Goal: Information Seeking & Learning: Find specific page/section

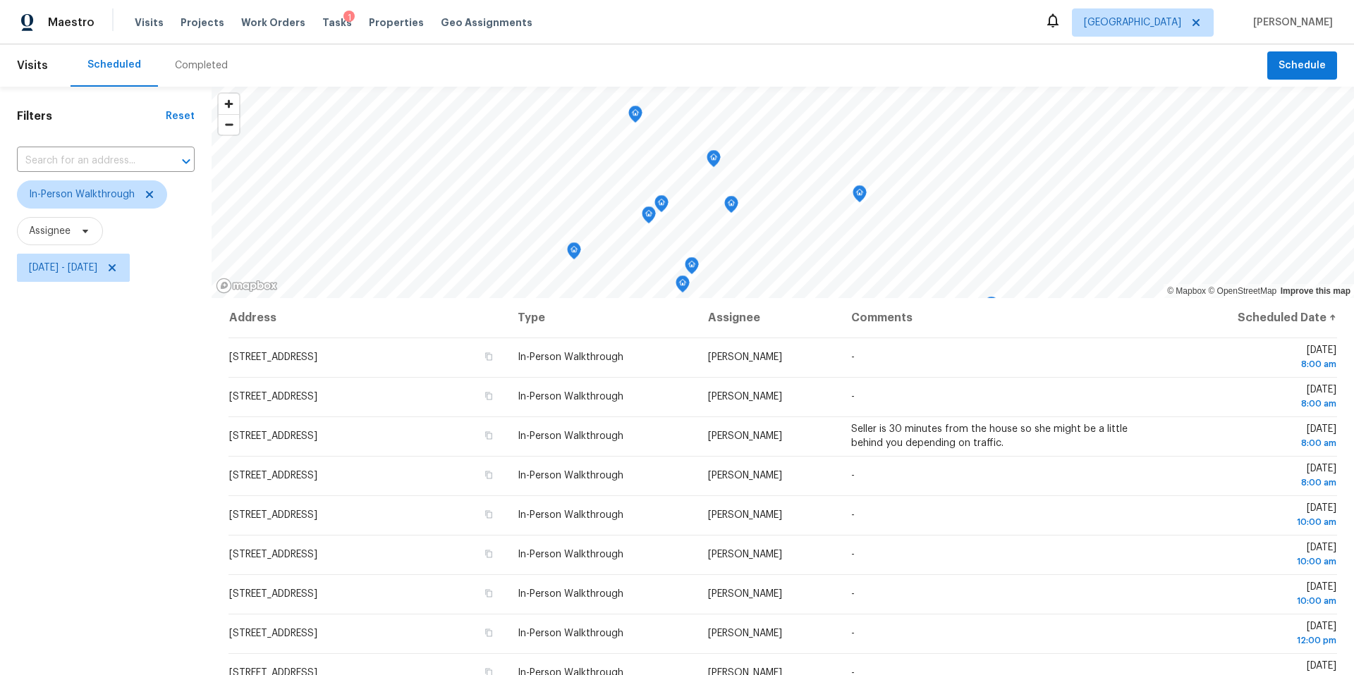
scroll to position [187, 0]
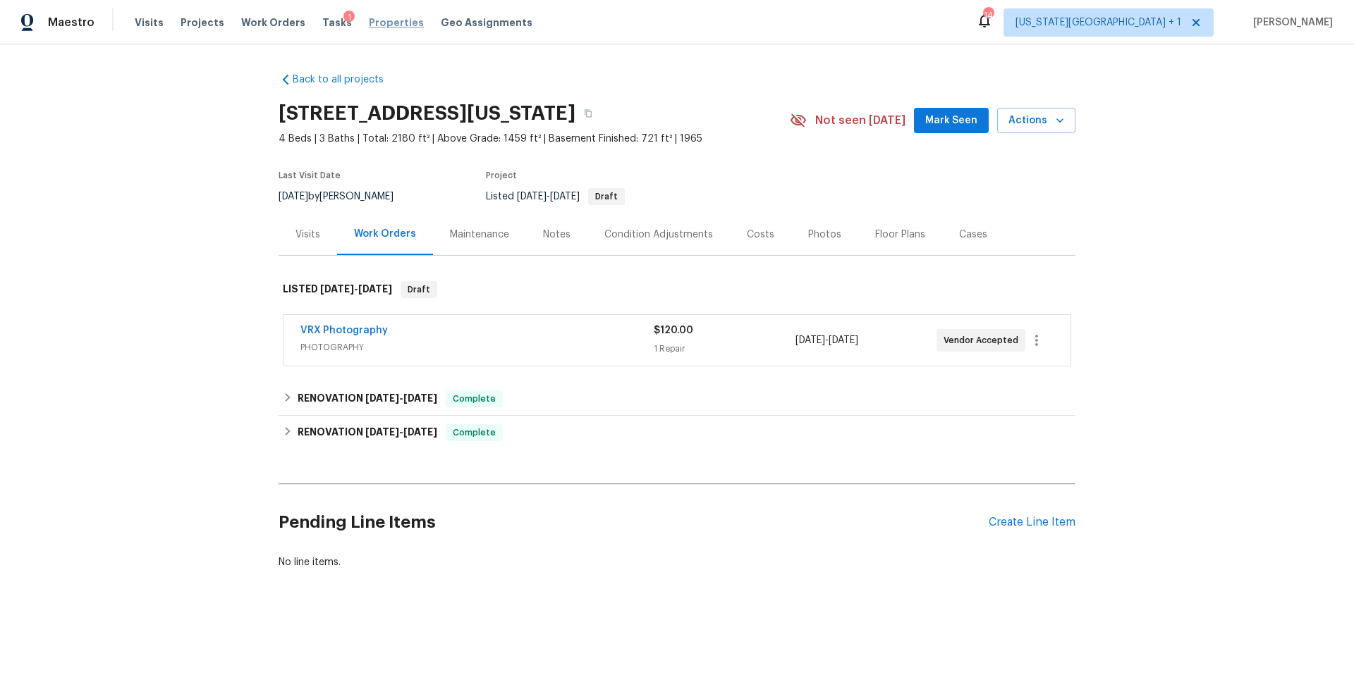
click at [373, 23] on span "Properties" at bounding box center [396, 23] width 55 height 14
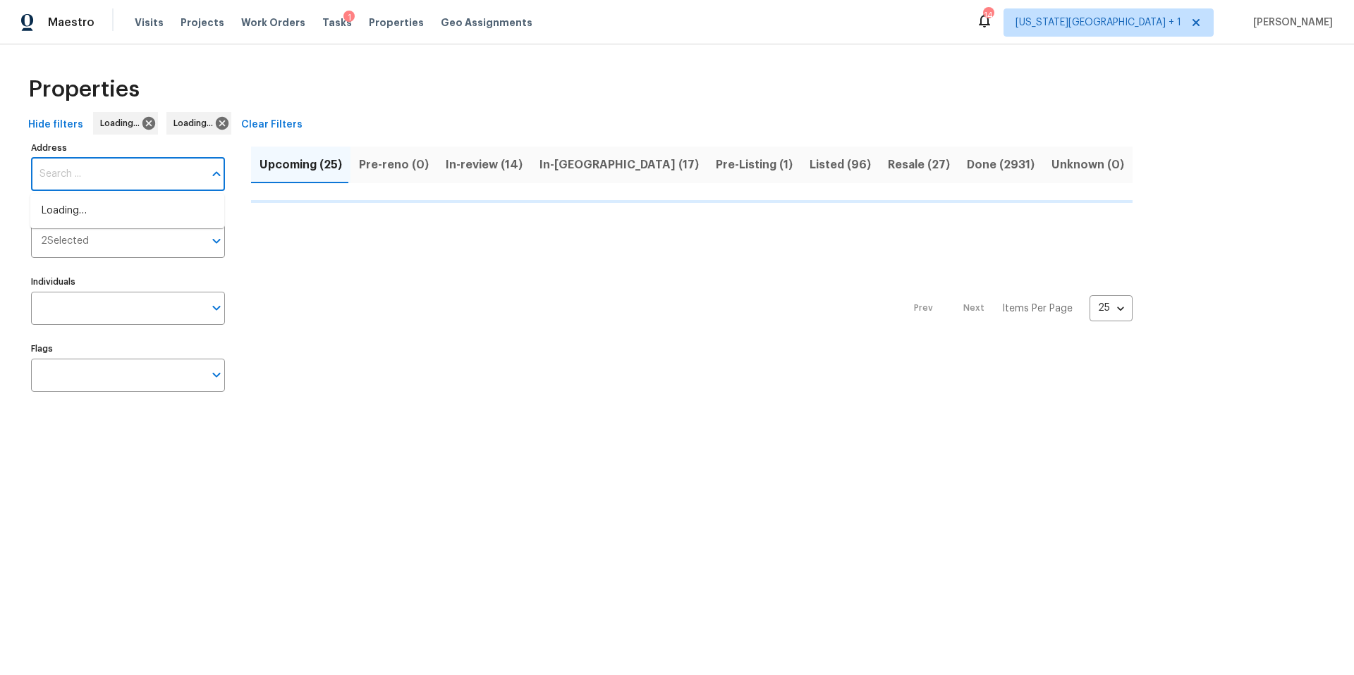
click at [103, 182] on input "Address" at bounding box center [117, 174] width 173 height 33
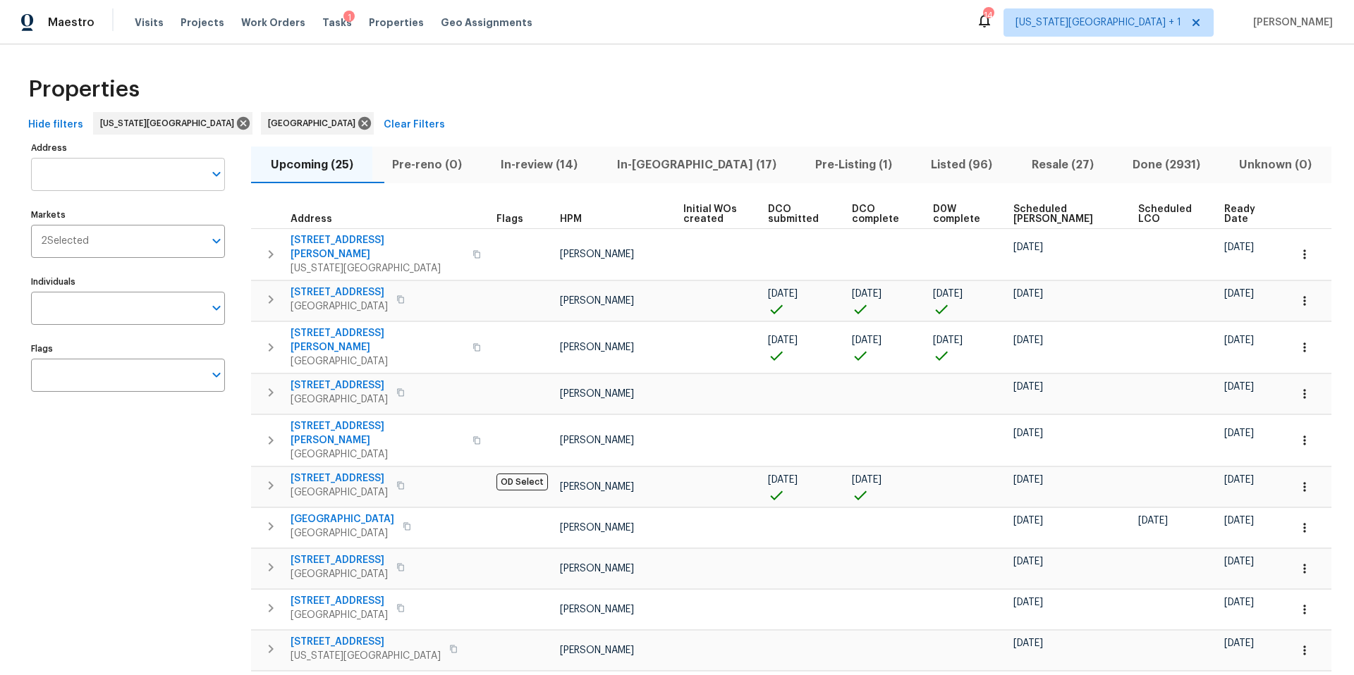
click at [62, 185] on input "Address" at bounding box center [117, 174] width 173 height 33
type input "1209"
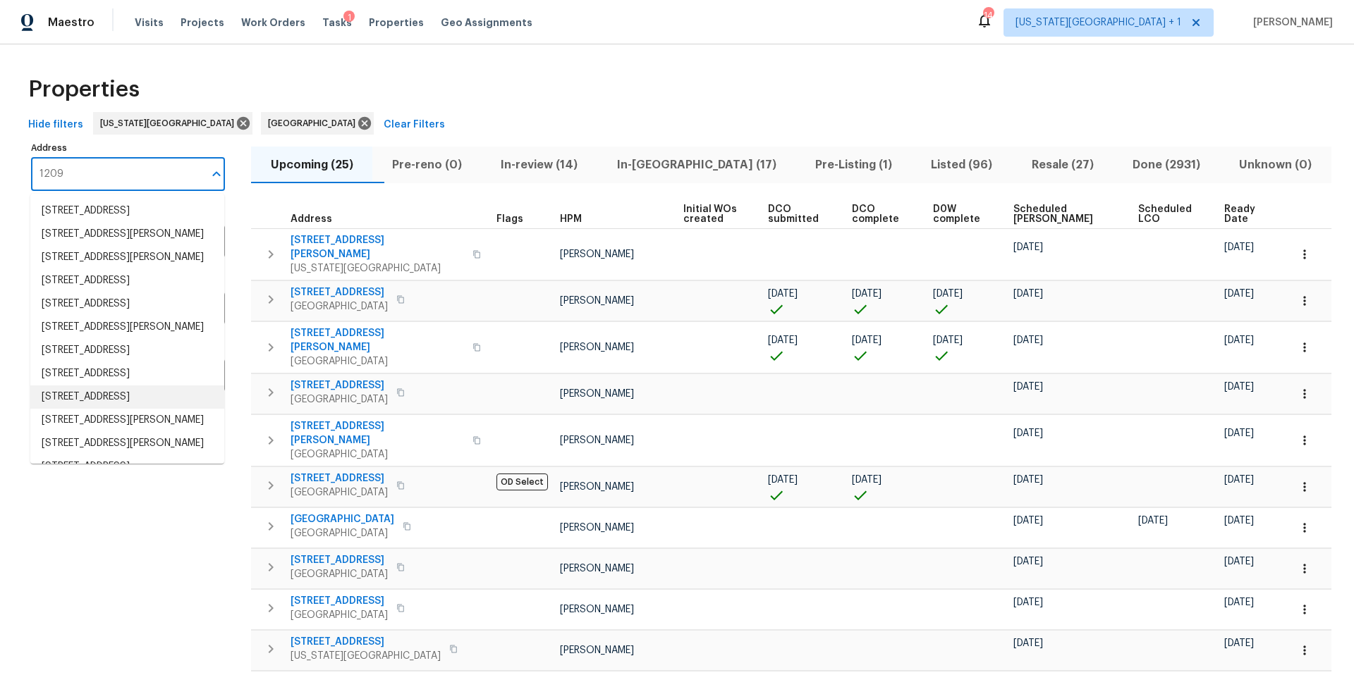
click at [73, 409] on li "1209 Liberty Drive Ter Liberty MO 64068" at bounding box center [127, 397] width 194 height 23
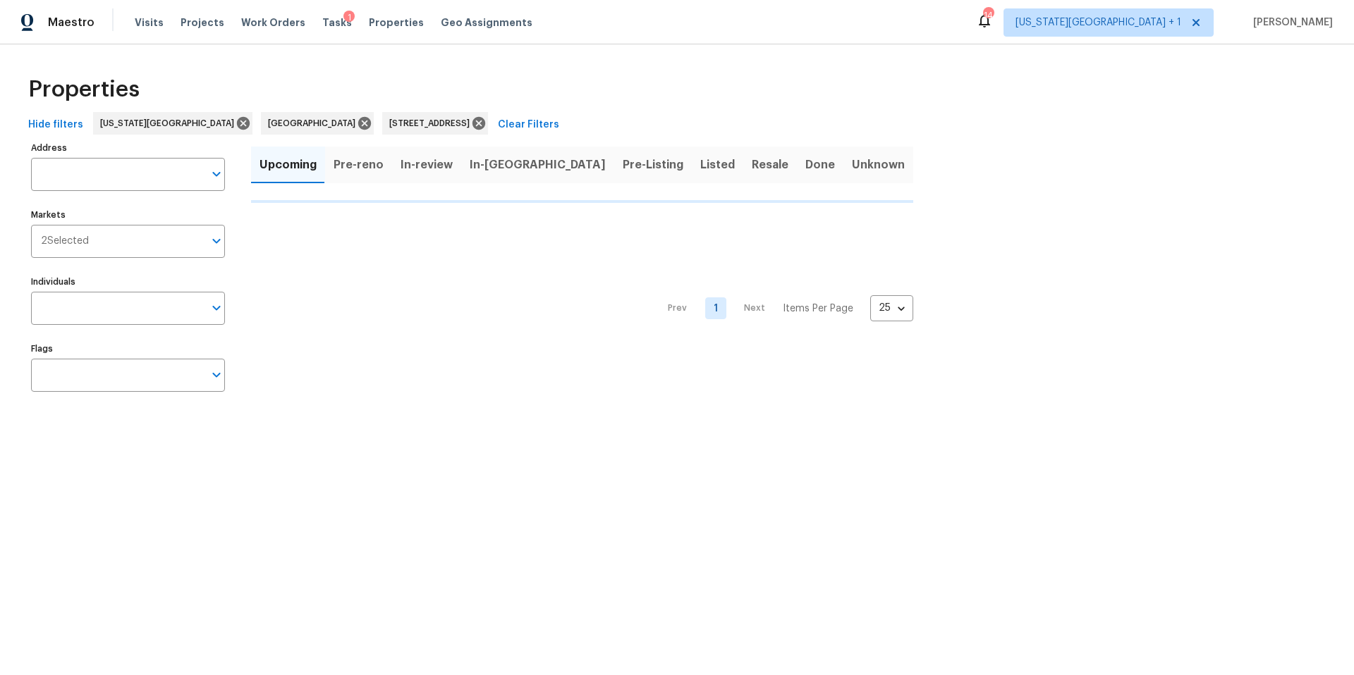
type input "1209 Liberty Drive Ter Liberty MO 64068"
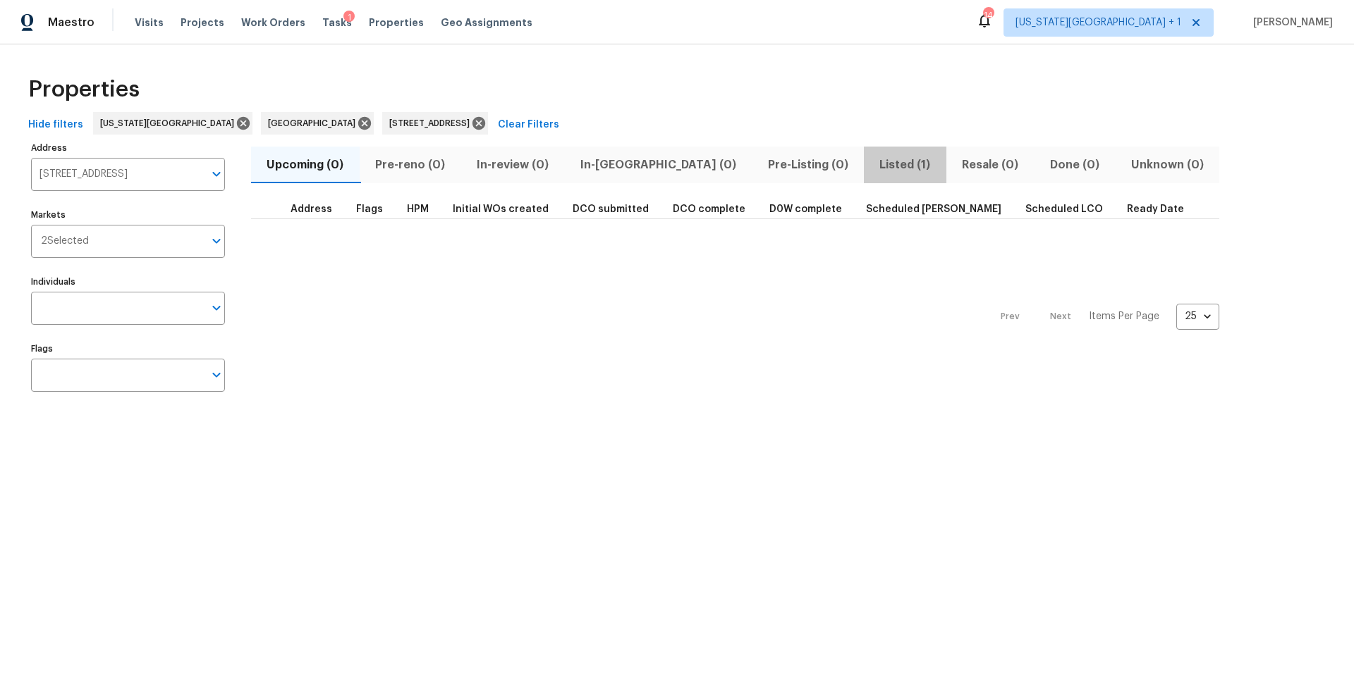
click at [872, 158] on span "Listed (1)" at bounding box center [905, 165] width 66 height 20
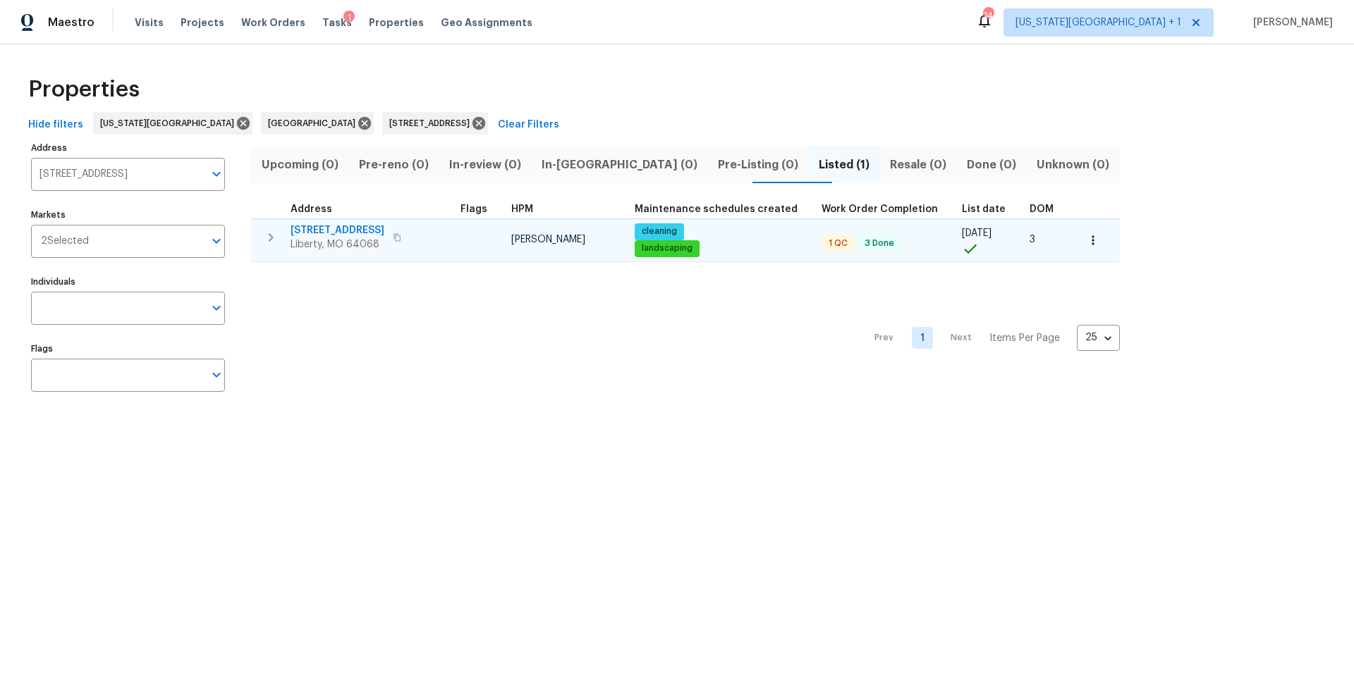
click at [316, 246] on span "Liberty, MO 64068" at bounding box center [337, 245] width 94 height 14
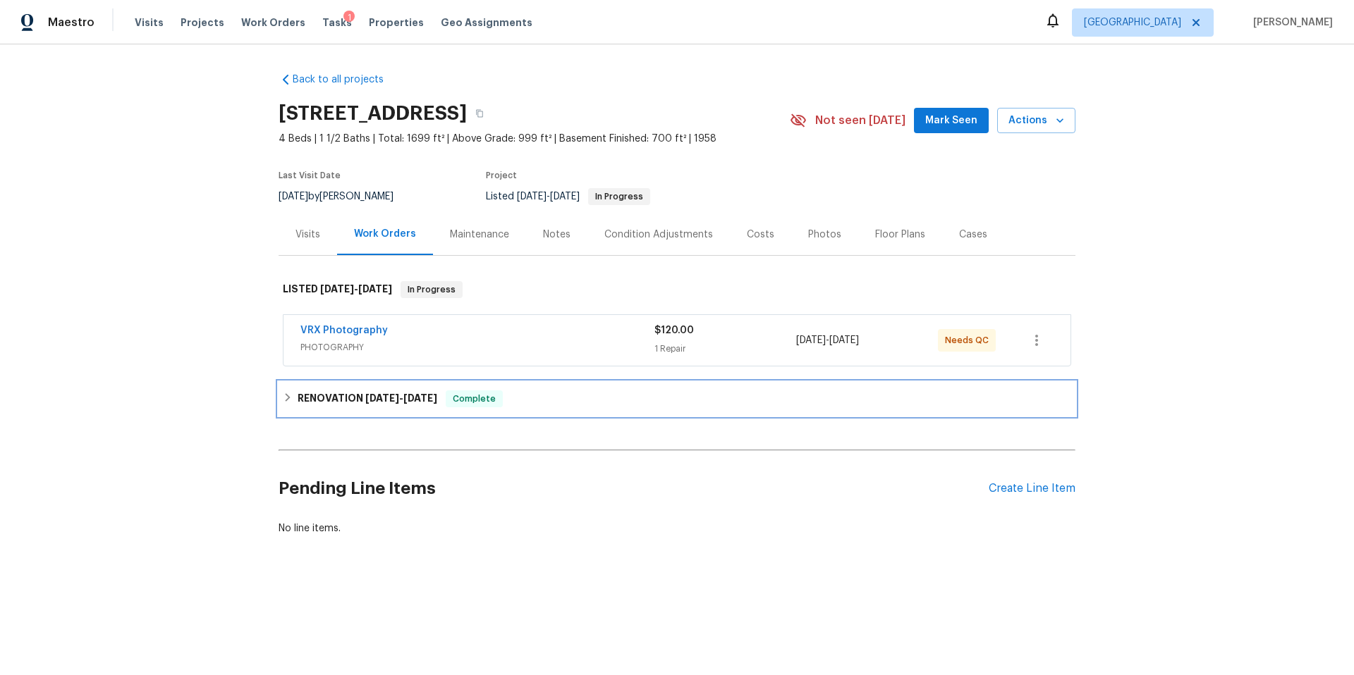
click at [348, 396] on h6 "RENOVATION 4/7/25 - 9/4/25" at bounding box center [368, 399] width 140 height 17
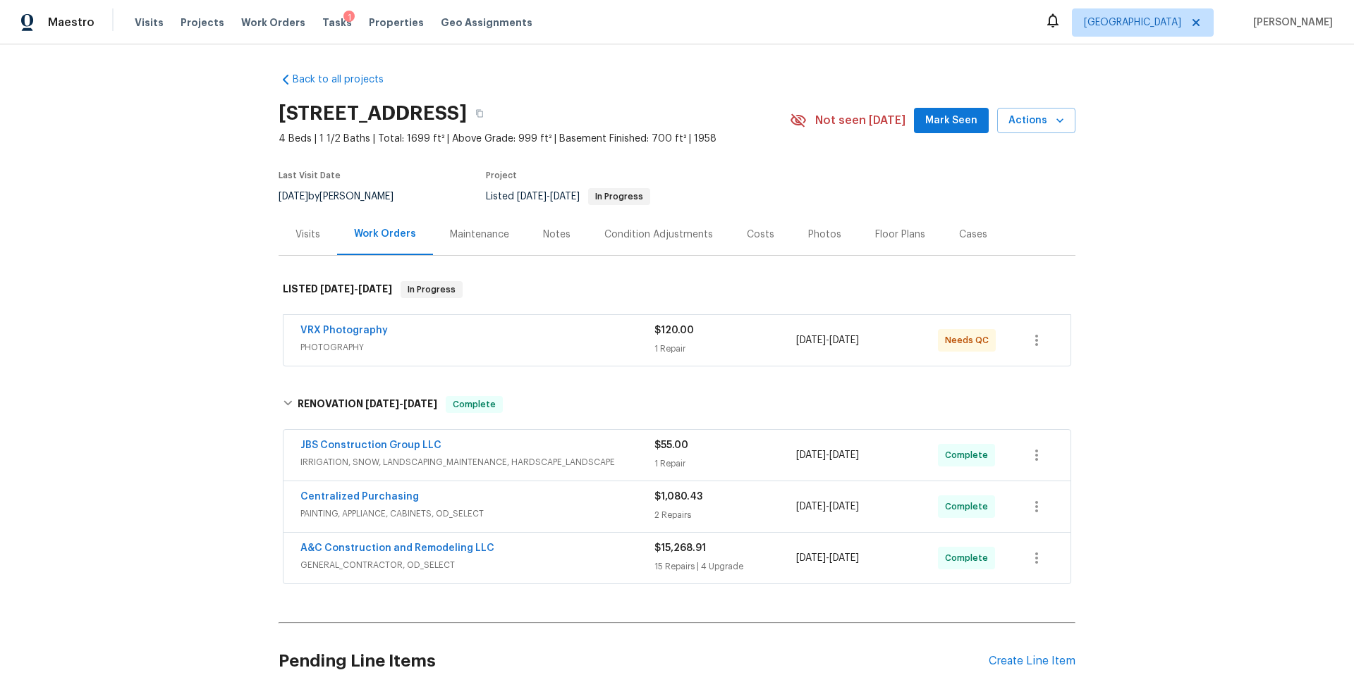
click at [808, 232] on div "Photos" at bounding box center [824, 235] width 33 height 14
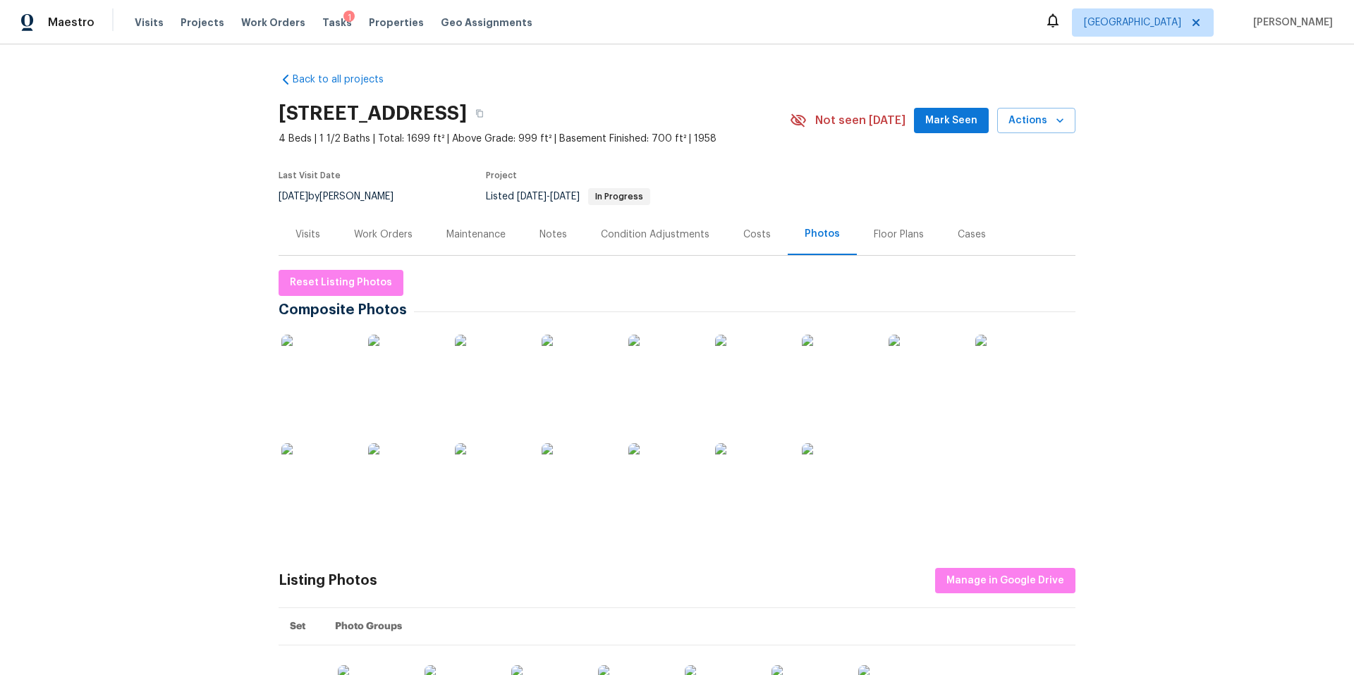
click at [330, 372] on img at bounding box center [316, 370] width 71 height 71
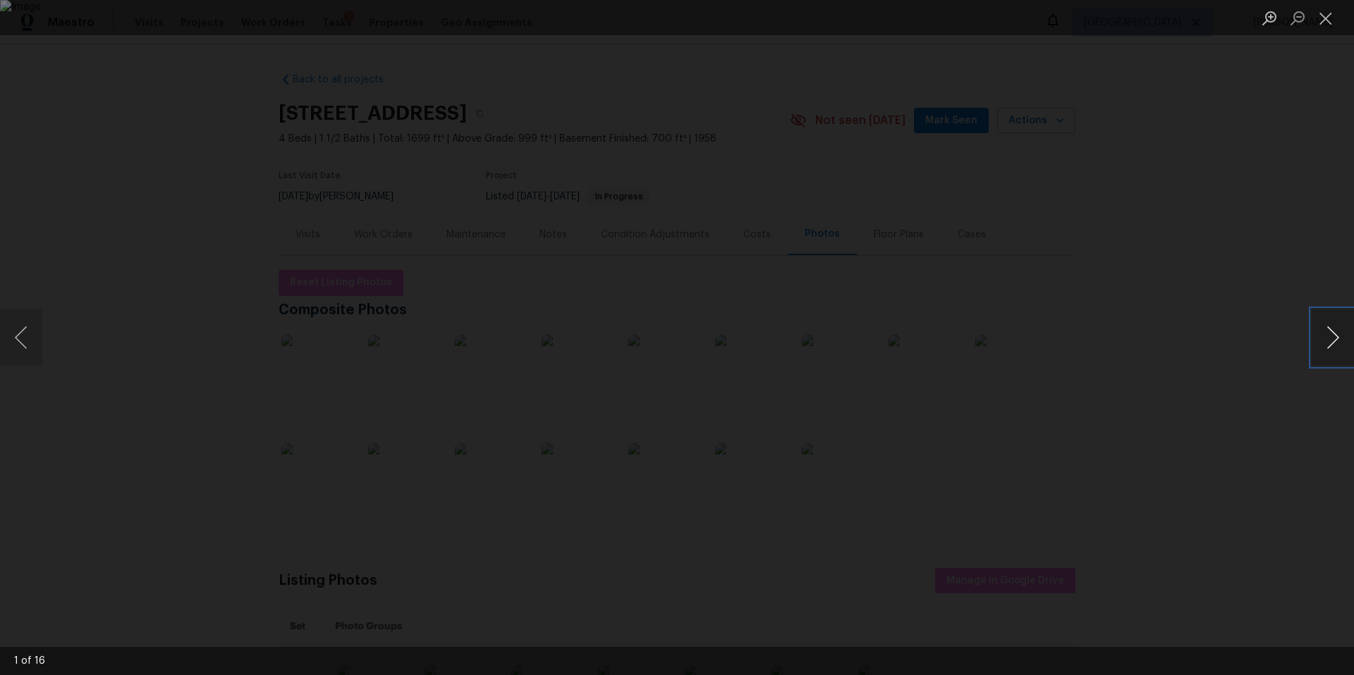
click at [1326, 337] on button "Next image" at bounding box center [1332, 338] width 42 height 56
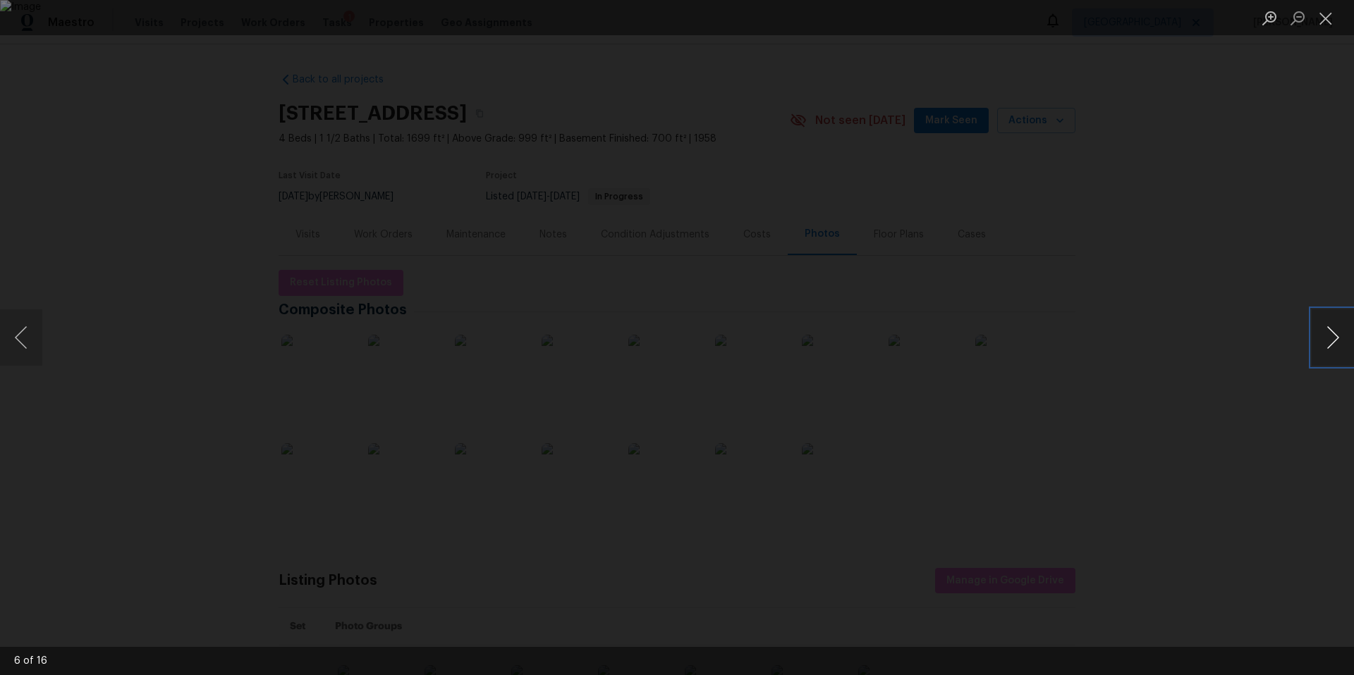
click at [1326, 337] on button "Next image" at bounding box center [1332, 338] width 42 height 56
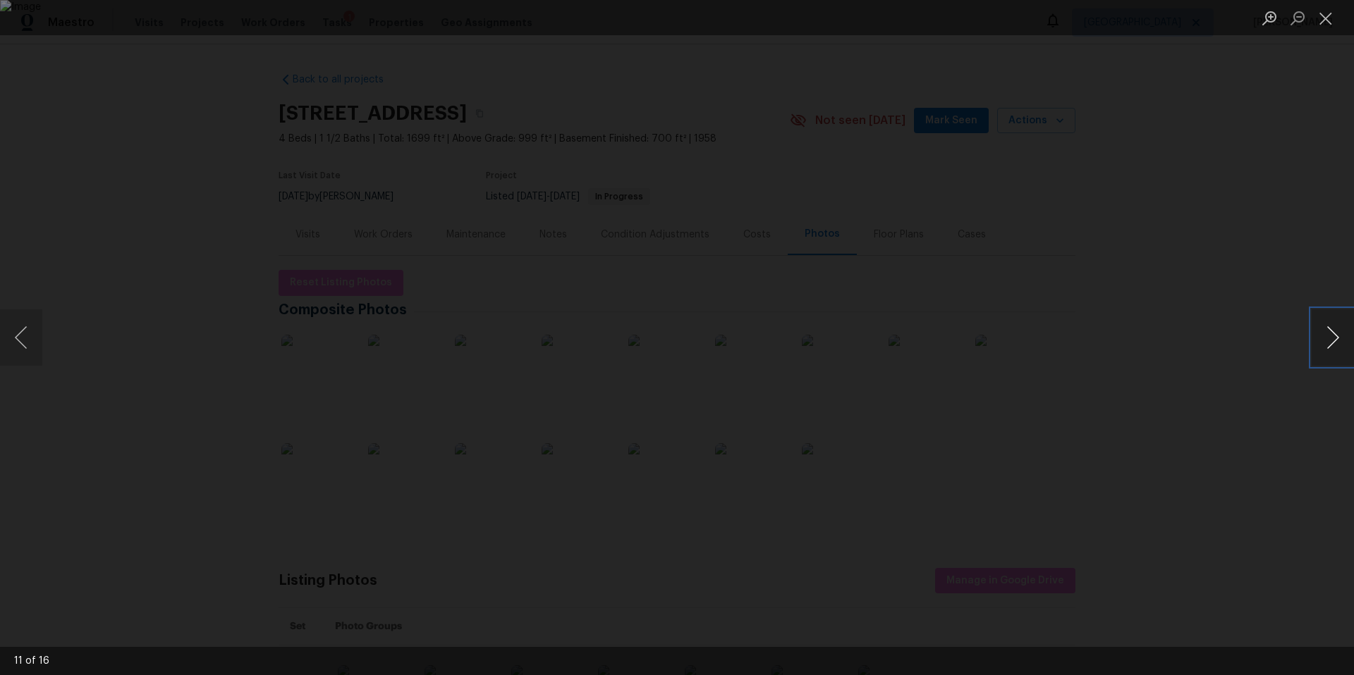
click at [1326, 337] on button "Next image" at bounding box center [1332, 338] width 42 height 56
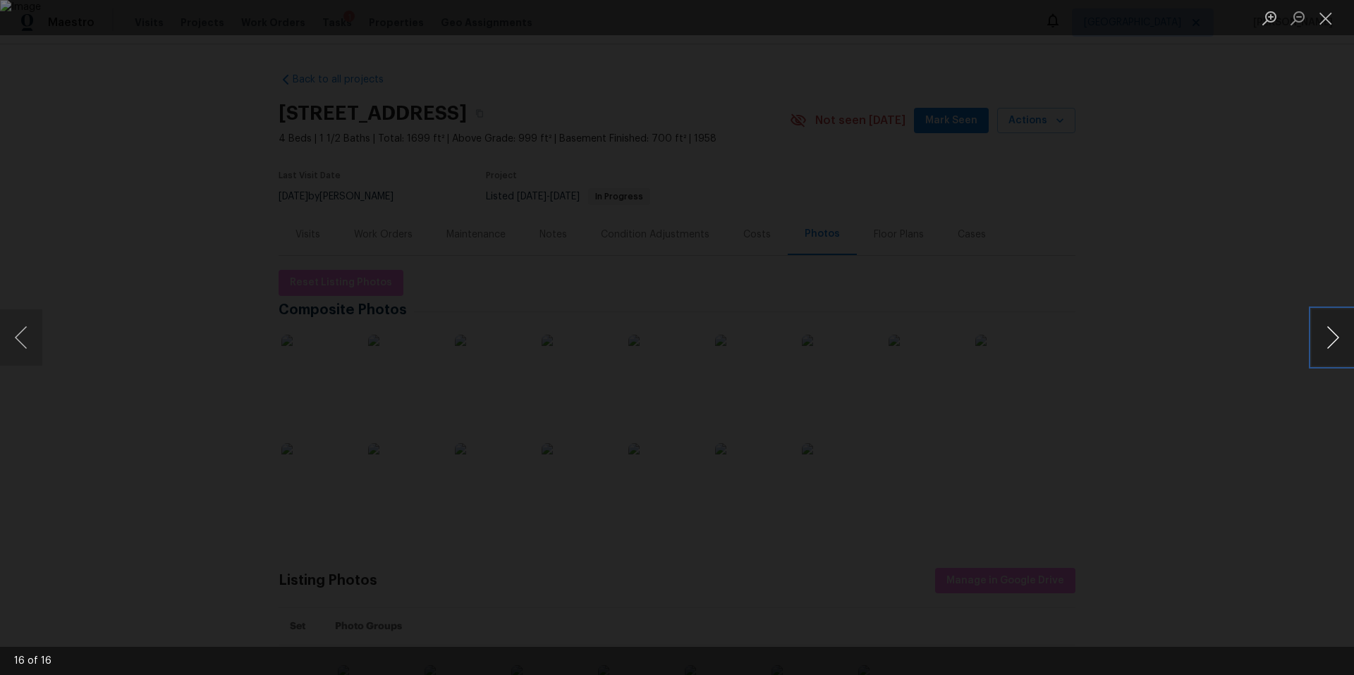
click at [1326, 337] on button "Next image" at bounding box center [1332, 338] width 42 height 56
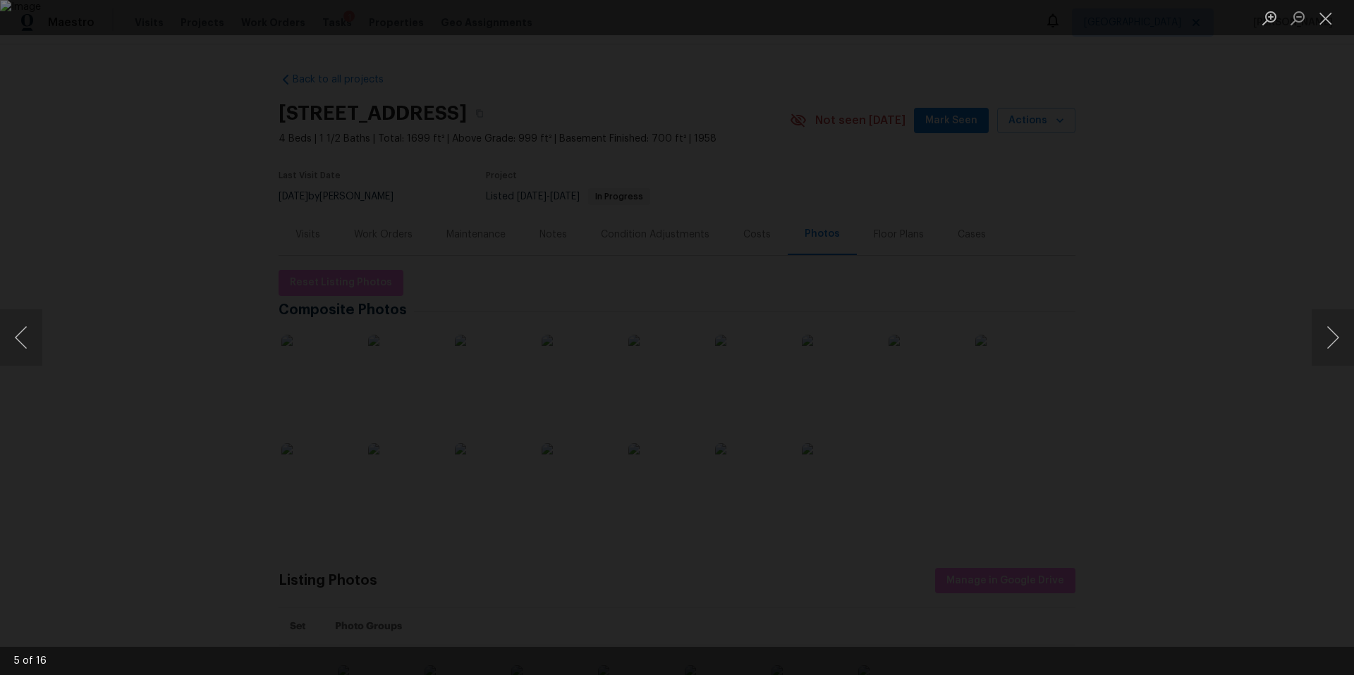
click at [1232, 240] on div "Lightbox" at bounding box center [677, 337] width 1354 height 675
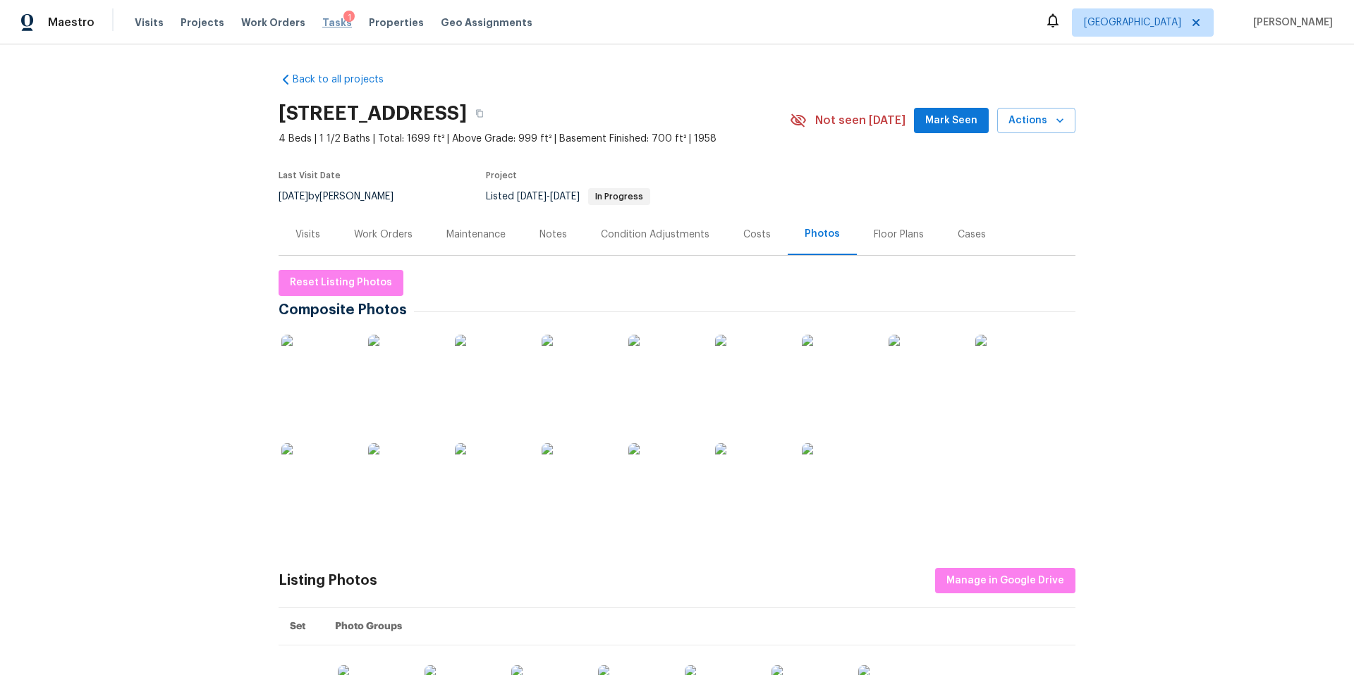
click at [322, 23] on span "Tasks" at bounding box center [337, 23] width 30 height 10
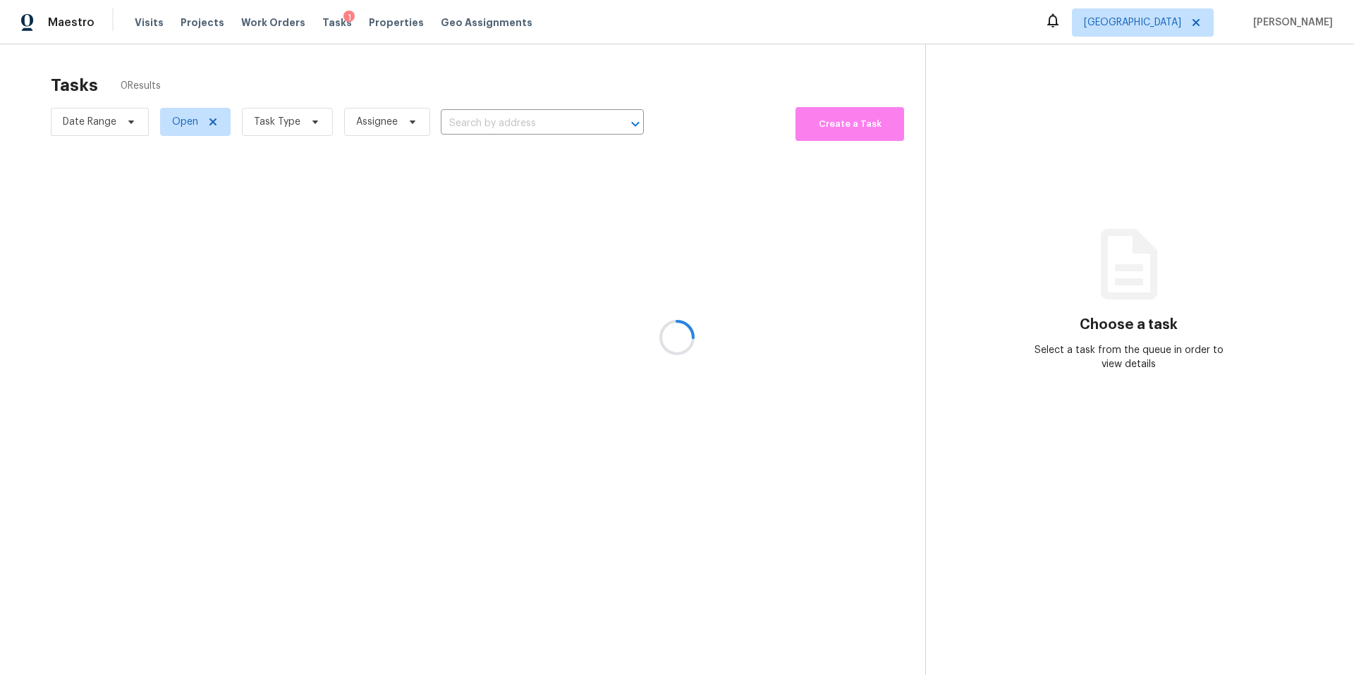
click at [372, 23] on div at bounding box center [677, 337] width 1354 height 675
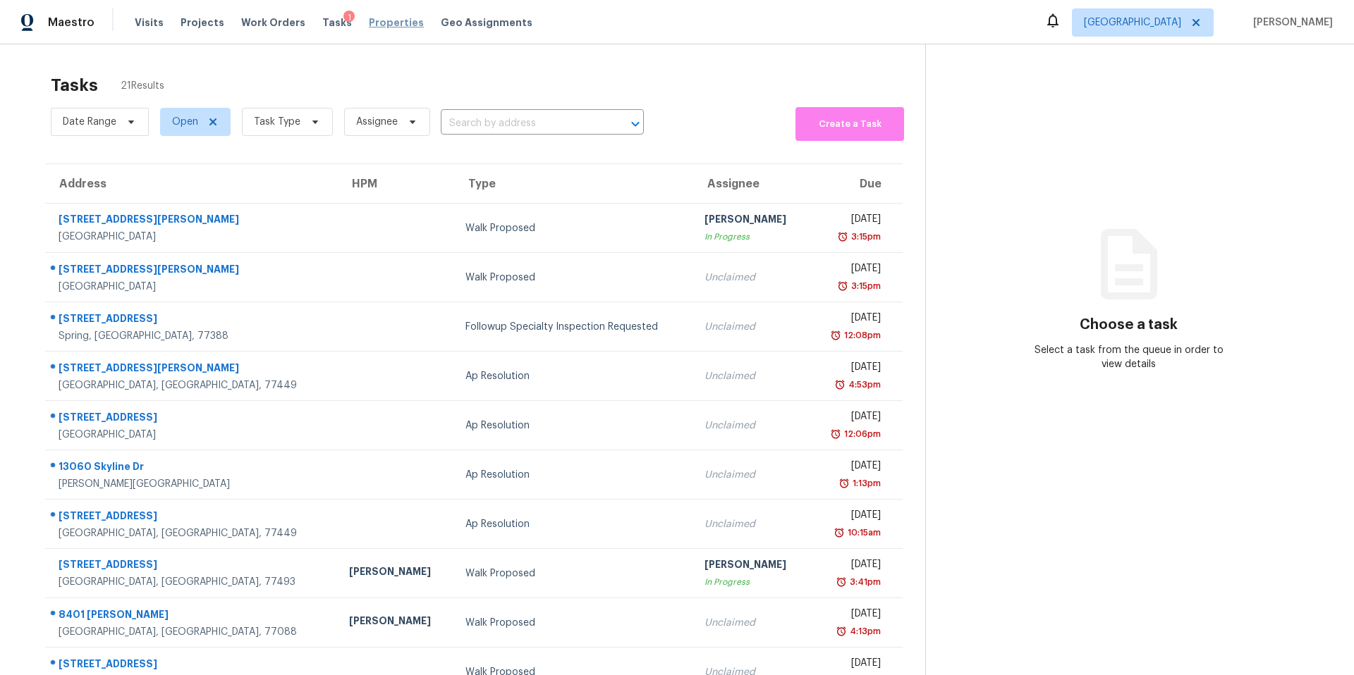
click at [369, 24] on span "Properties" at bounding box center [396, 23] width 55 height 14
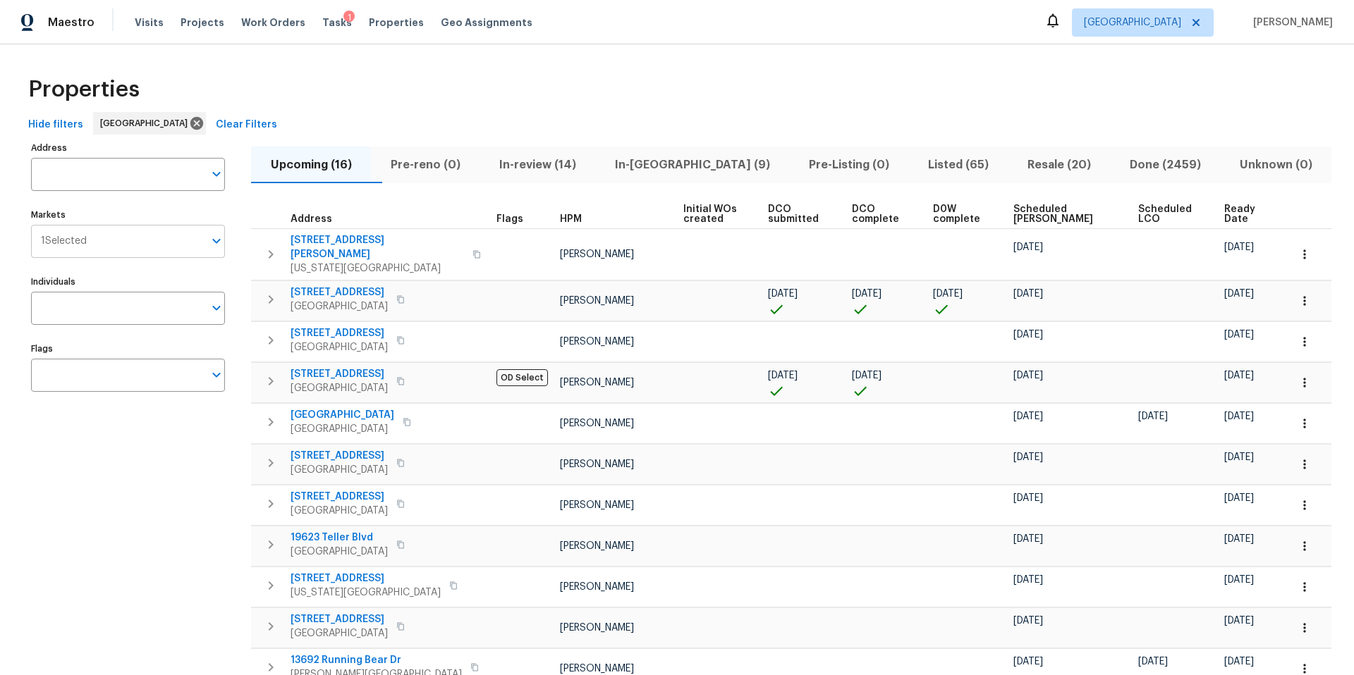
click at [87, 240] on span "1 Selected" at bounding box center [64, 241] width 46 height 12
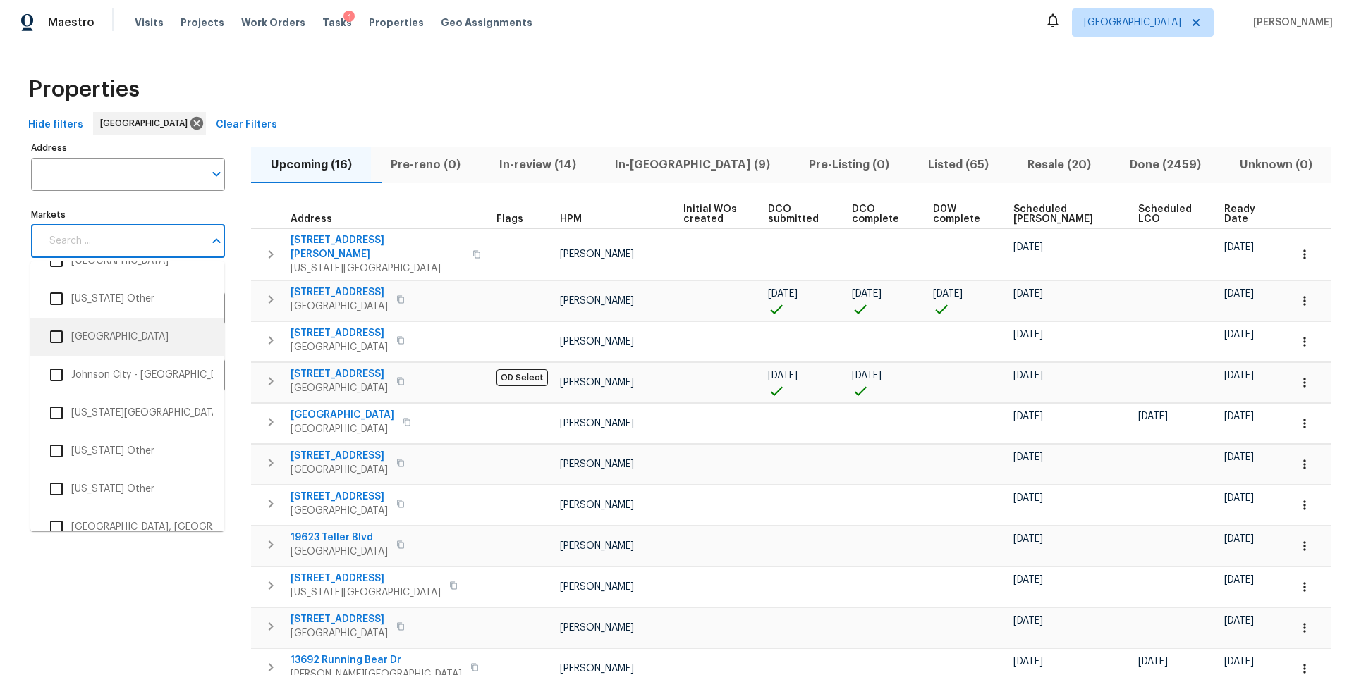
scroll to position [1904, 0]
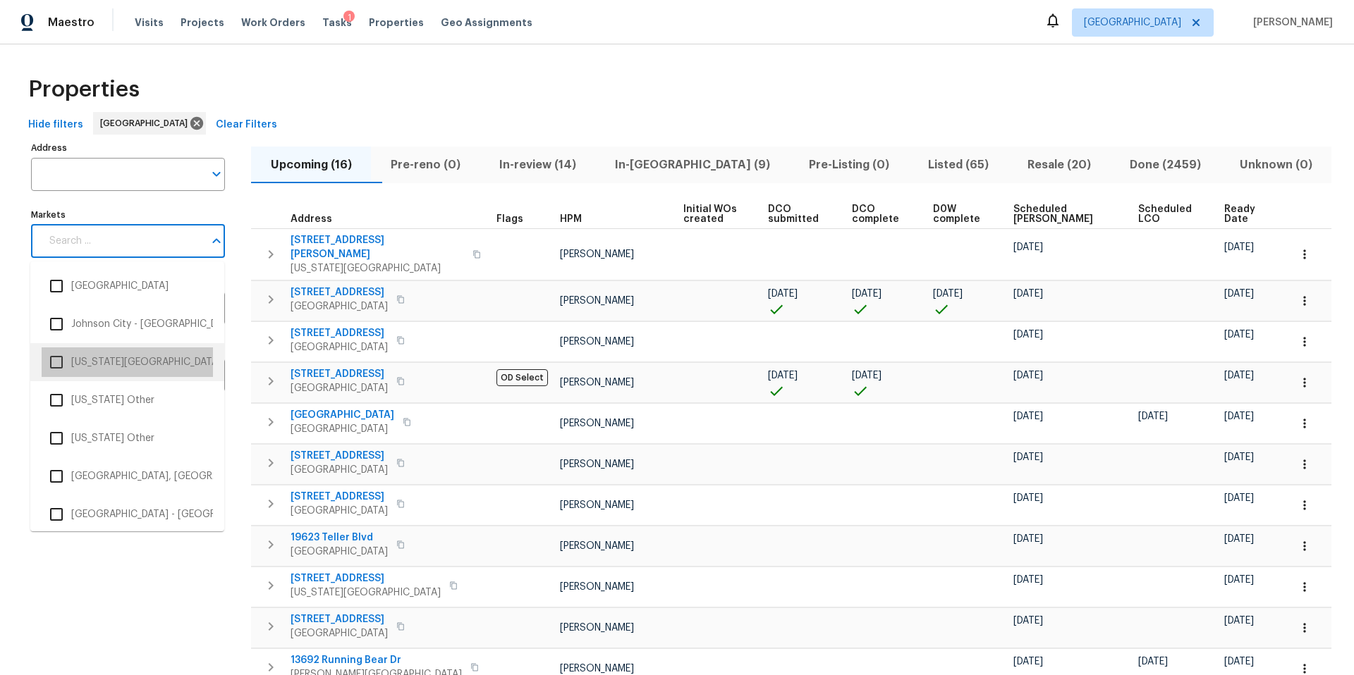
click at [94, 368] on li "Kansas City" at bounding box center [127, 363] width 171 height 30
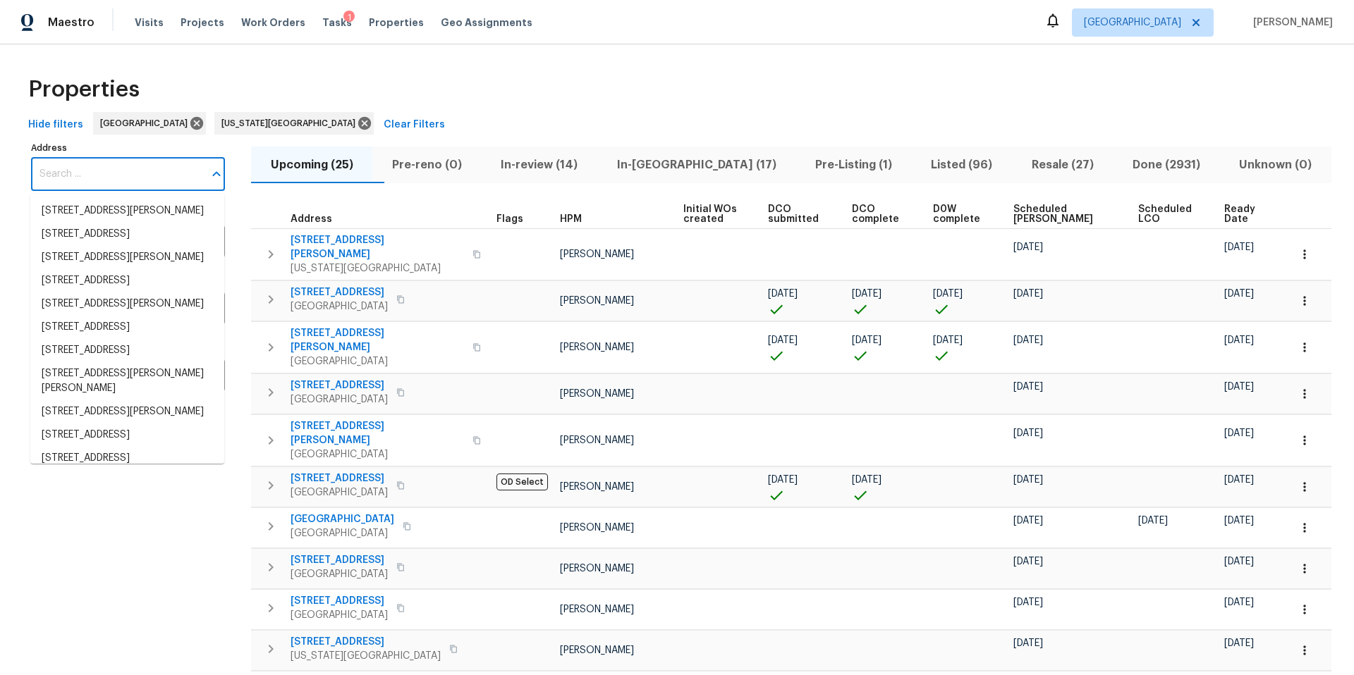
click at [83, 178] on input "Address" at bounding box center [117, 174] width 173 height 33
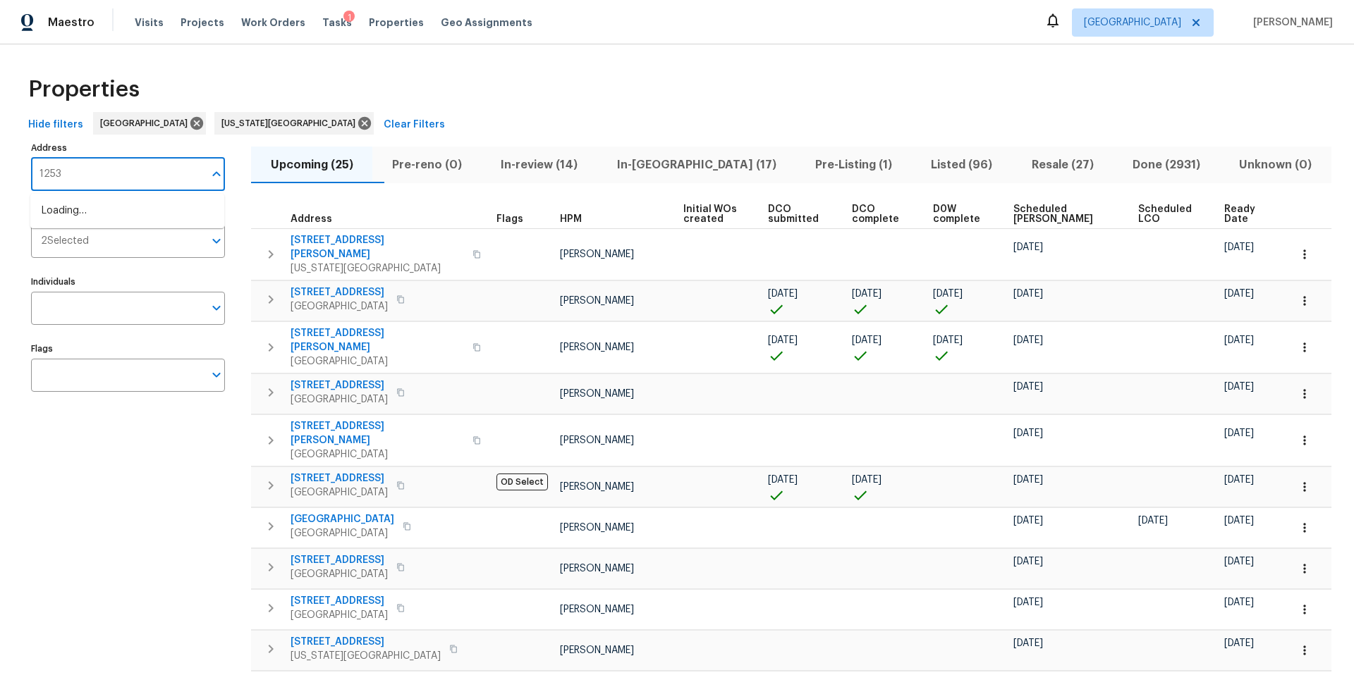
type input "12534"
click at [80, 246] on li "12534 S Alcan Cir Olathe KS 66062" at bounding box center [127, 234] width 194 height 23
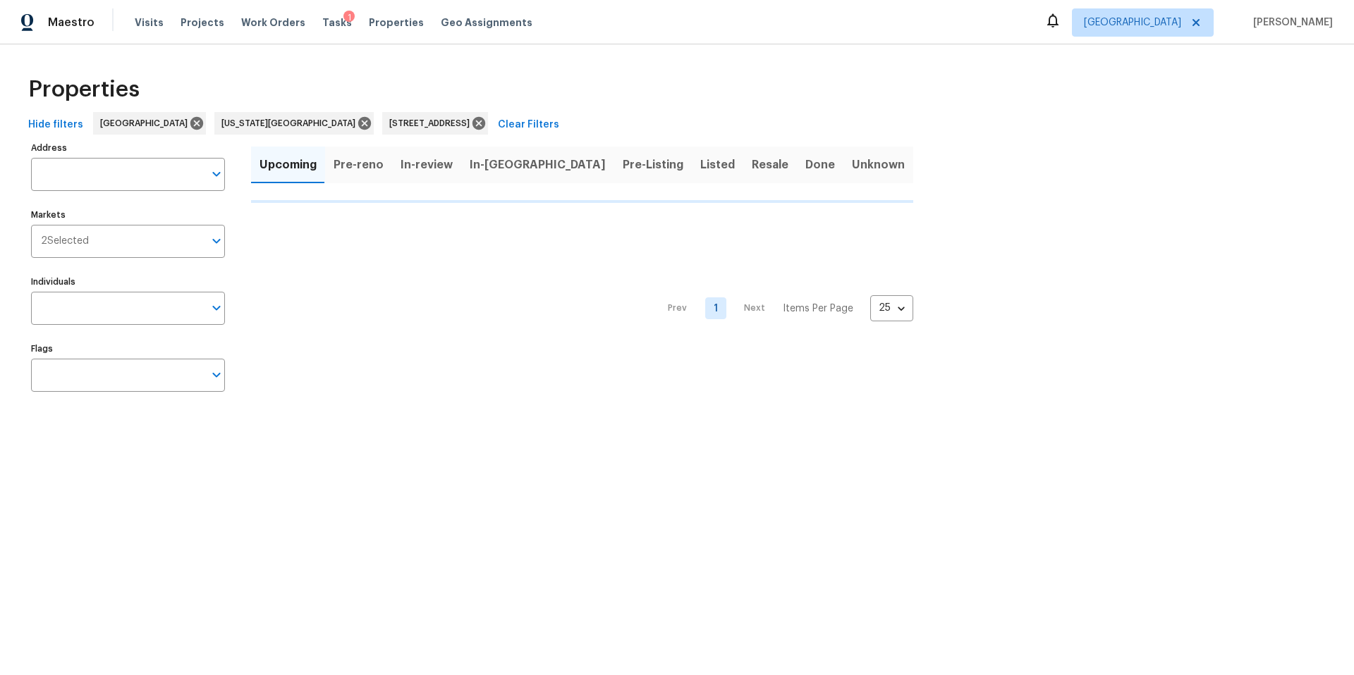
type input "12534 S Alcan Cir Olathe KS 66062"
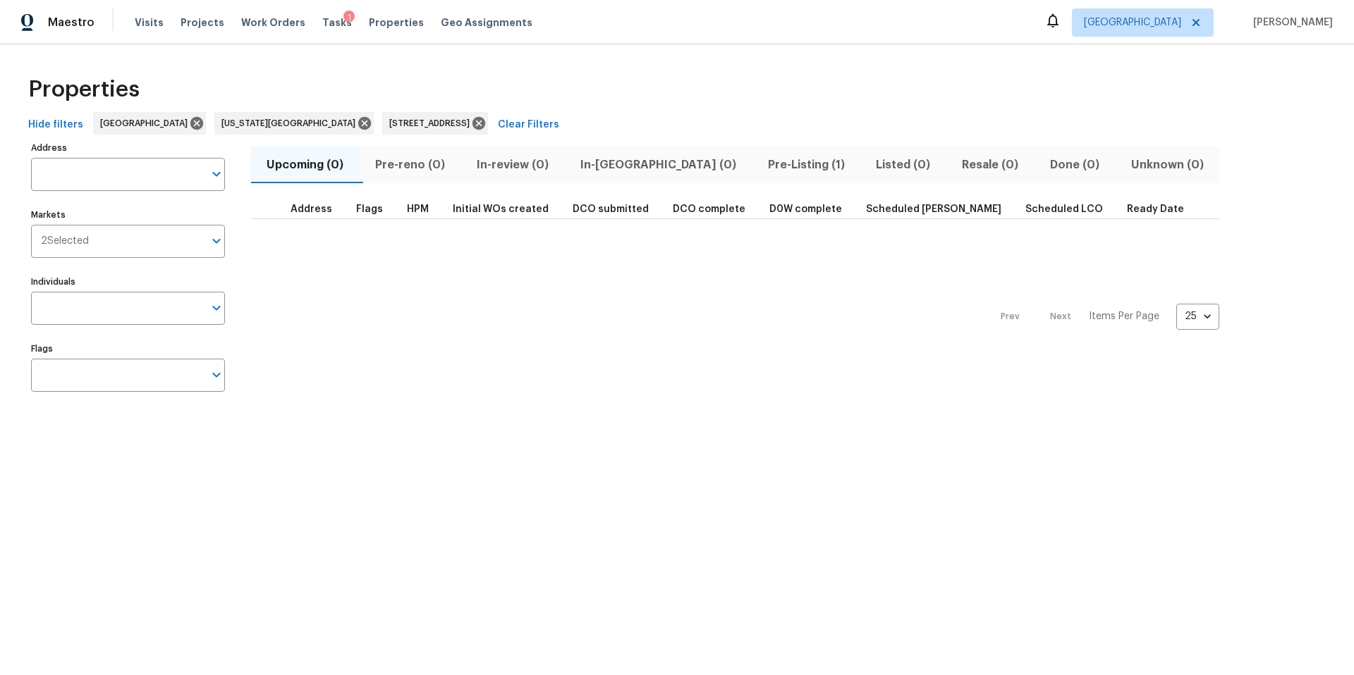
type input "12534 S Alcan Cir Olathe KS 66062"
click at [760, 162] on span "Pre-Listing (1)" at bounding box center [806, 165] width 92 height 20
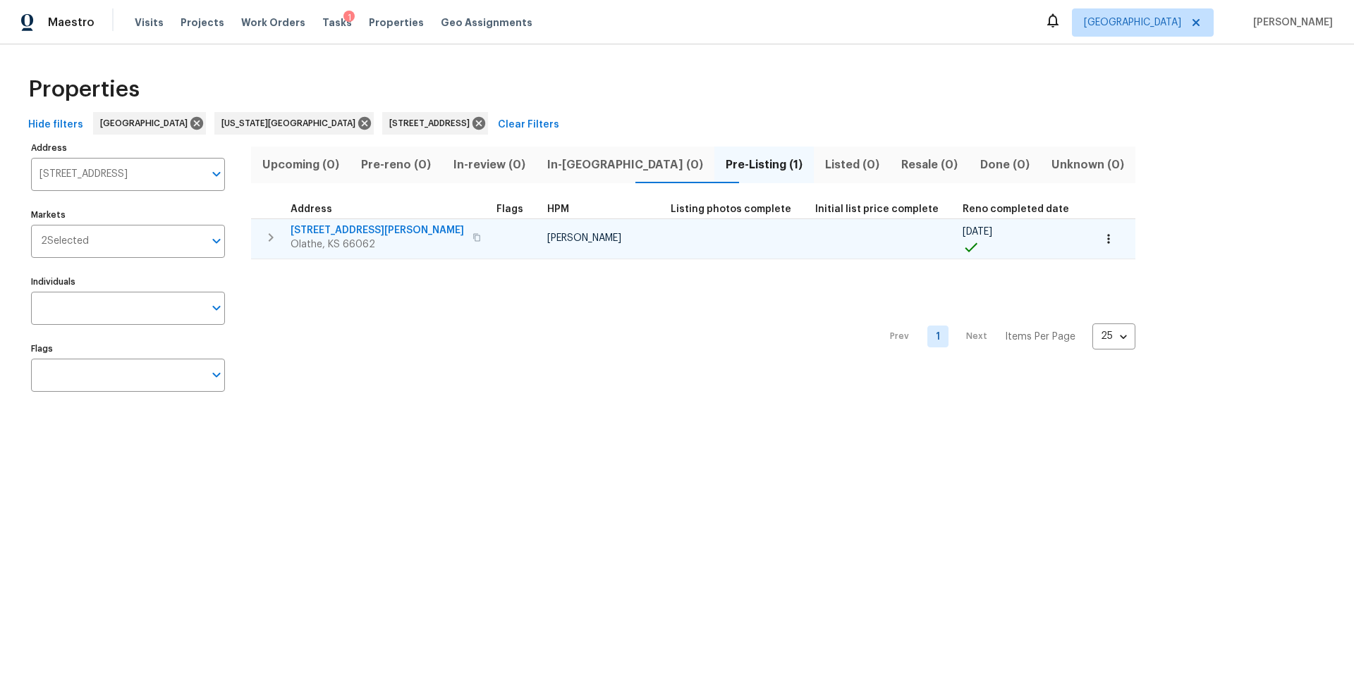
click at [348, 228] on span "12534 S Alcan Cir" at bounding box center [376, 231] width 173 height 14
click at [1101, 242] on icon "button" at bounding box center [1108, 239] width 14 height 14
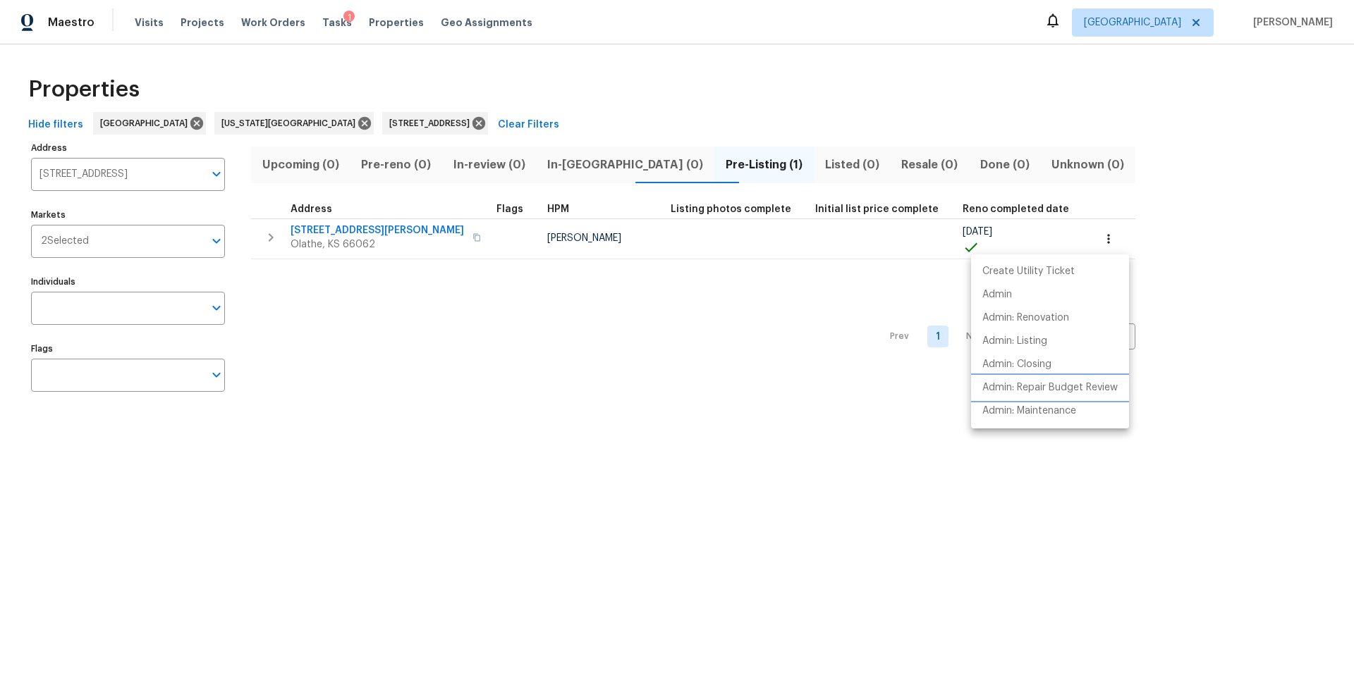
click at [1019, 386] on p "Admin: Repair Budget Review" at bounding box center [1049, 388] width 135 height 15
click at [319, 19] on div at bounding box center [677, 337] width 1354 height 675
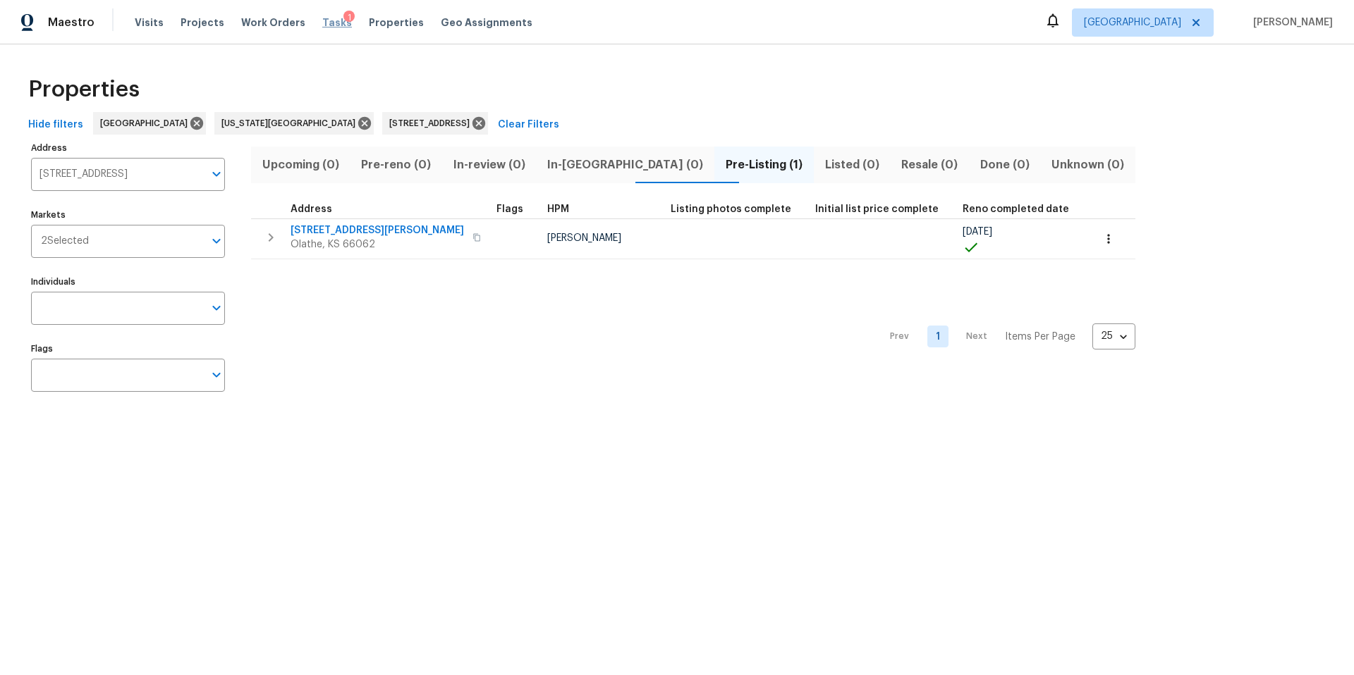
click at [322, 20] on span "Tasks" at bounding box center [337, 23] width 30 height 10
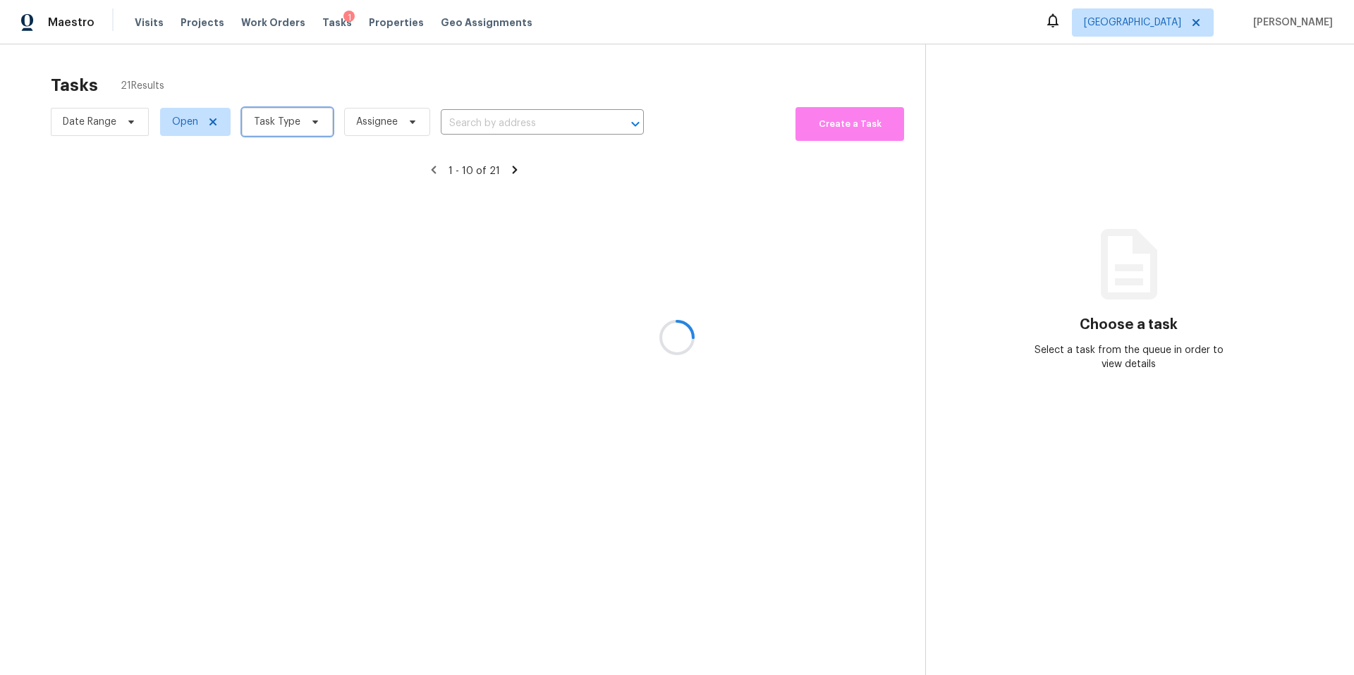
click at [268, 128] on span "Task Type" at bounding box center [277, 122] width 47 height 14
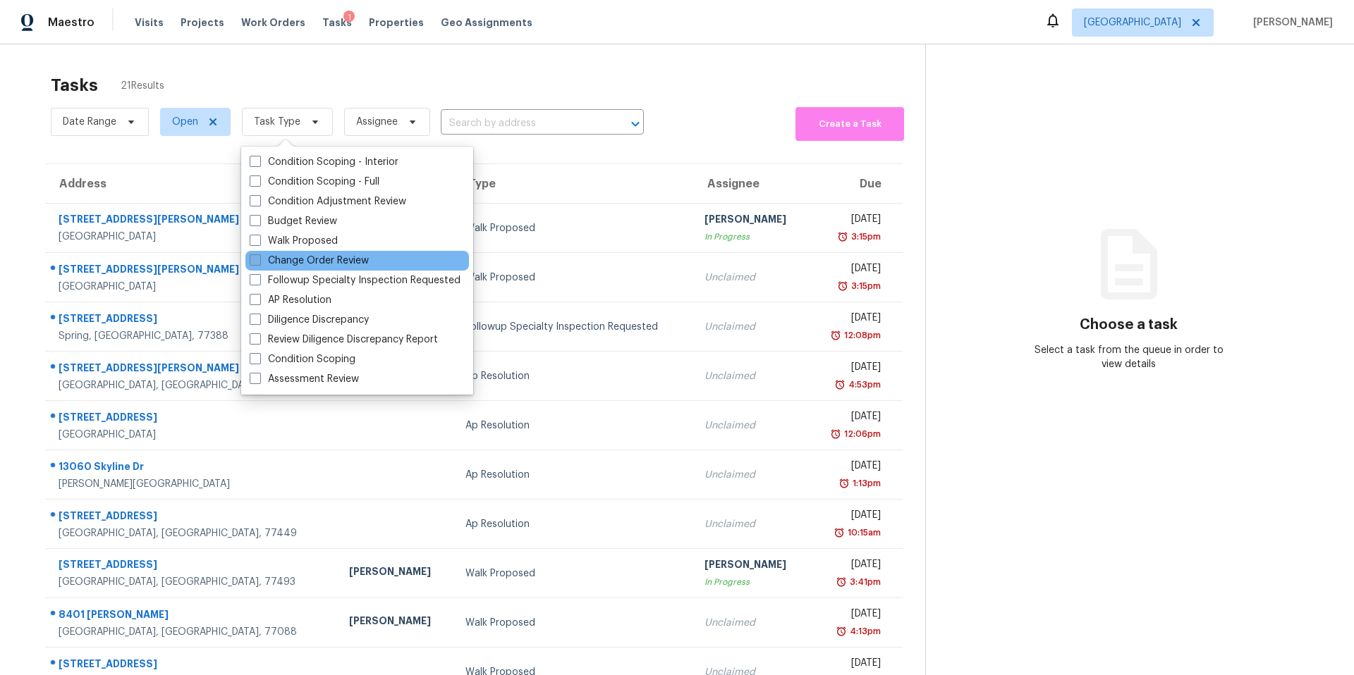
click at [273, 259] on label "Change Order Review" at bounding box center [309, 261] width 119 height 14
click at [259, 259] on input "Change Order Review" at bounding box center [254, 258] width 9 height 9
checkbox input "true"
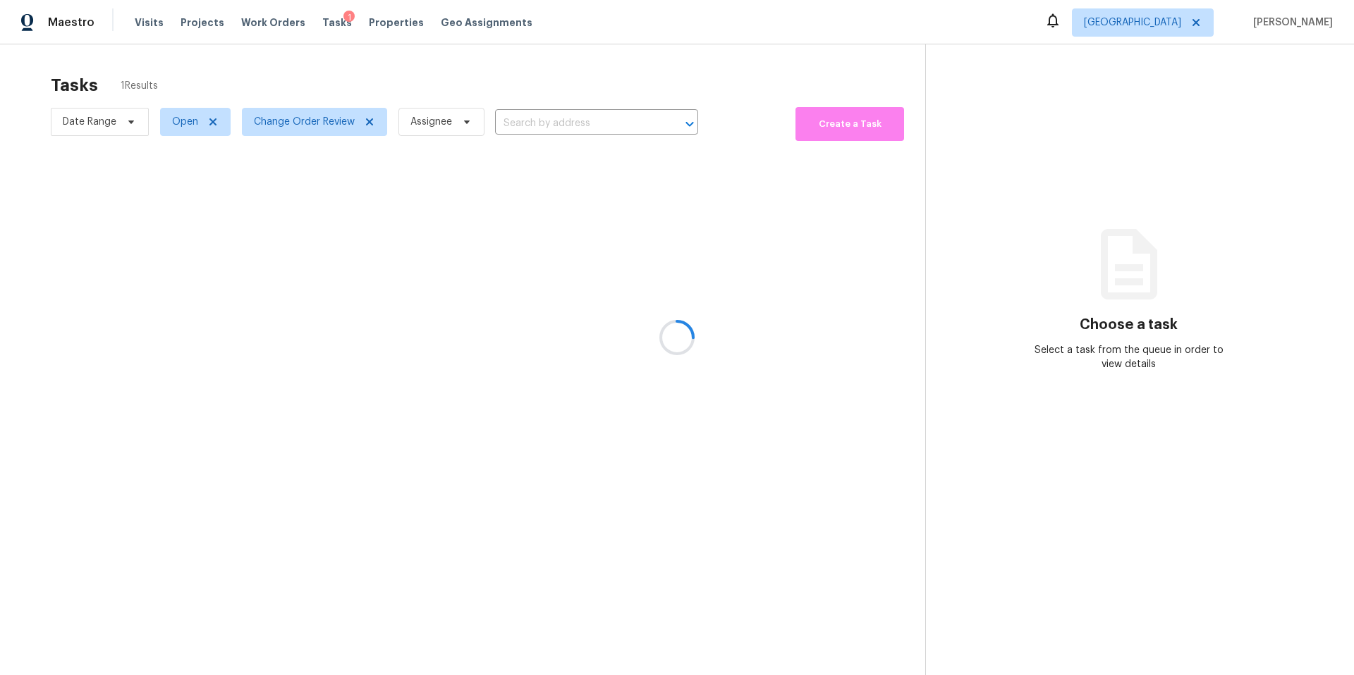
click at [317, 78] on div at bounding box center [677, 337] width 1354 height 675
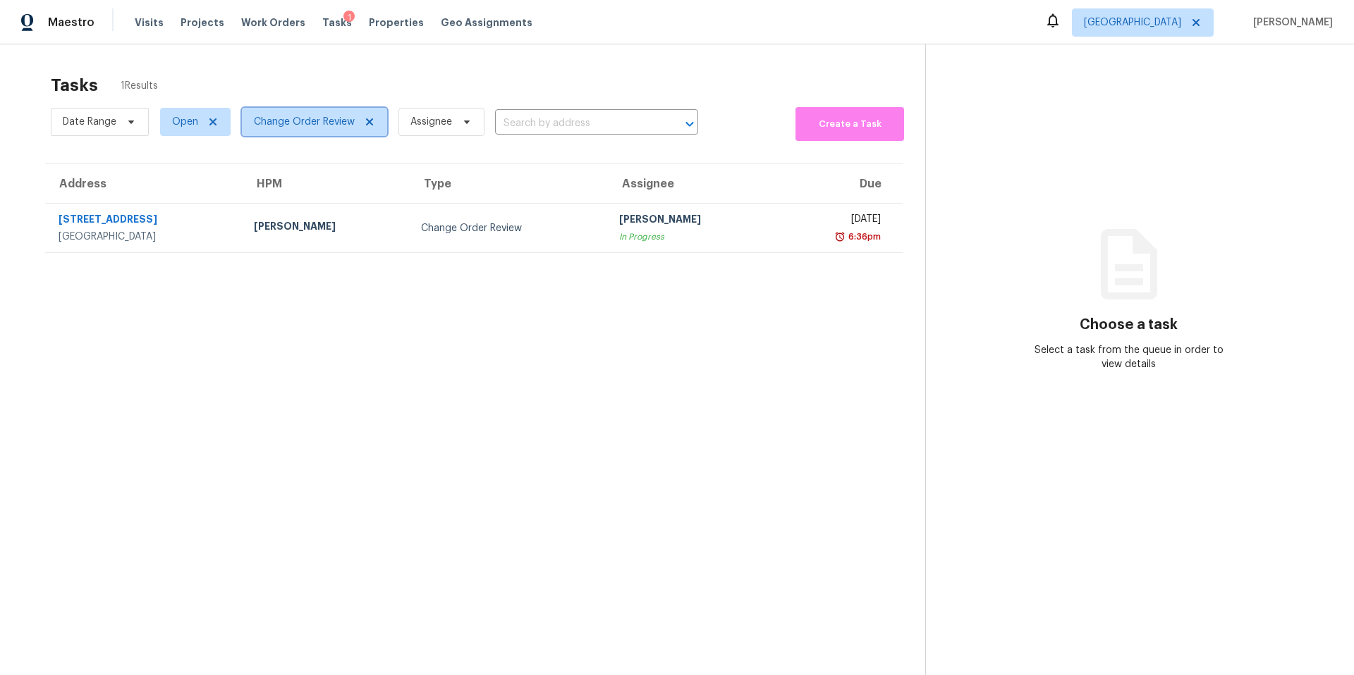
click at [298, 124] on span "Change Order Review" at bounding box center [304, 122] width 101 height 14
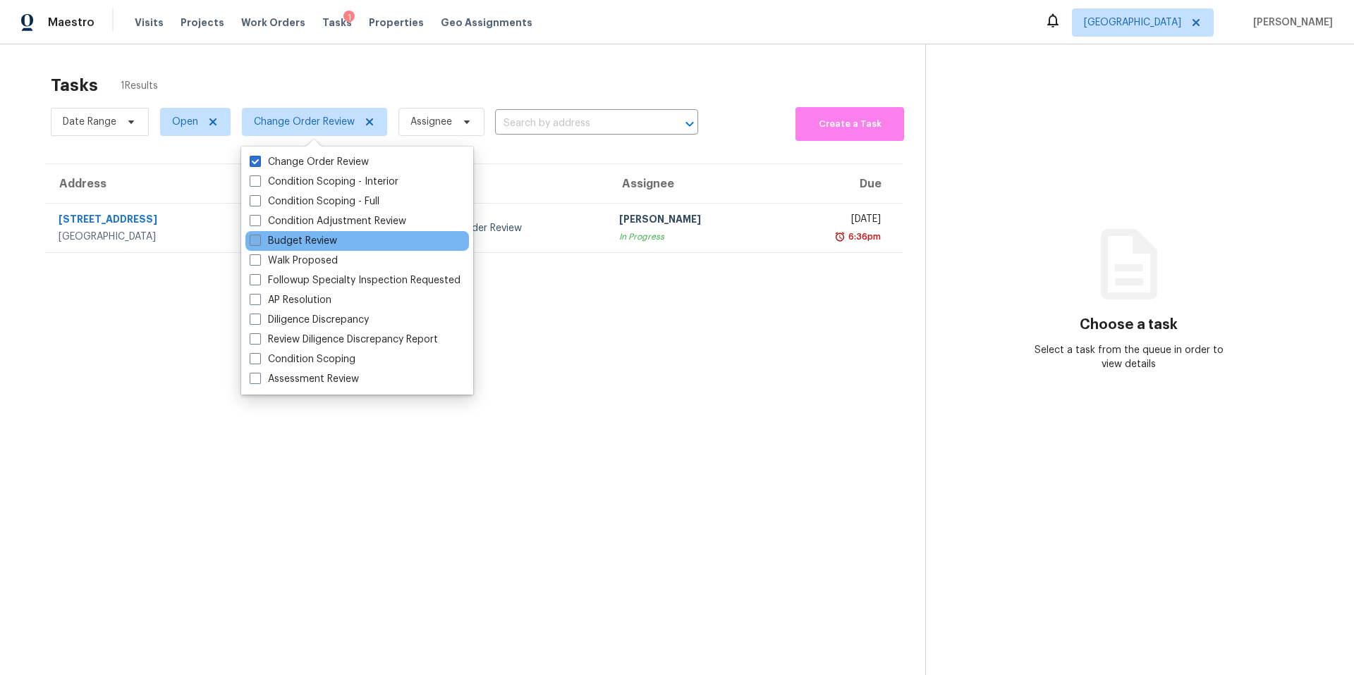
click at [281, 237] on label "Budget Review" at bounding box center [293, 241] width 87 height 14
click at [259, 237] on input "Budget Review" at bounding box center [254, 238] width 9 height 9
checkbox input "true"
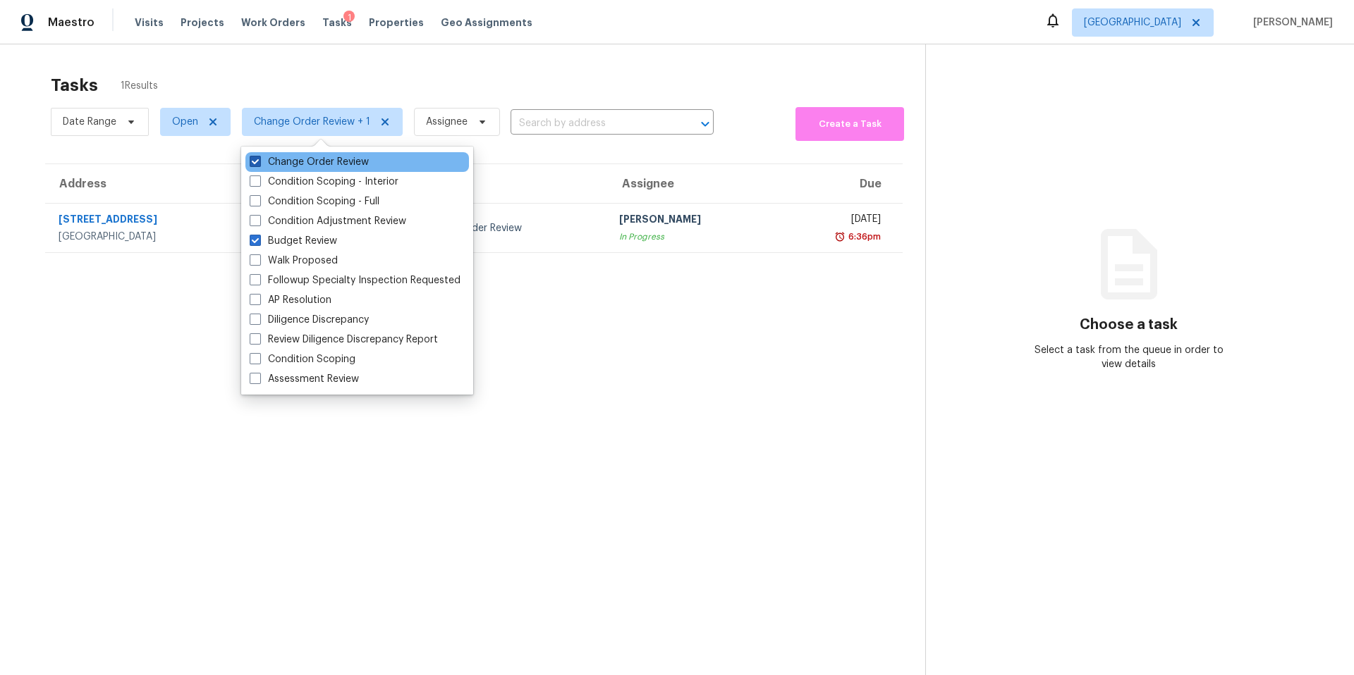
click at [277, 164] on label "Change Order Review" at bounding box center [309, 162] width 119 height 14
click at [259, 164] on input "Change Order Review" at bounding box center [254, 159] width 9 height 9
checkbox input "false"
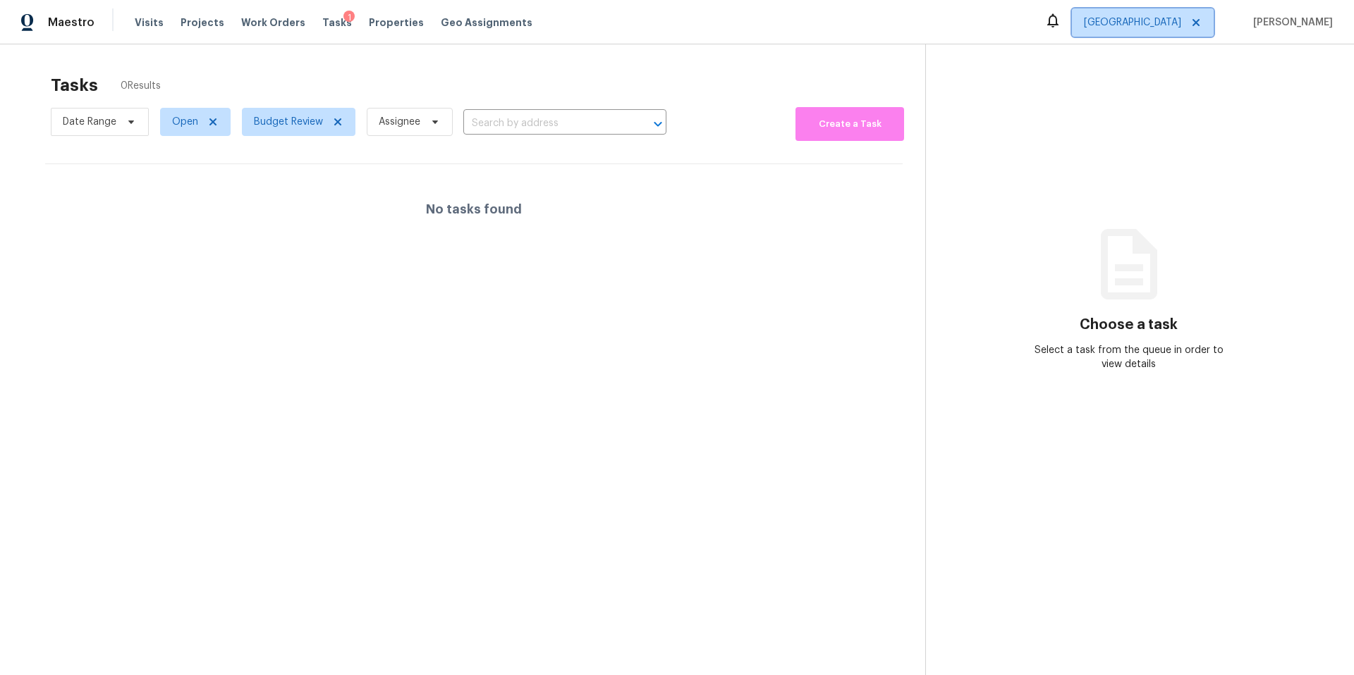
click at [1181, 16] on span "[GEOGRAPHIC_DATA]" at bounding box center [1132, 23] width 97 height 14
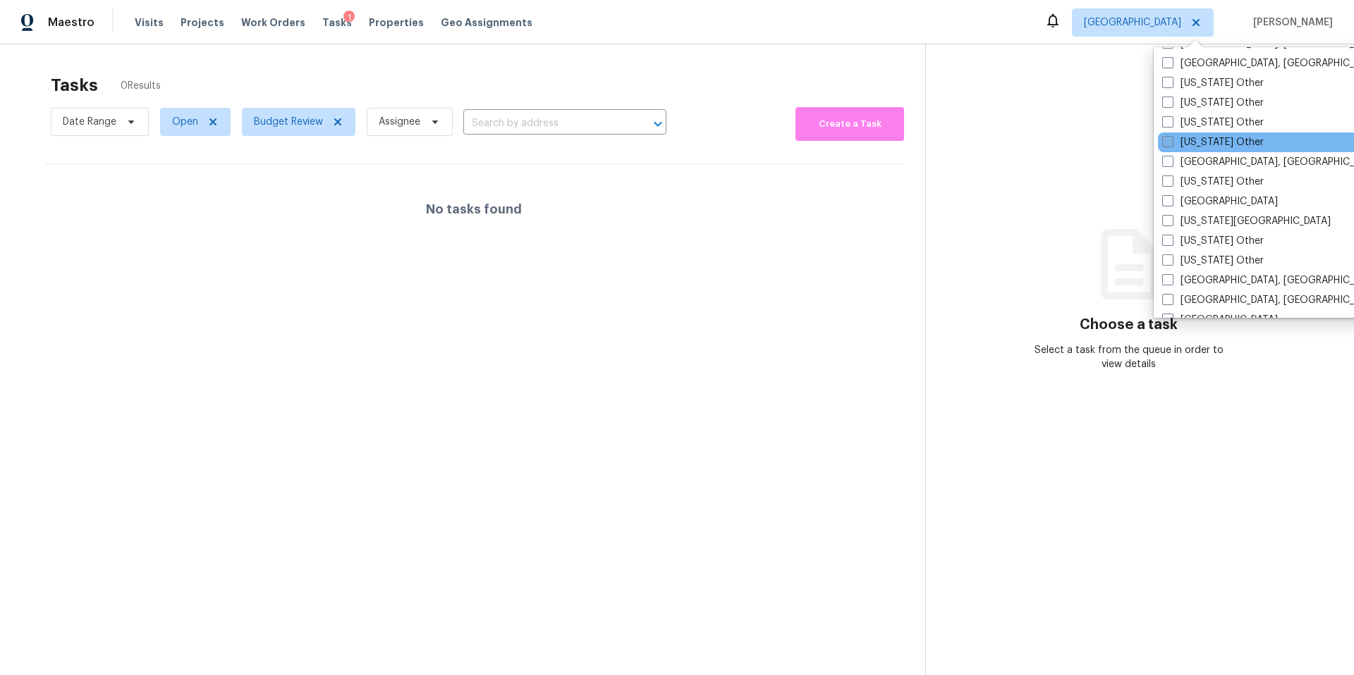
scroll to position [711, 0]
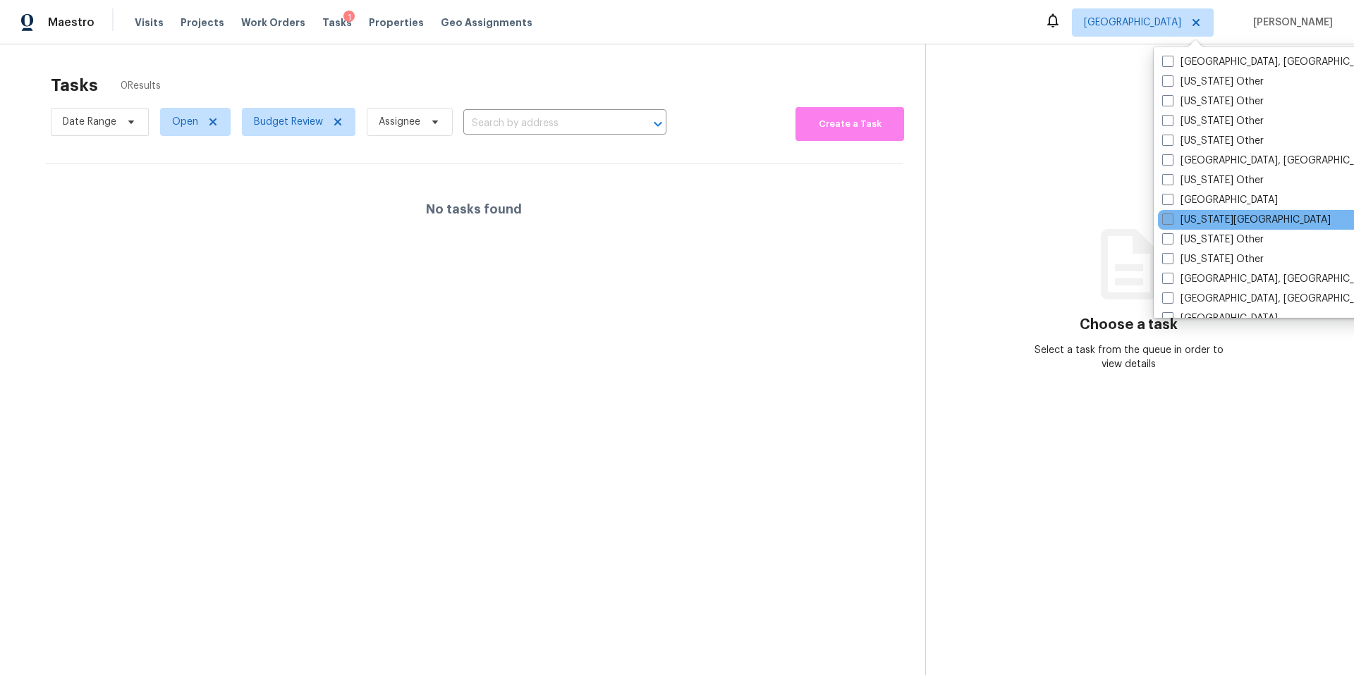
click at [1163, 219] on span at bounding box center [1167, 219] width 11 height 11
click at [1163, 219] on input "Kansas City" at bounding box center [1166, 217] width 9 height 9
checkbox input "true"
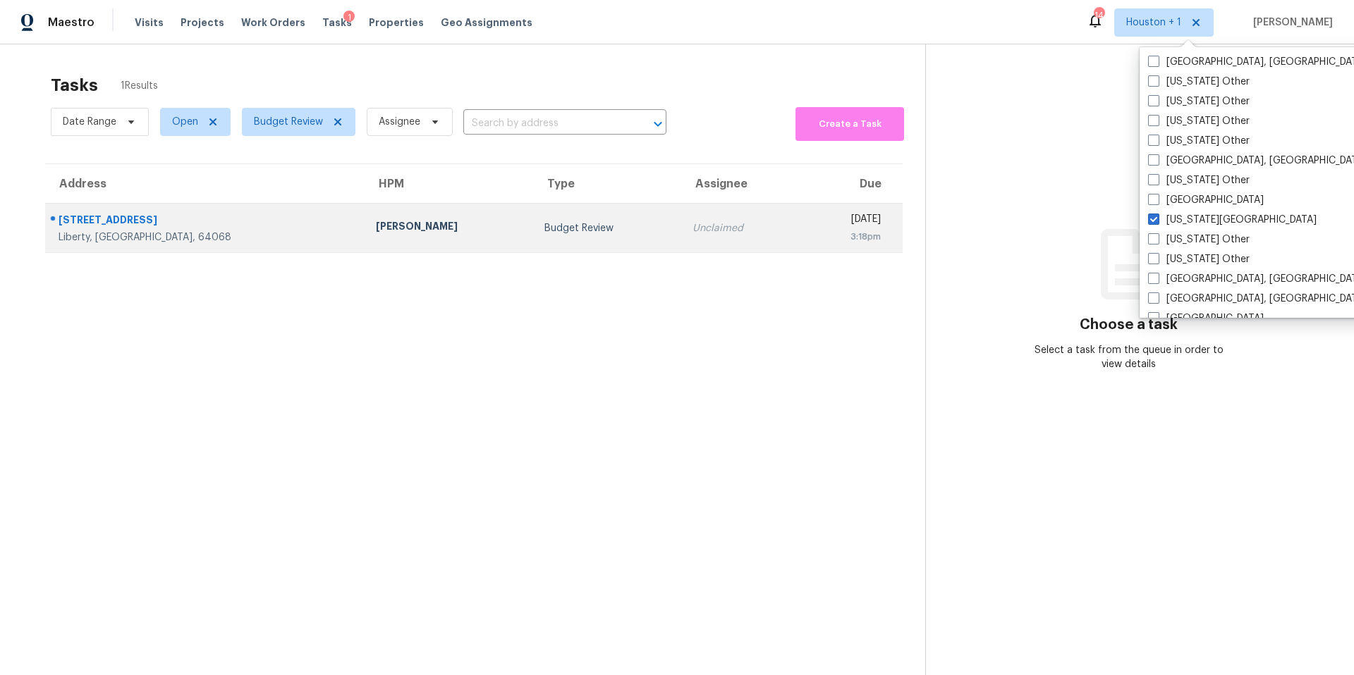
click at [400, 231] on td "[PERSON_NAME]" at bounding box center [449, 228] width 169 height 49
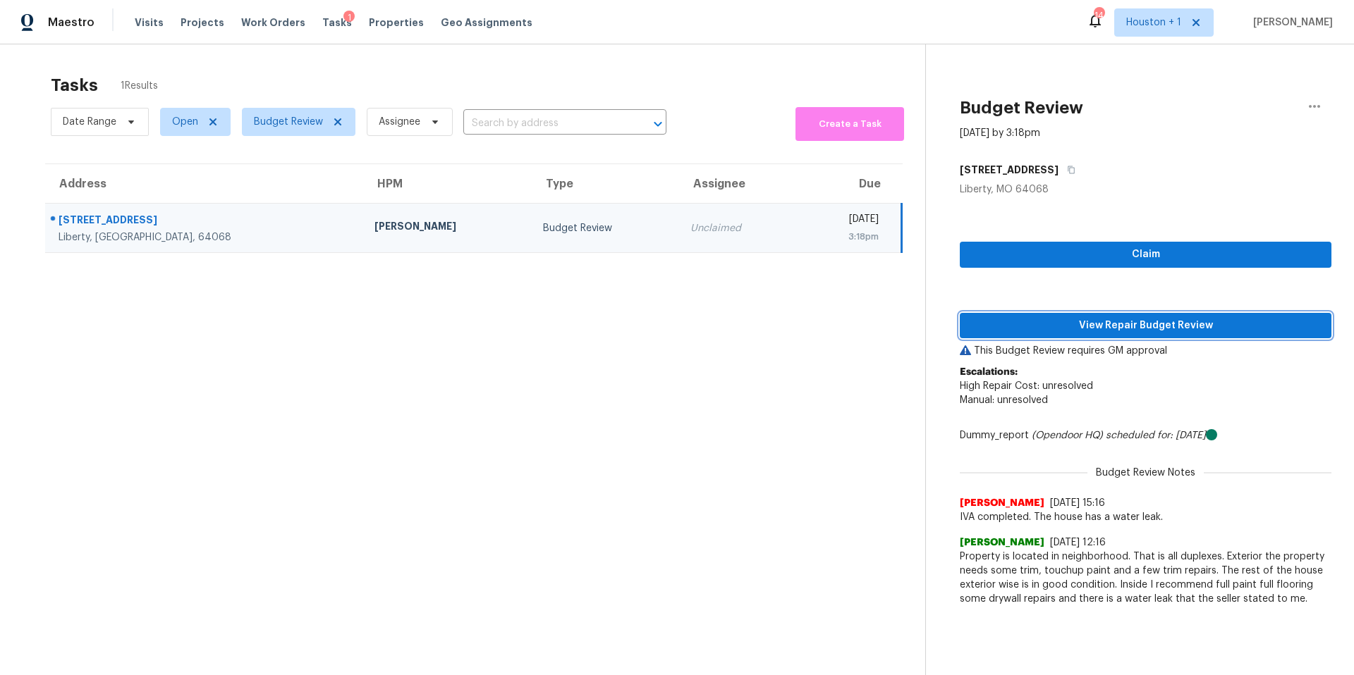
click at [1038, 325] on span "View Repair Budget Review" at bounding box center [1145, 326] width 349 height 18
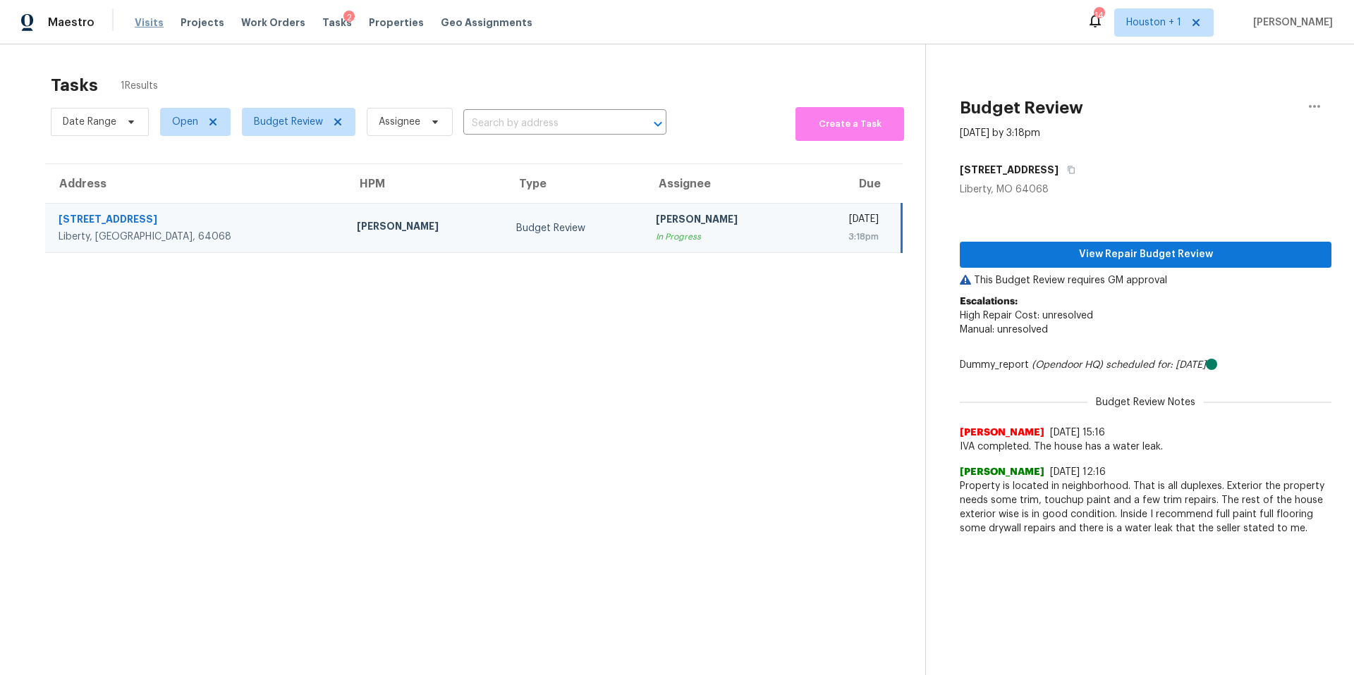
click at [149, 20] on span "Visits" at bounding box center [149, 23] width 29 height 14
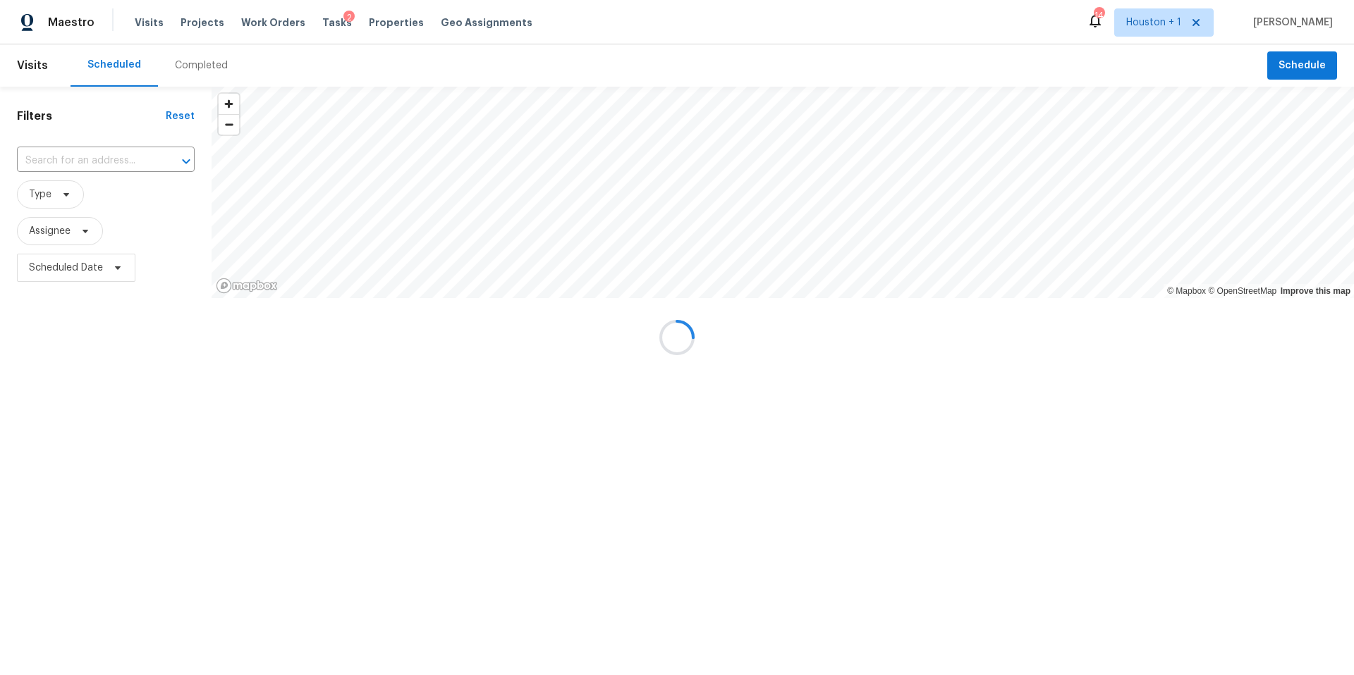
click at [193, 60] on div "Completed" at bounding box center [201, 66] width 53 height 14
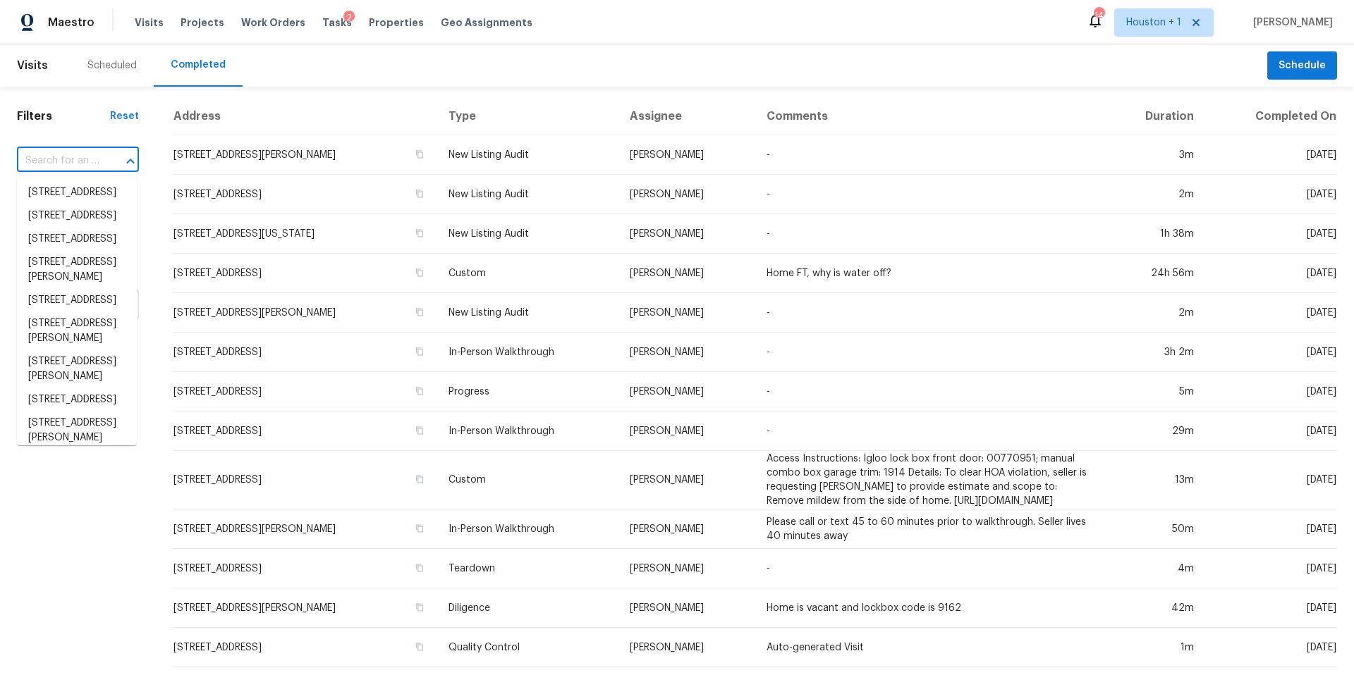
click at [75, 161] on input "text" at bounding box center [58, 161] width 82 height 22
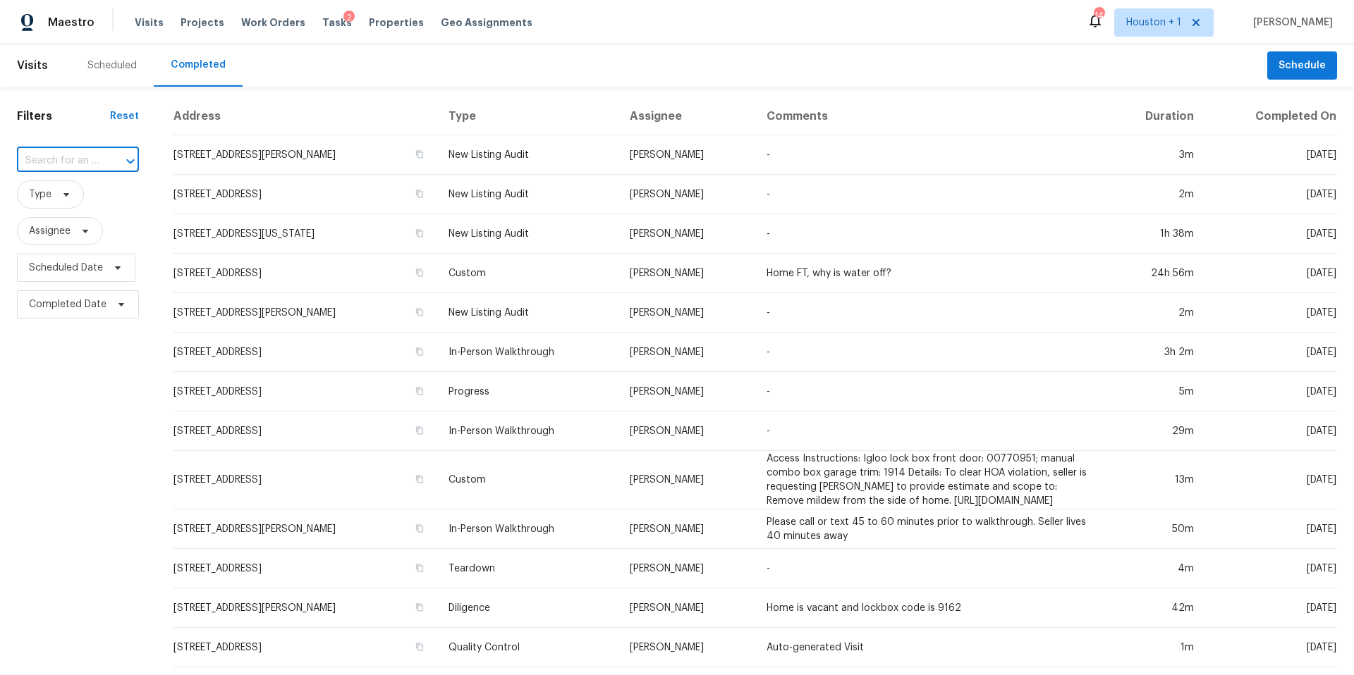
paste input "924 Swallow Cir, Liberty, MO 64068"
type input "924 Swallow Cir, Liberty, MO 64068"
click at [86, 204] on li "924 Swallow Cir, Liberty, MO 64068" at bounding box center [77, 192] width 120 height 23
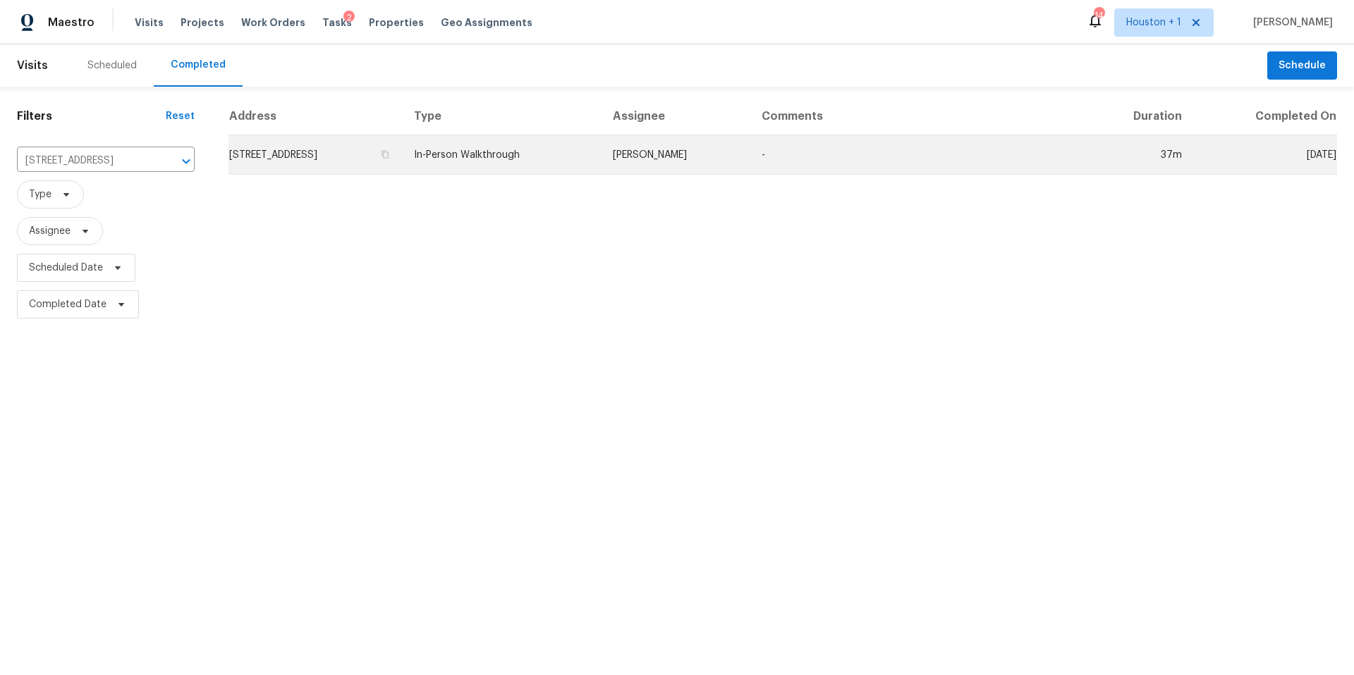
click at [293, 165] on td "924 Swallow Cir, Liberty, MO 64068" at bounding box center [315, 154] width 174 height 39
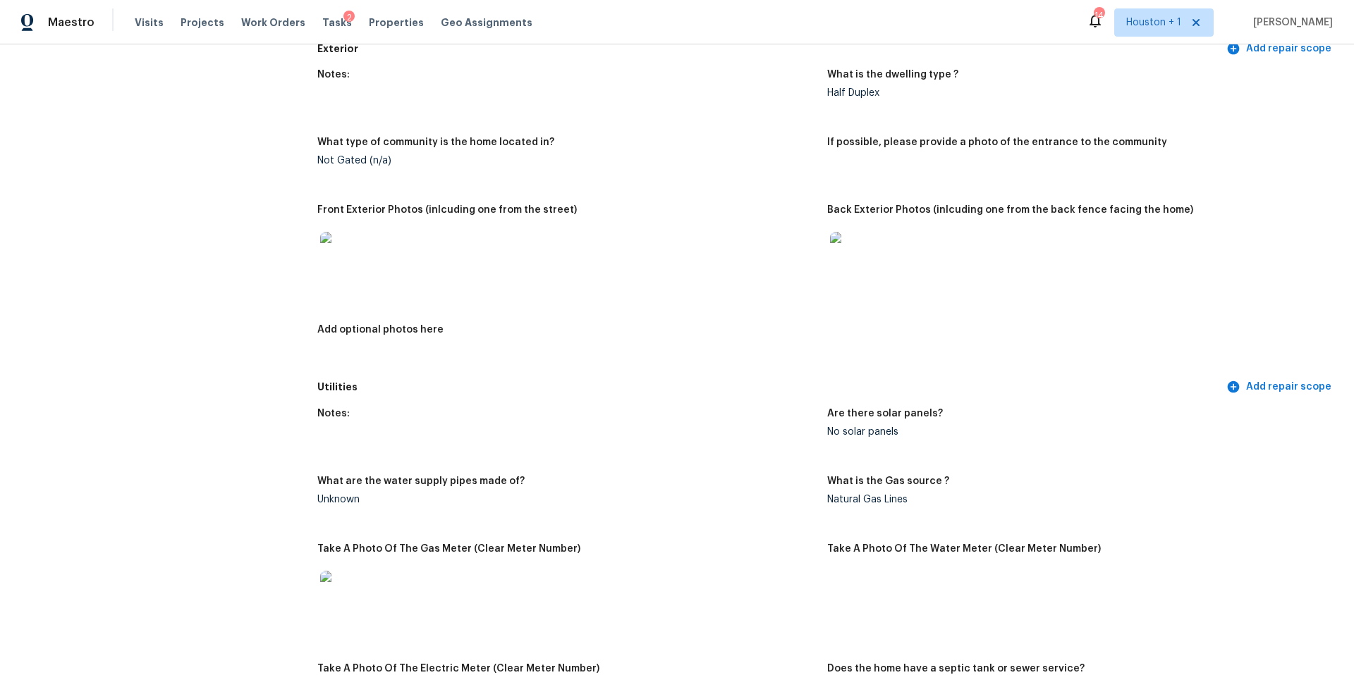
scroll to position [538, 0]
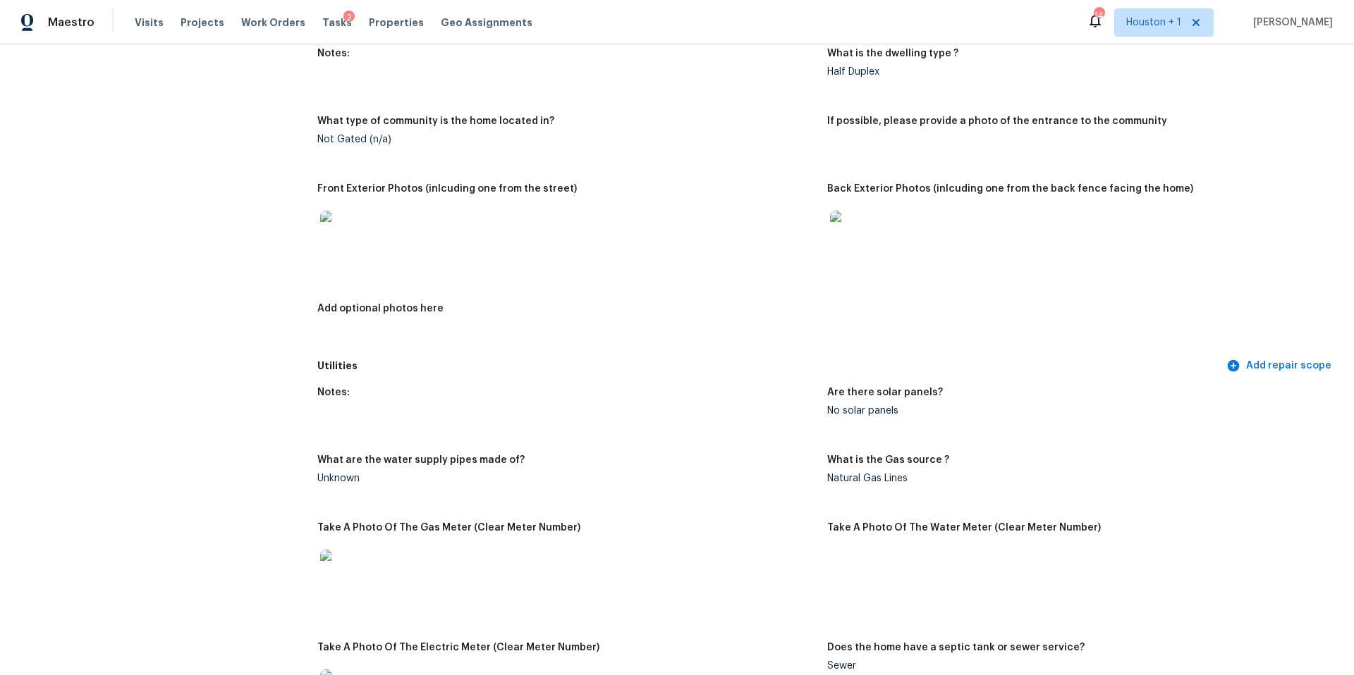
click at [342, 227] on img at bounding box center [342, 233] width 45 height 45
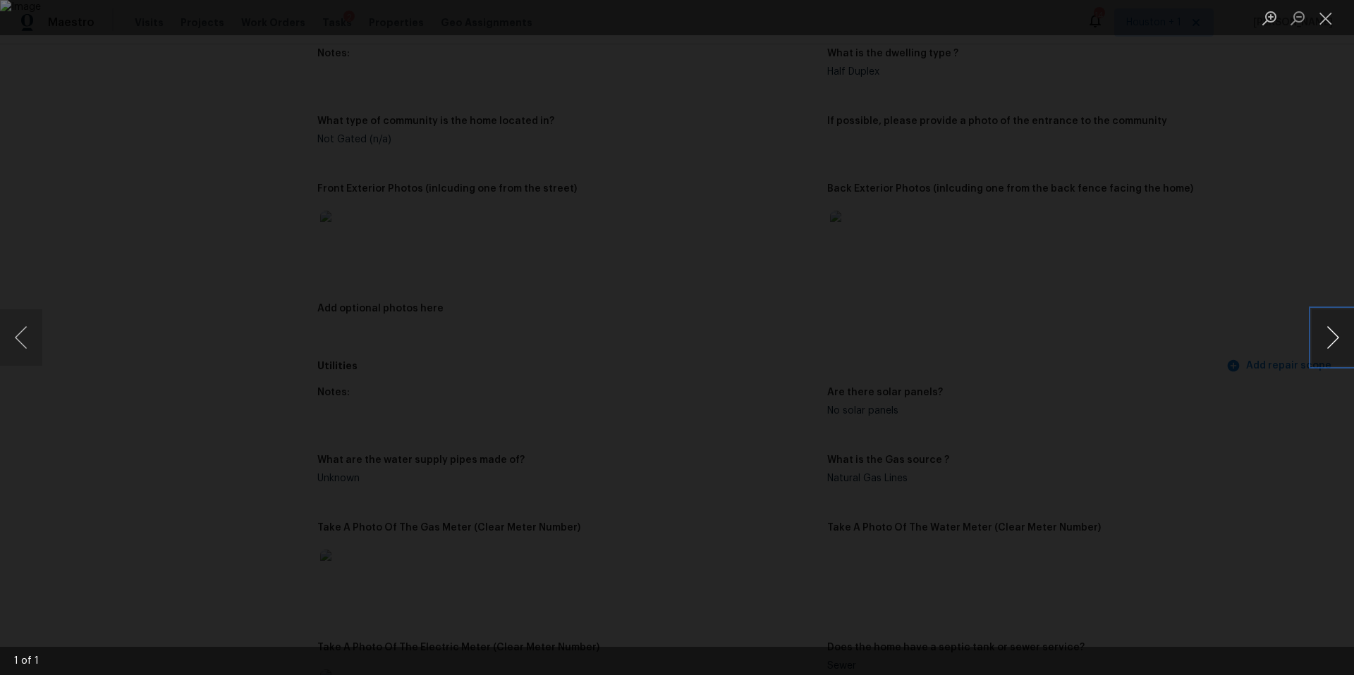
click at [1340, 342] on button "Next image" at bounding box center [1332, 338] width 42 height 56
click at [1268, 364] on div "Lightbox" at bounding box center [677, 337] width 1354 height 675
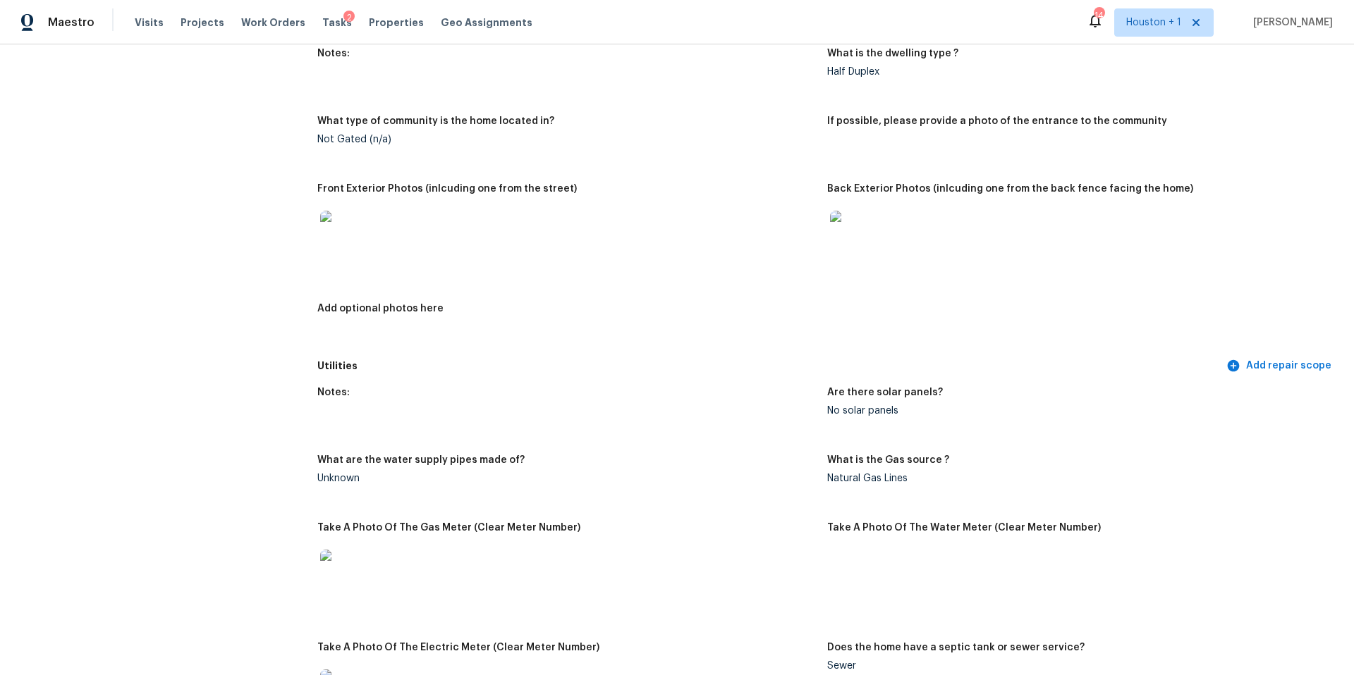
click at [857, 228] on img at bounding box center [852, 233] width 45 height 45
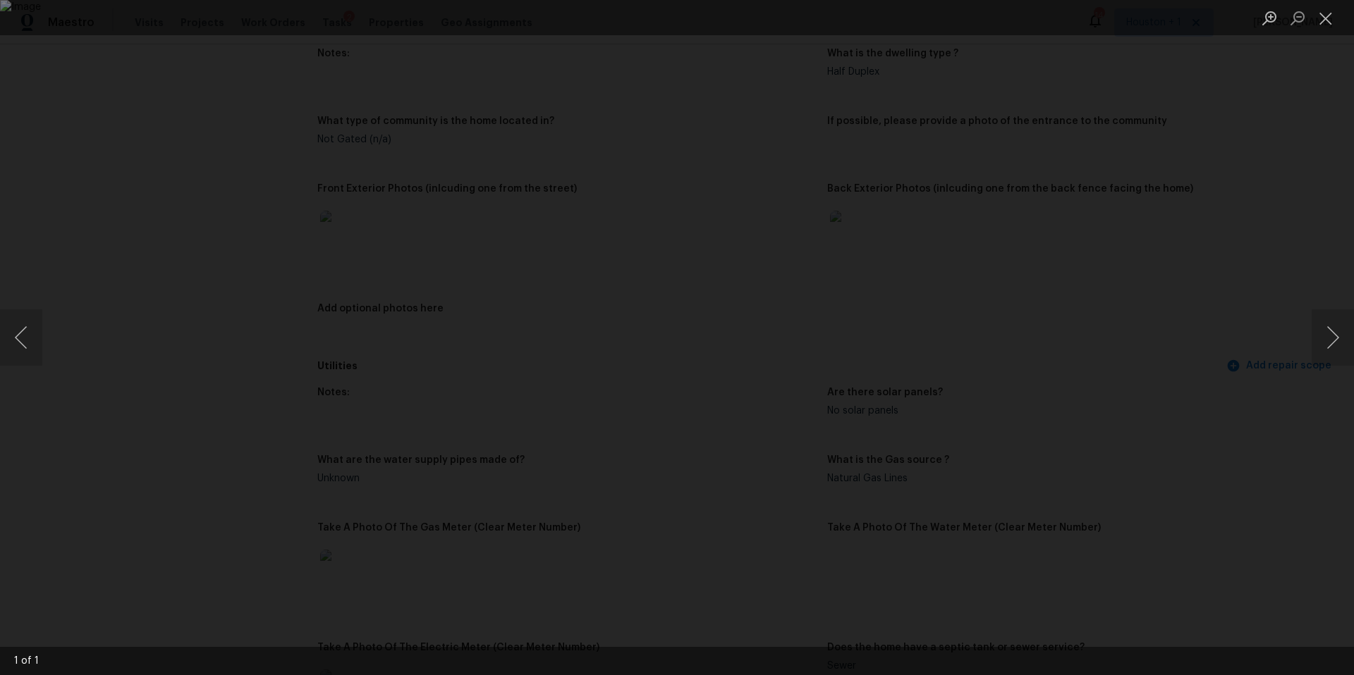
click at [1161, 278] on div "Lightbox" at bounding box center [677, 337] width 1354 height 675
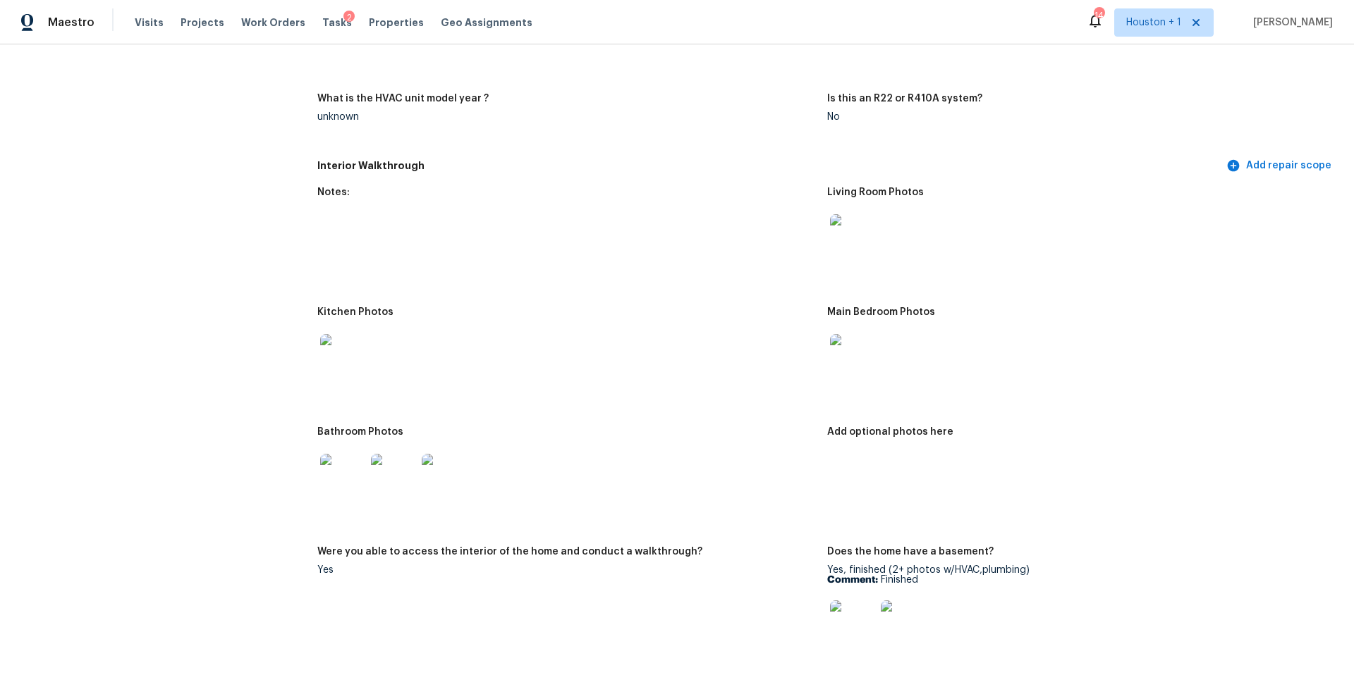
scroll to position [1369, 0]
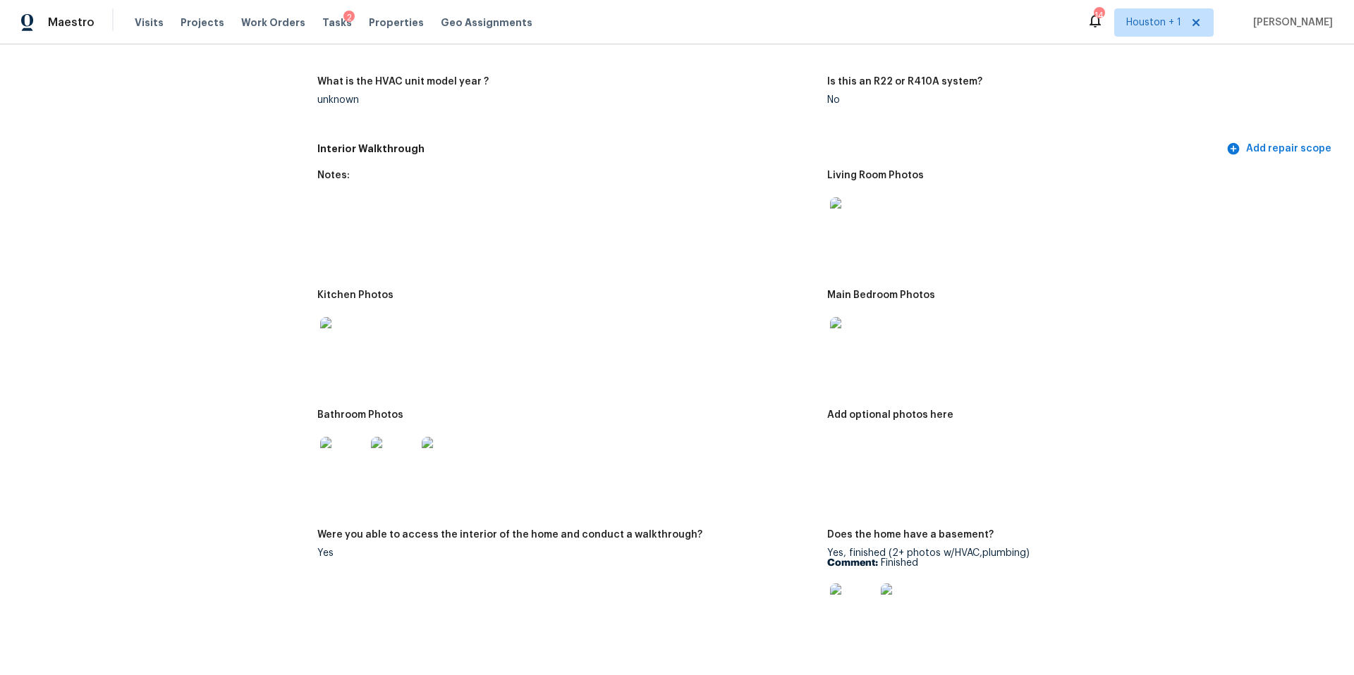
click at [336, 453] on img at bounding box center [342, 459] width 45 height 45
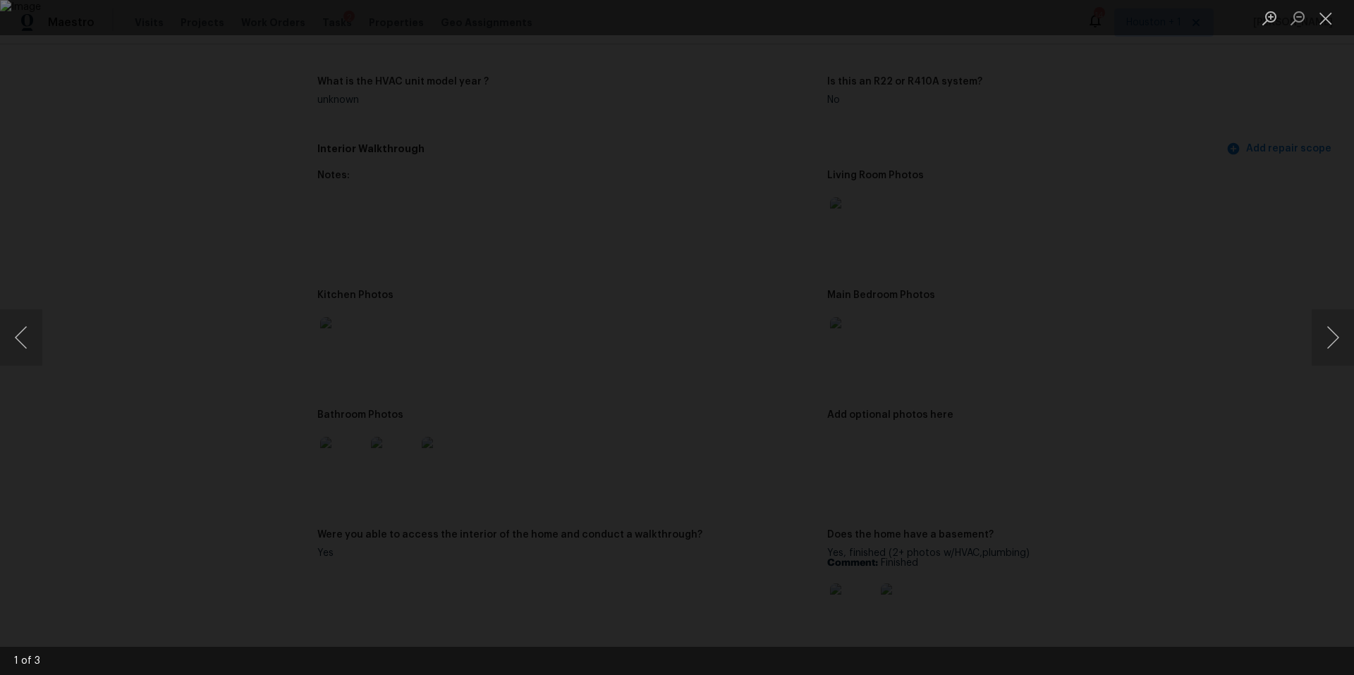
click at [1190, 371] on div "Lightbox" at bounding box center [677, 337] width 1354 height 675
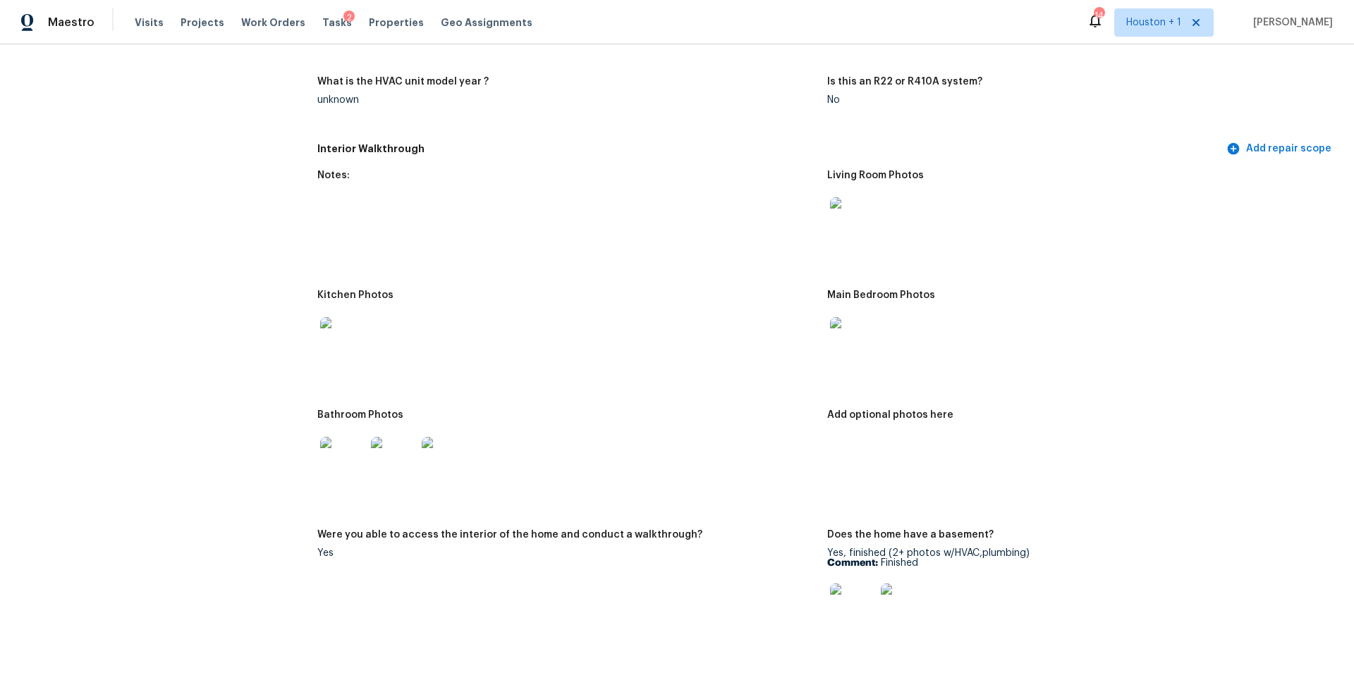
click at [859, 604] on img at bounding box center [852, 606] width 45 height 45
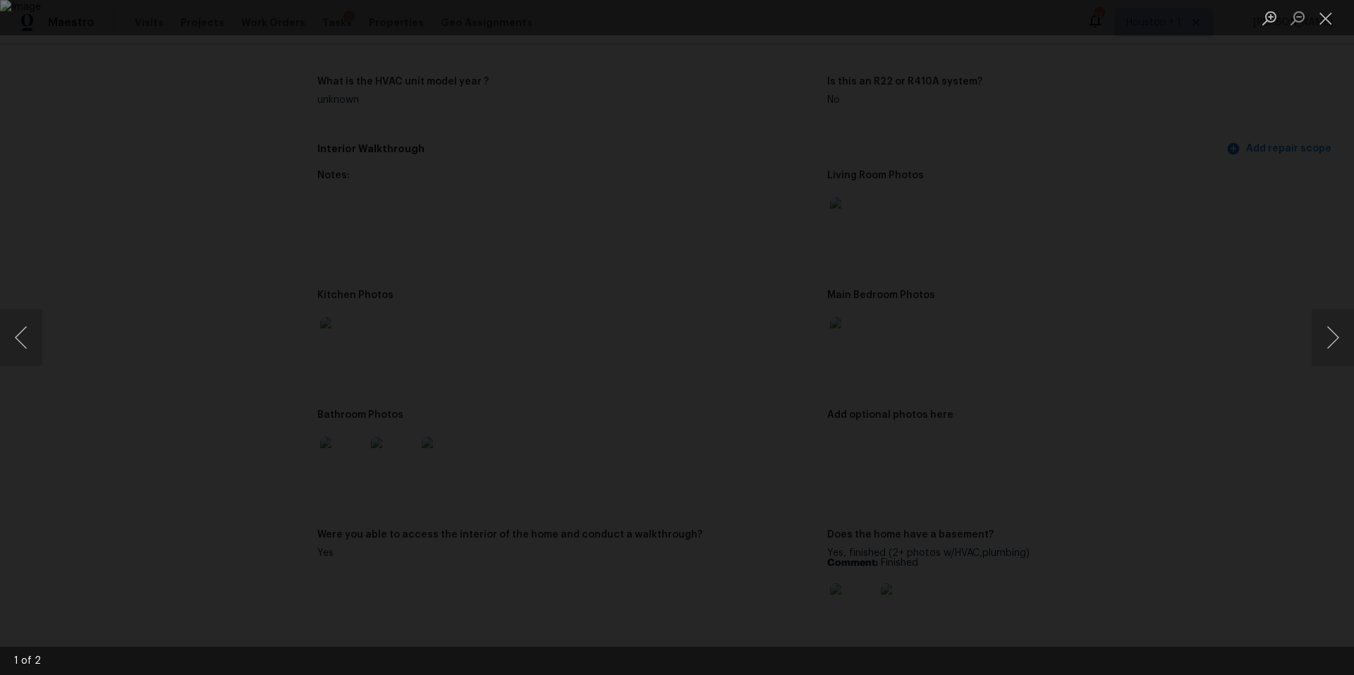
click at [1193, 486] on div "Lightbox" at bounding box center [677, 337] width 1354 height 675
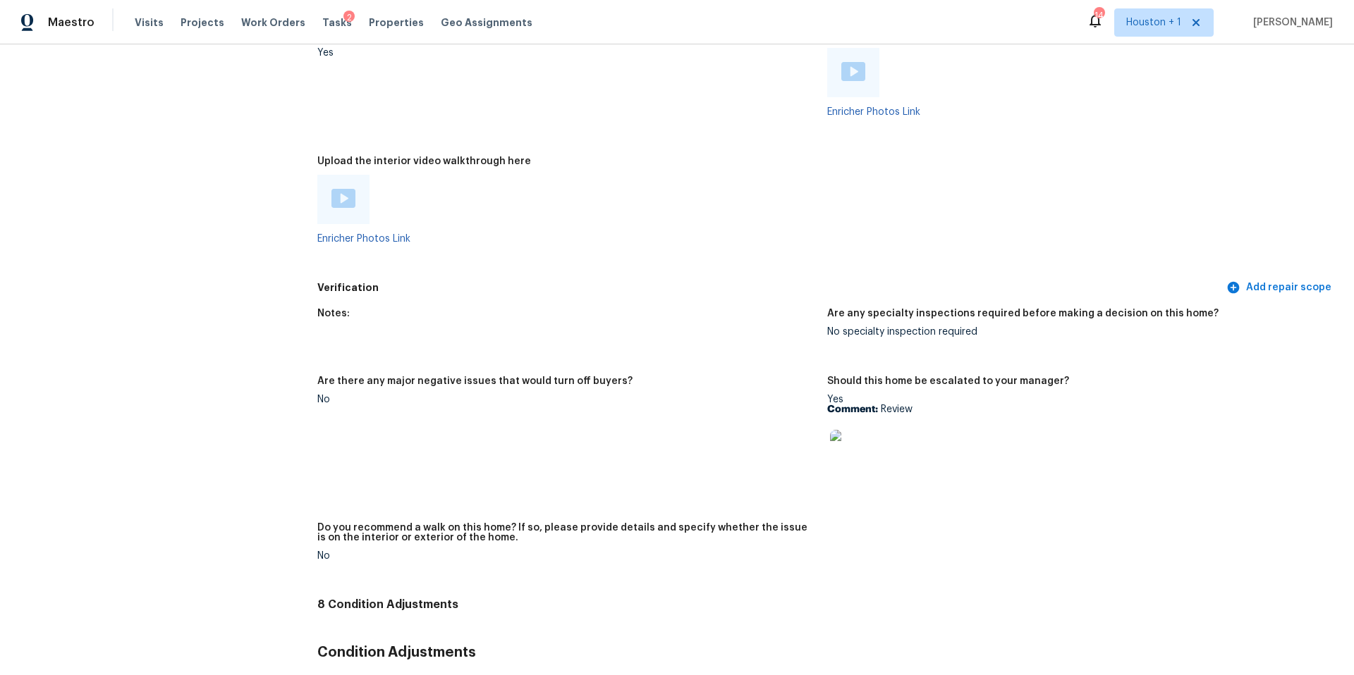
scroll to position [2673, 0]
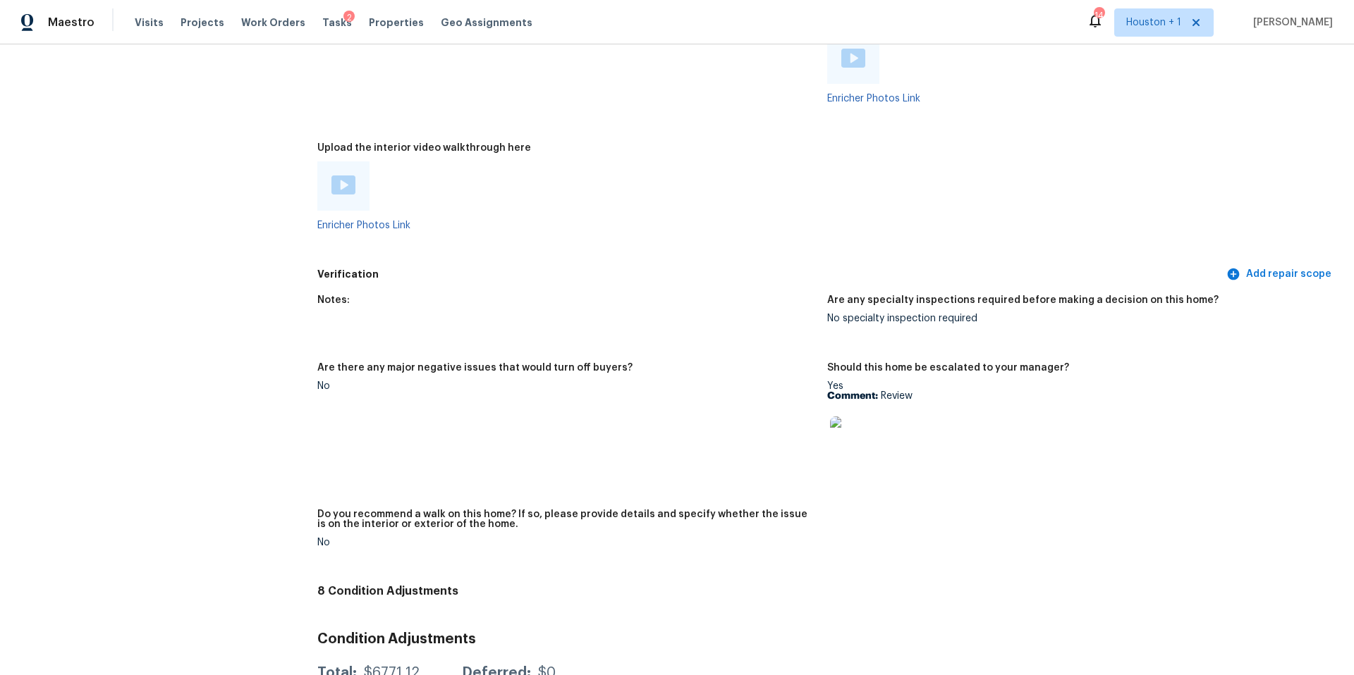
click at [847, 434] on img at bounding box center [852, 439] width 45 height 45
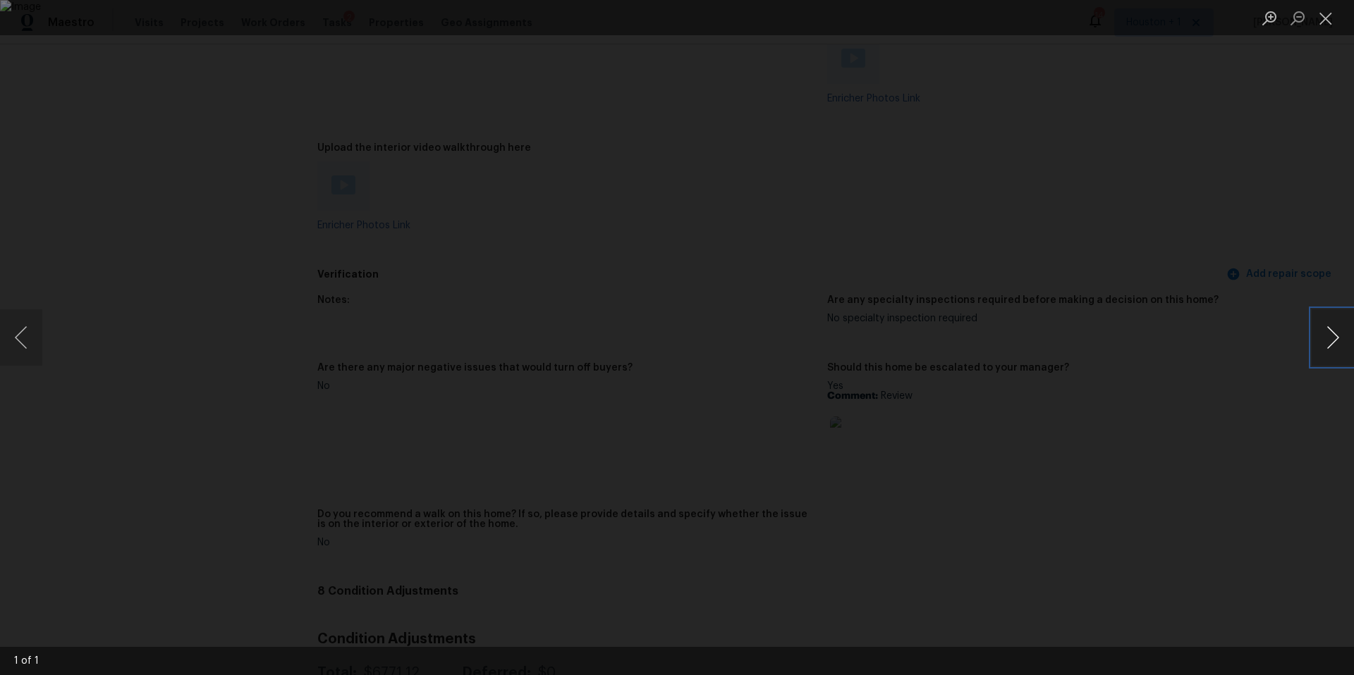
click at [1325, 344] on button "Next image" at bounding box center [1332, 338] width 42 height 56
click at [1250, 343] on div "Lightbox" at bounding box center [677, 337] width 1354 height 675
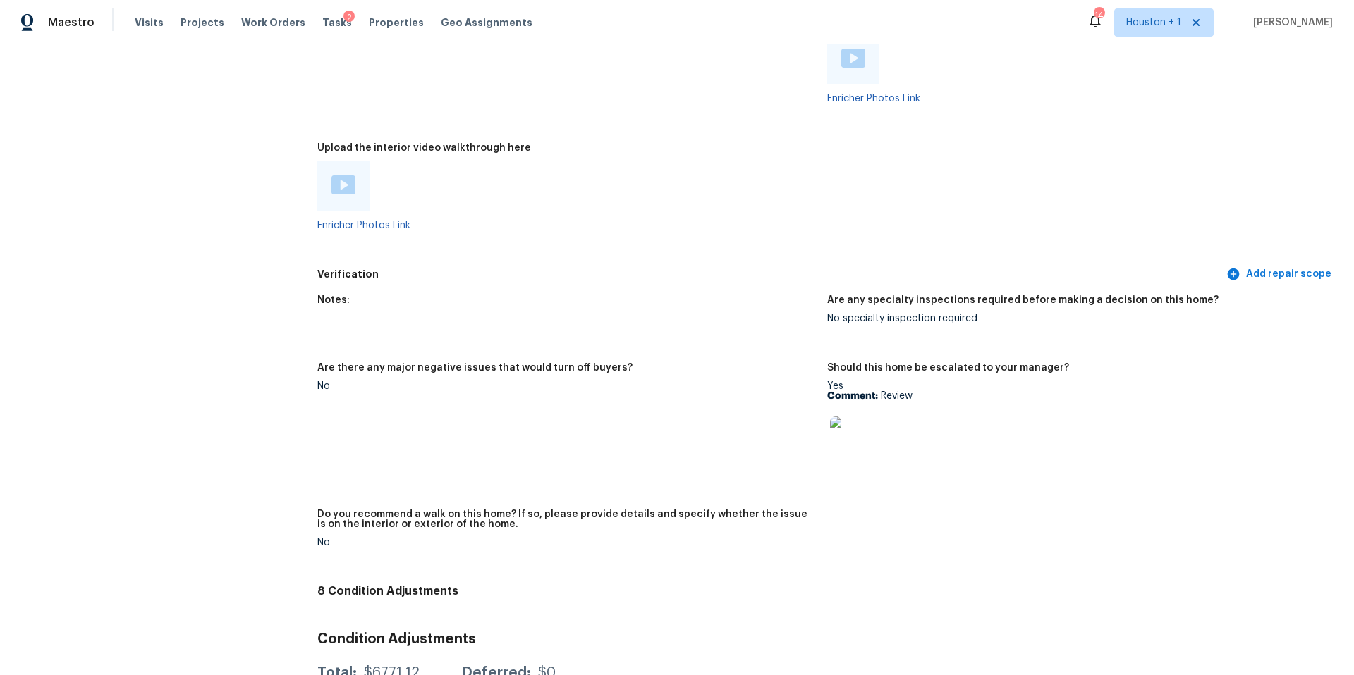
click at [859, 422] on img at bounding box center [852, 439] width 45 height 45
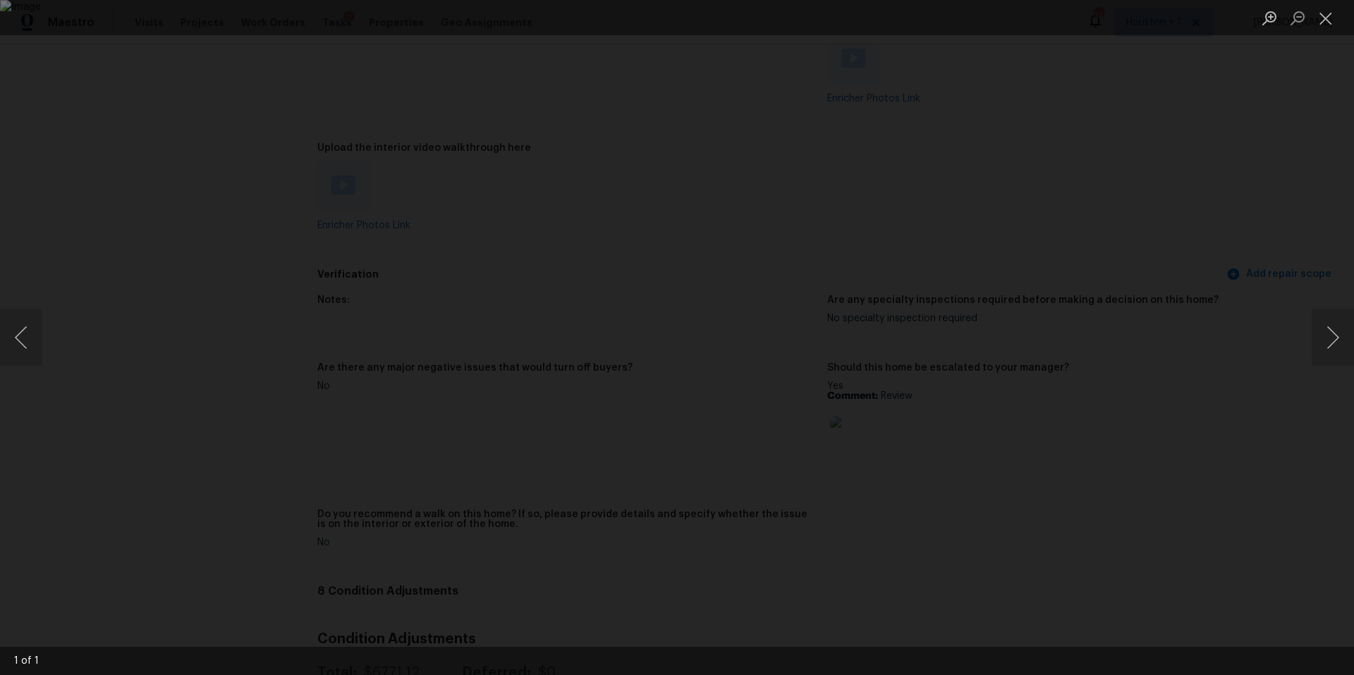
click at [1185, 295] on div "Lightbox" at bounding box center [677, 337] width 1354 height 675
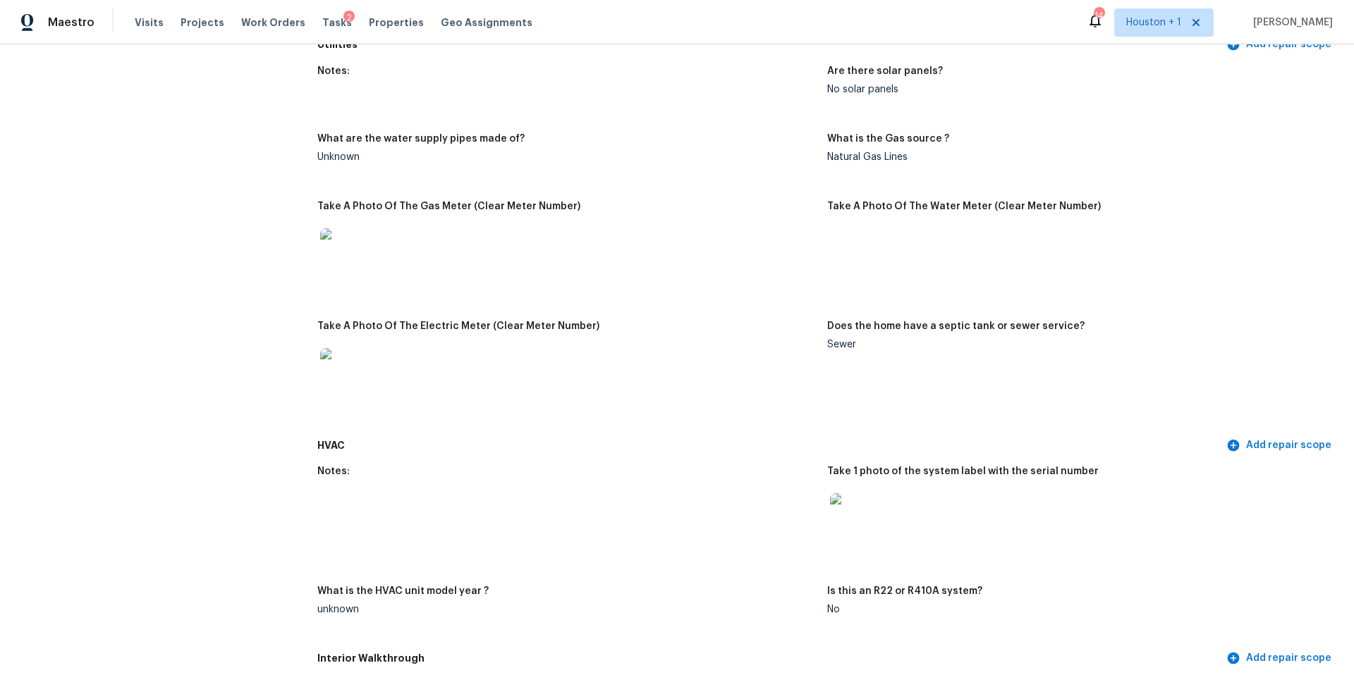
scroll to position [854, 0]
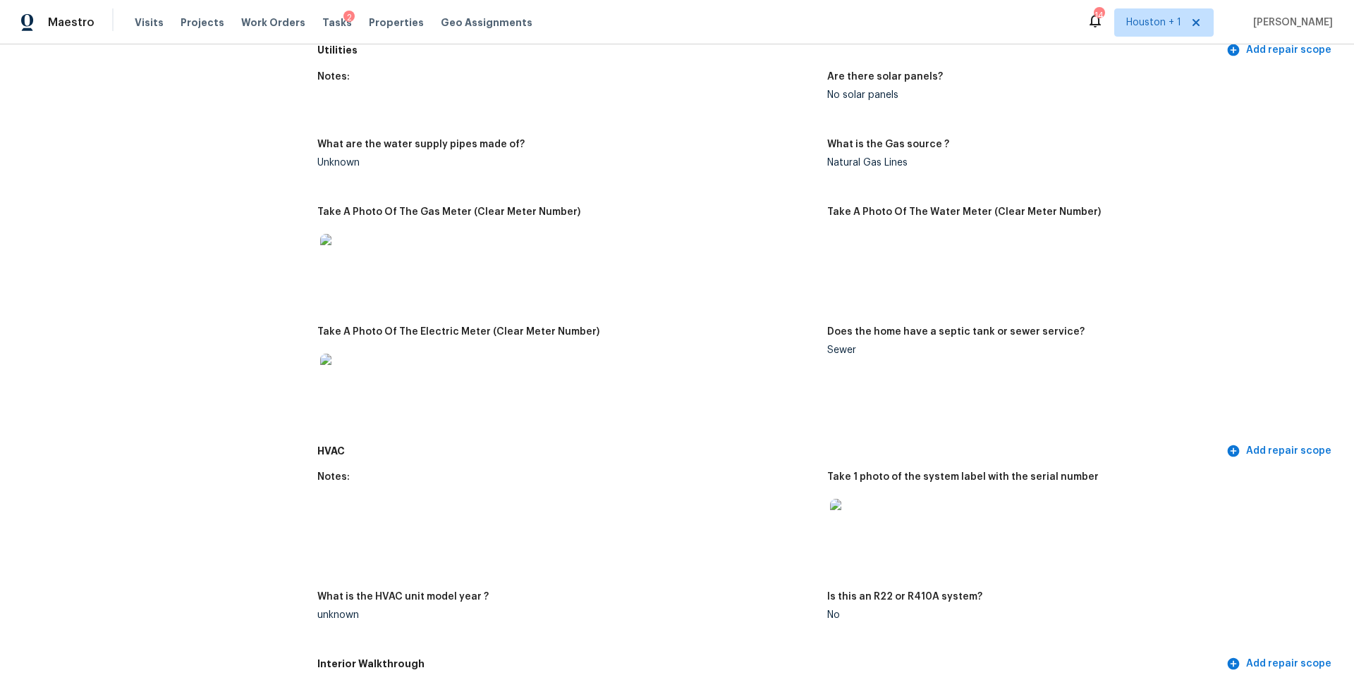
click at [341, 238] on img at bounding box center [342, 256] width 45 height 45
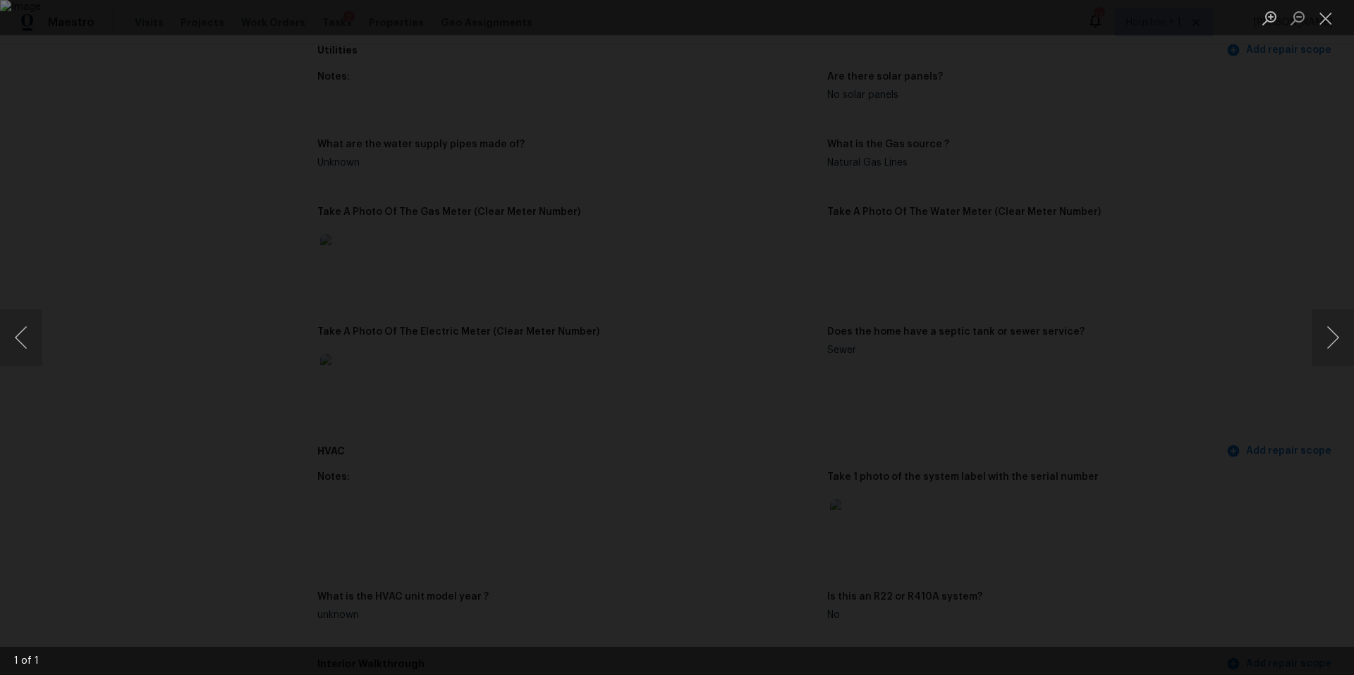
click at [1059, 229] on div "Lightbox" at bounding box center [677, 337] width 1354 height 675
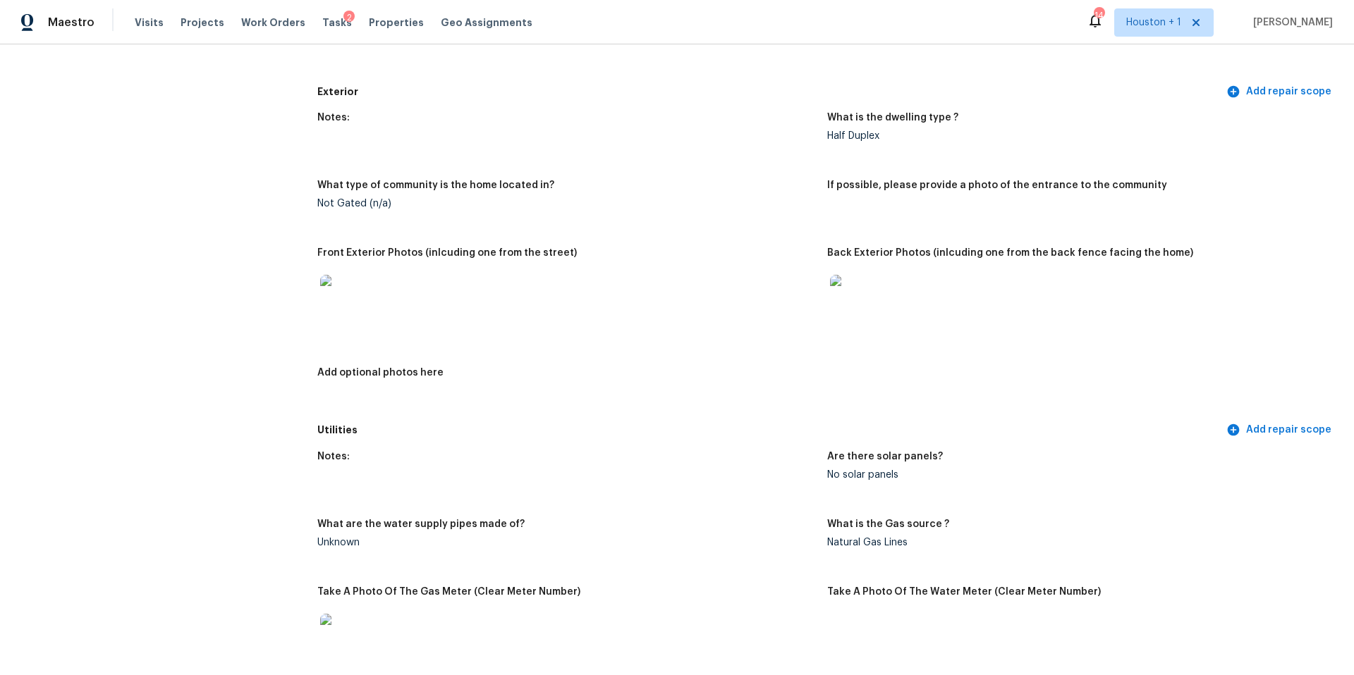
scroll to position [463, 0]
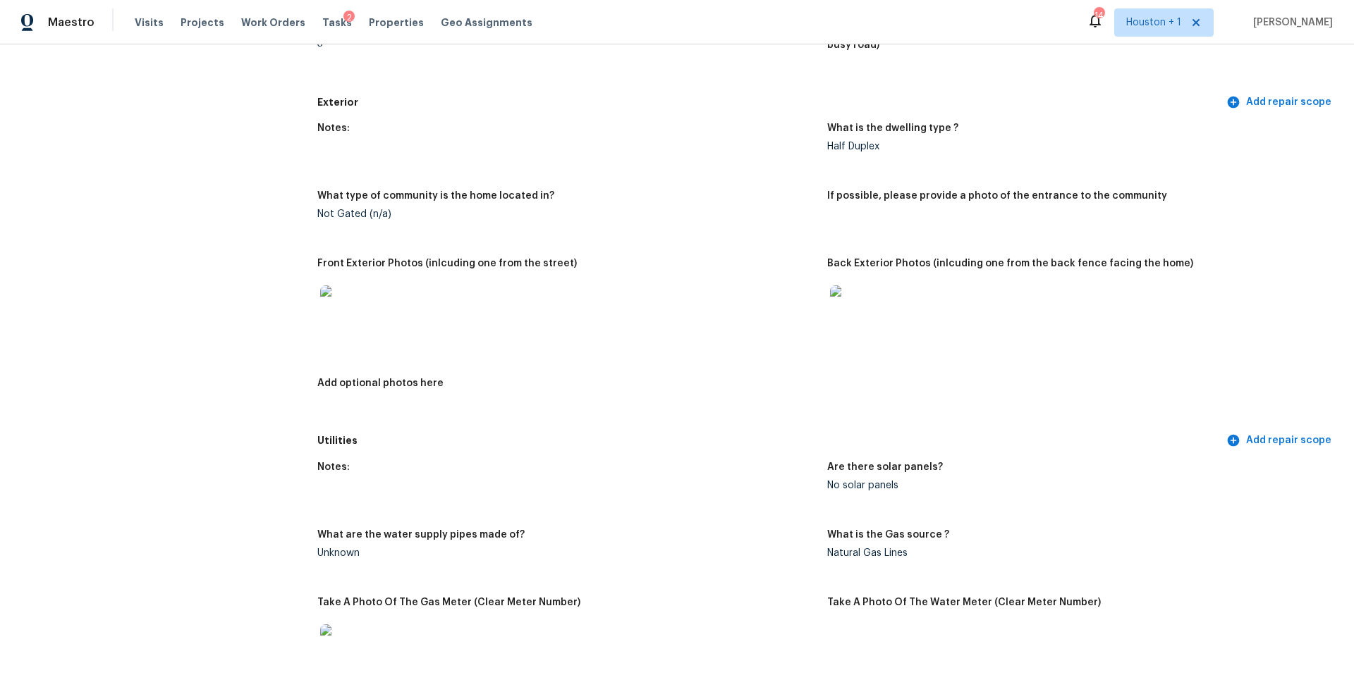
click at [857, 293] on img at bounding box center [852, 308] width 45 height 45
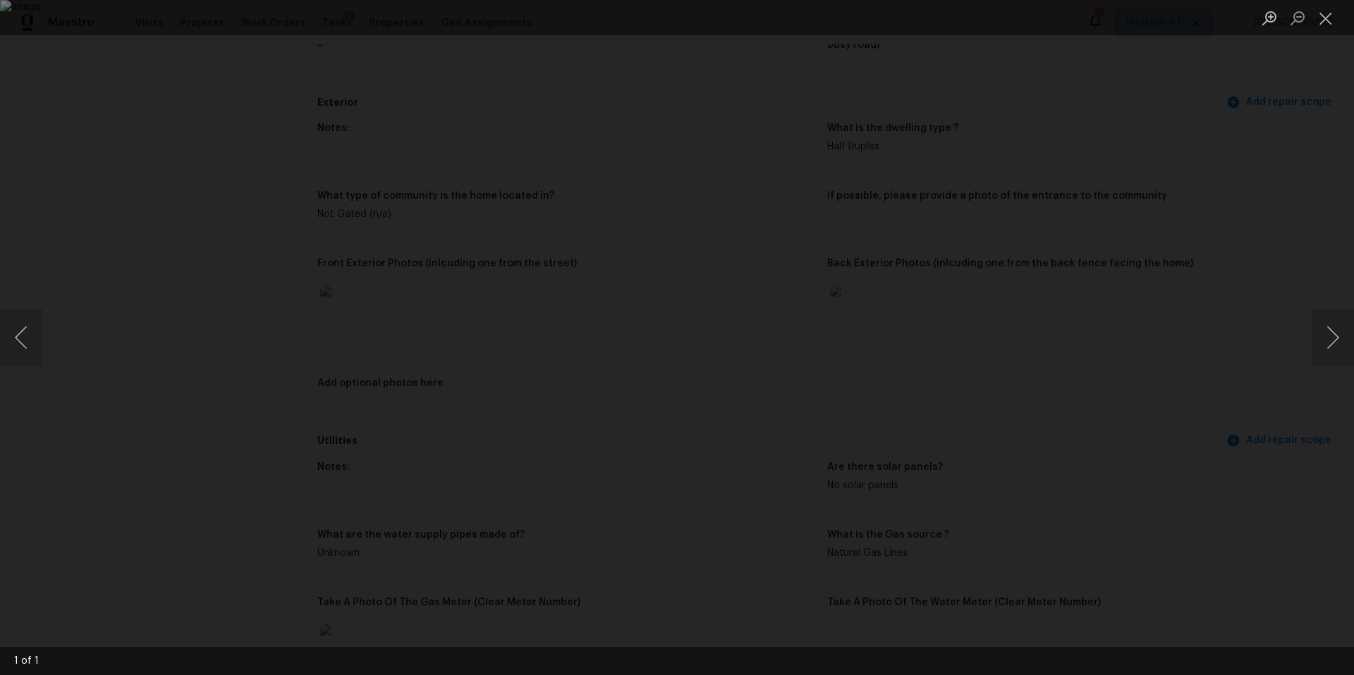
click at [1302, 338] on div "Lightbox" at bounding box center [677, 337] width 1354 height 675
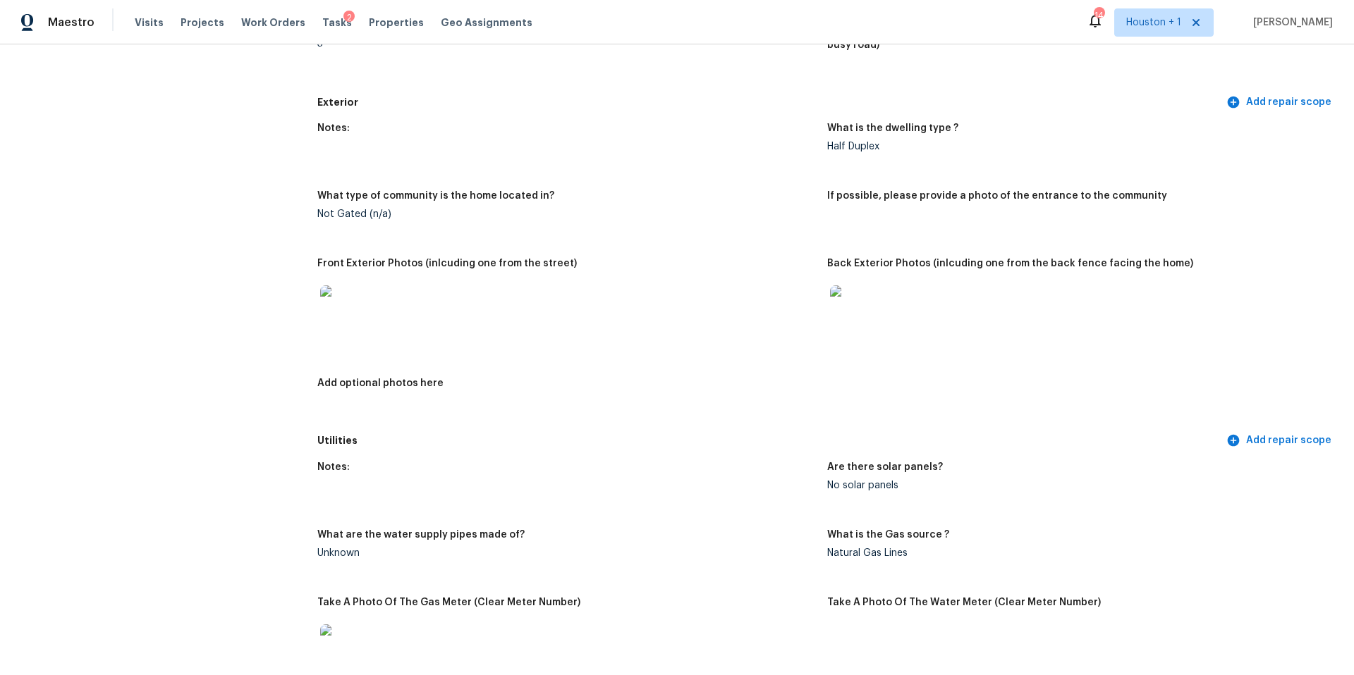
click at [348, 300] on img at bounding box center [342, 308] width 45 height 45
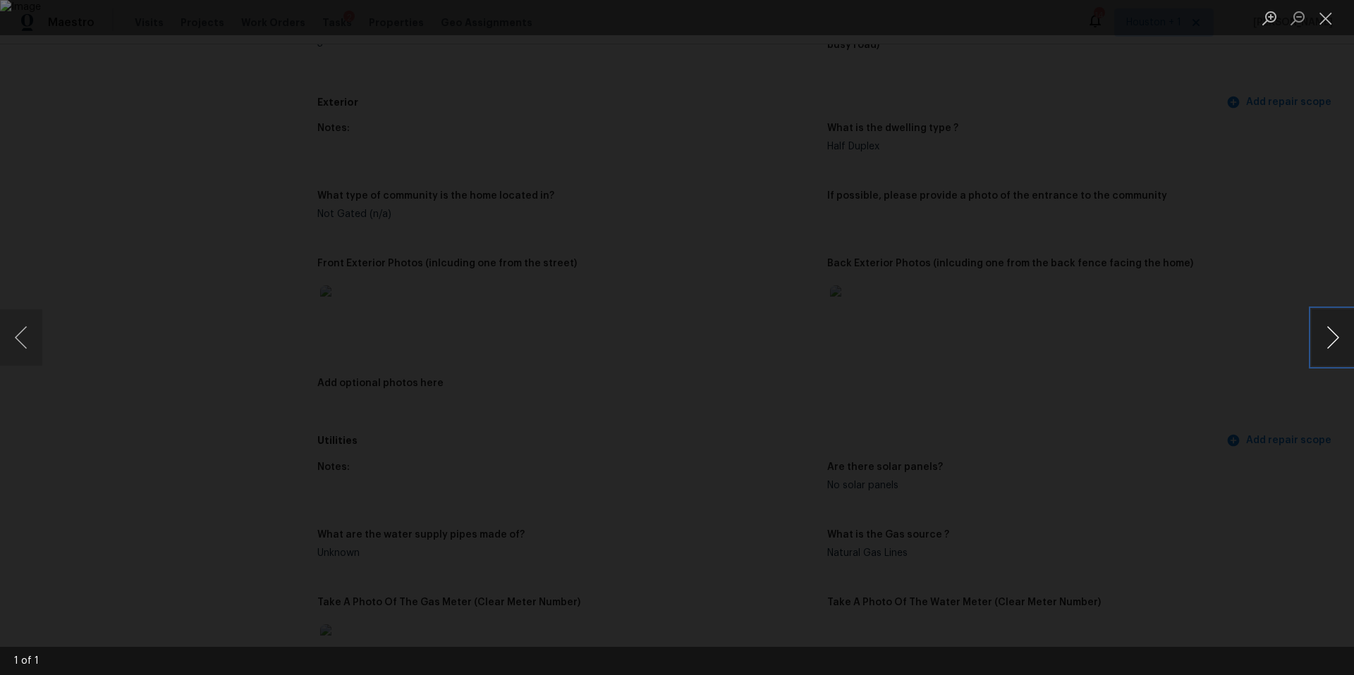
click at [1319, 333] on button "Next image" at bounding box center [1332, 338] width 42 height 56
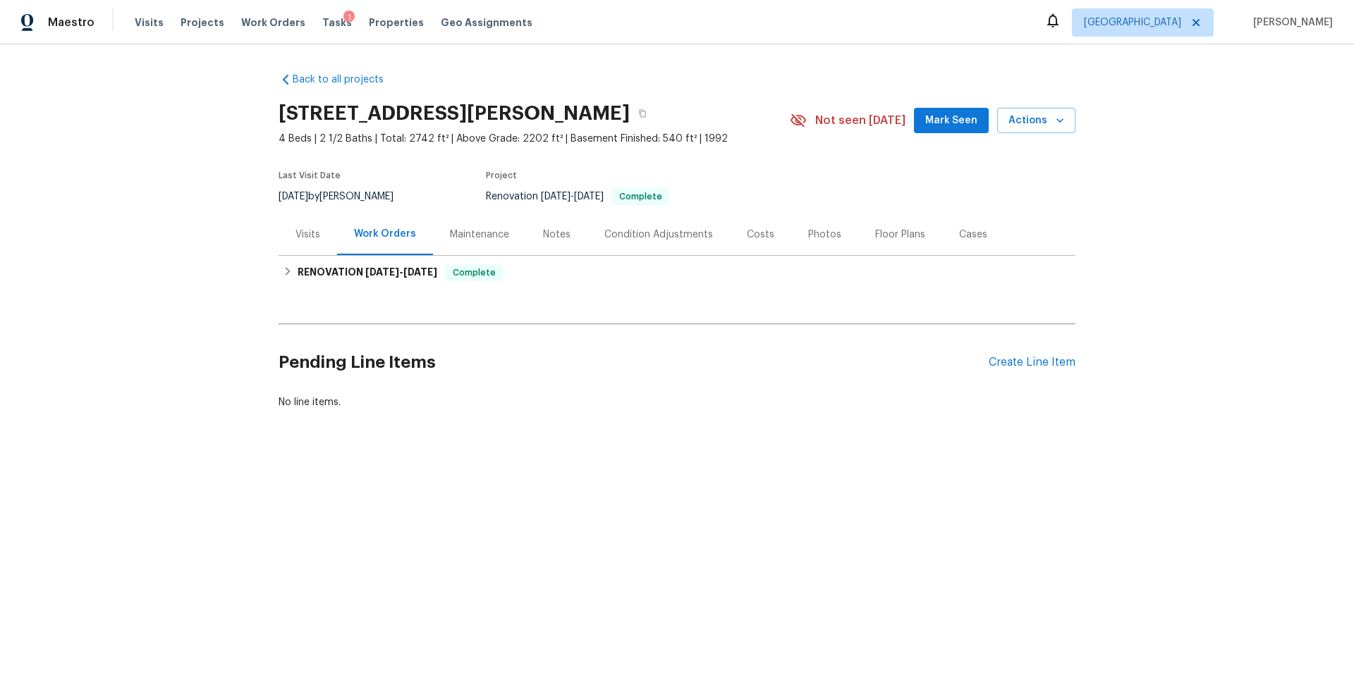
click at [817, 234] on div "Photos" at bounding box center [824, 235] width 33 height 14
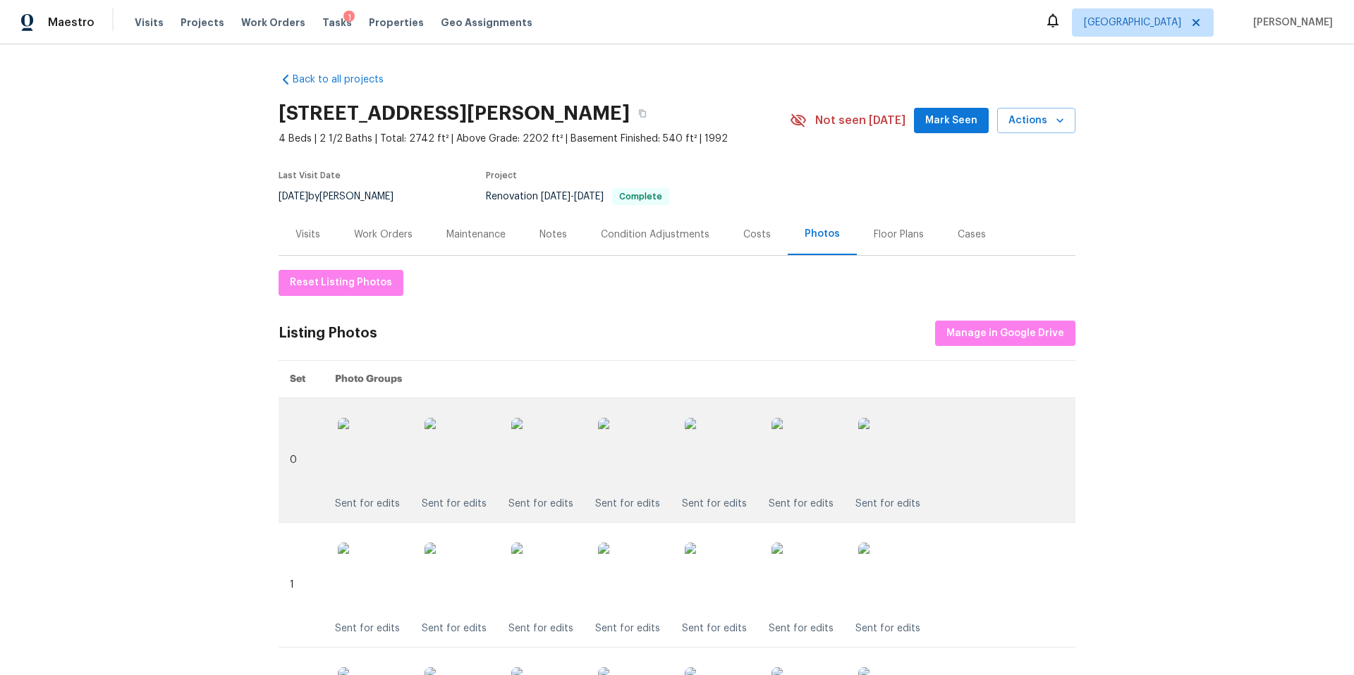
click at [660, 463] on img at bounding box center [633, 453] width 71 height 71
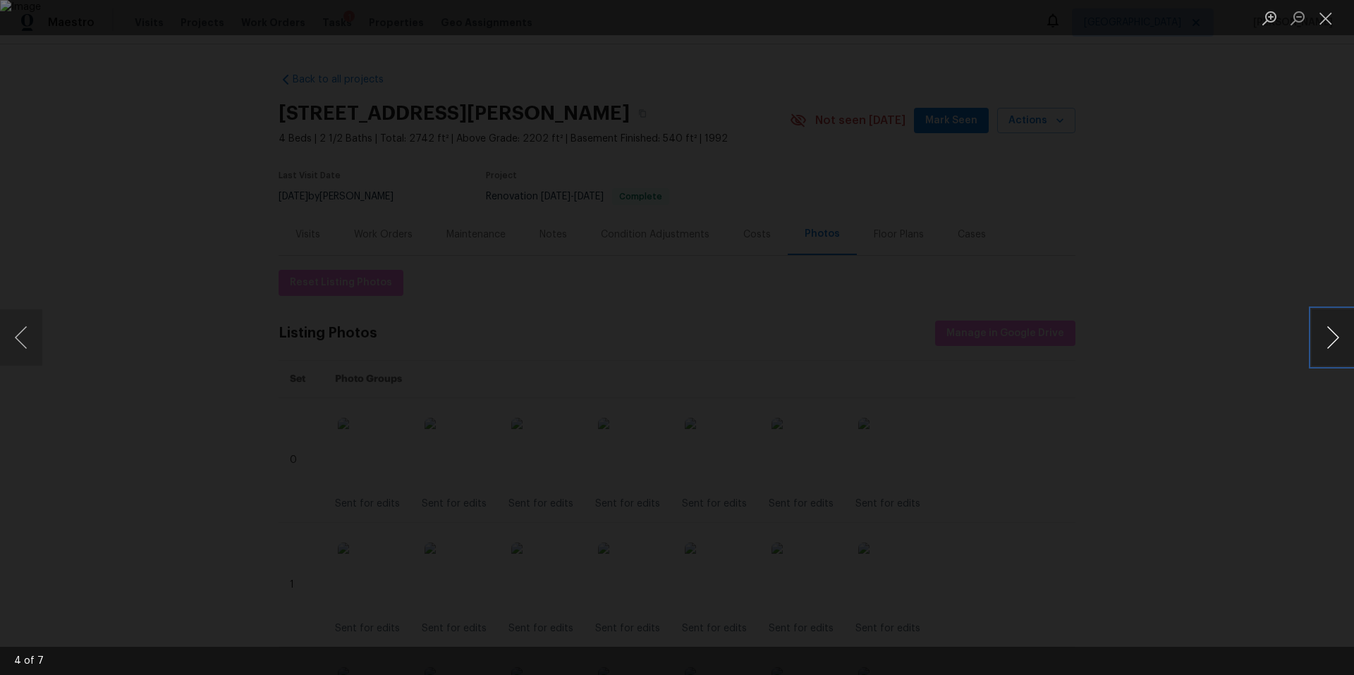
click at [1321, 357] on button "Next image" at bounding box center [1332, 338] width 42 height 56
click at [1237, 358] on div "Lightbox" at bounding box center [677, 337] width 1354 height 675
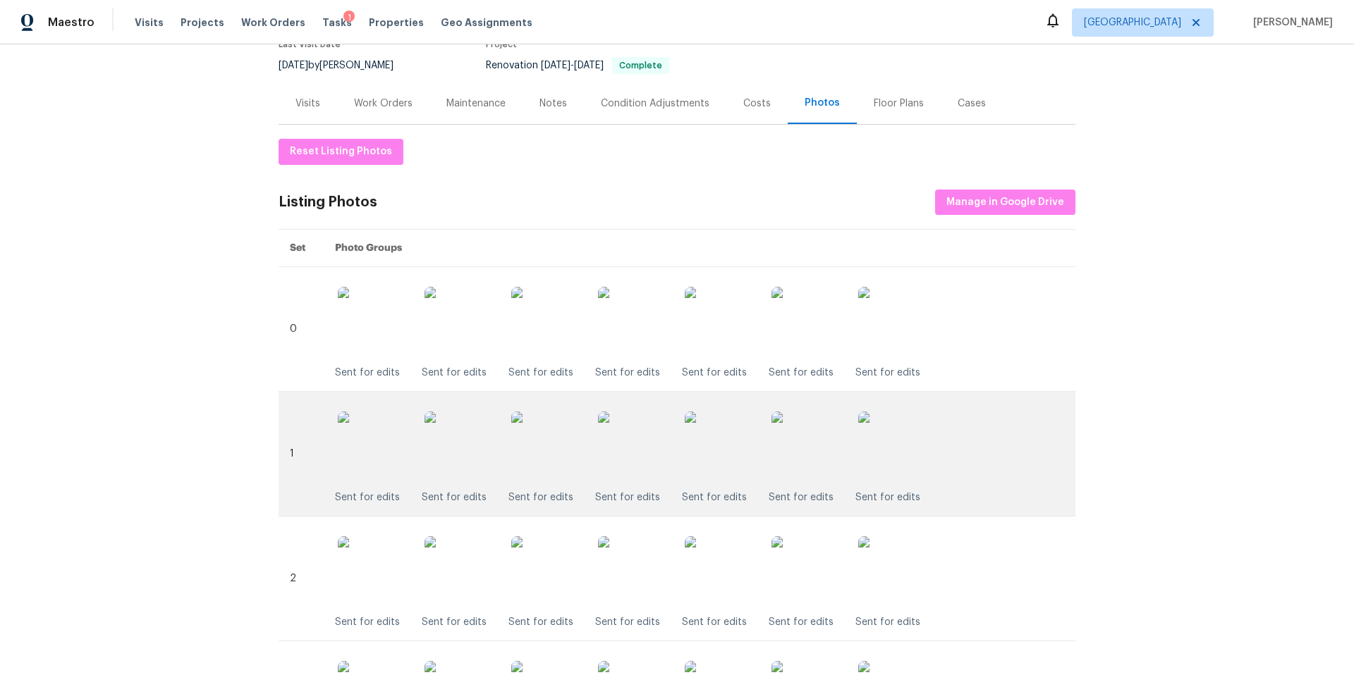
scroll to position [147, 0]
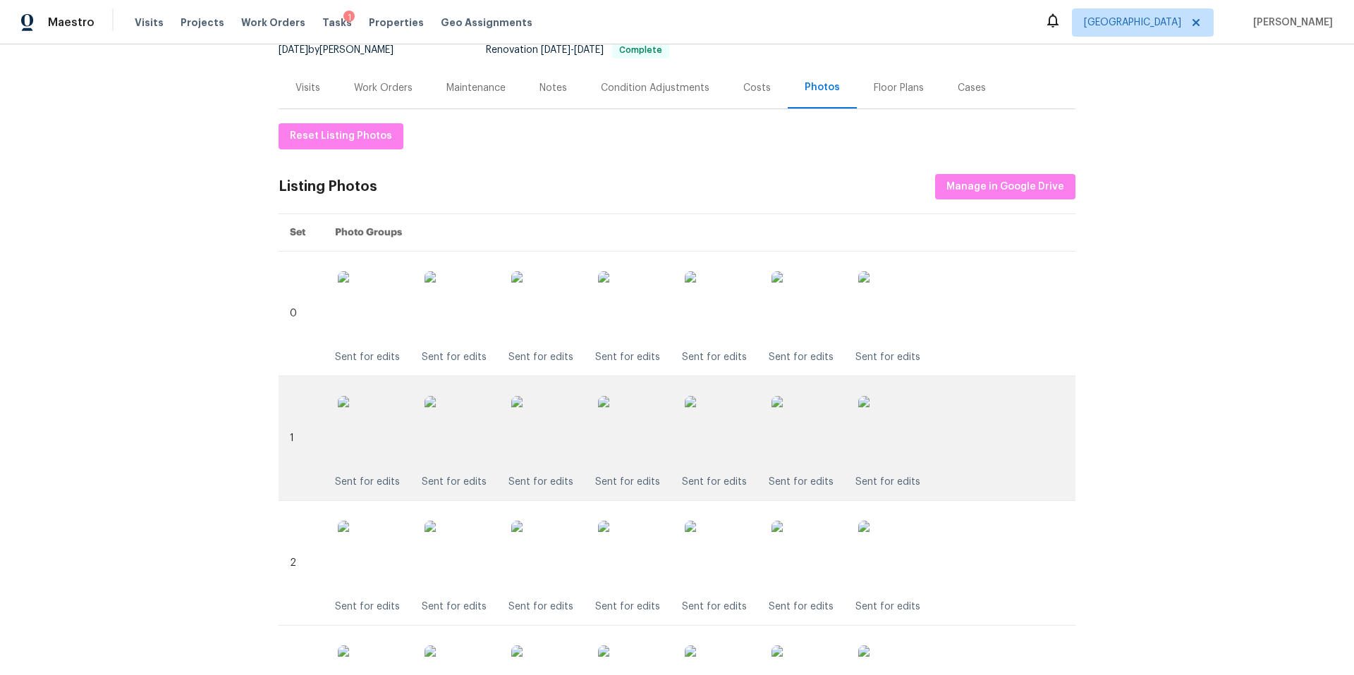
click at [657, 446] on img at bounding box center [633, 431] width 71 height 71
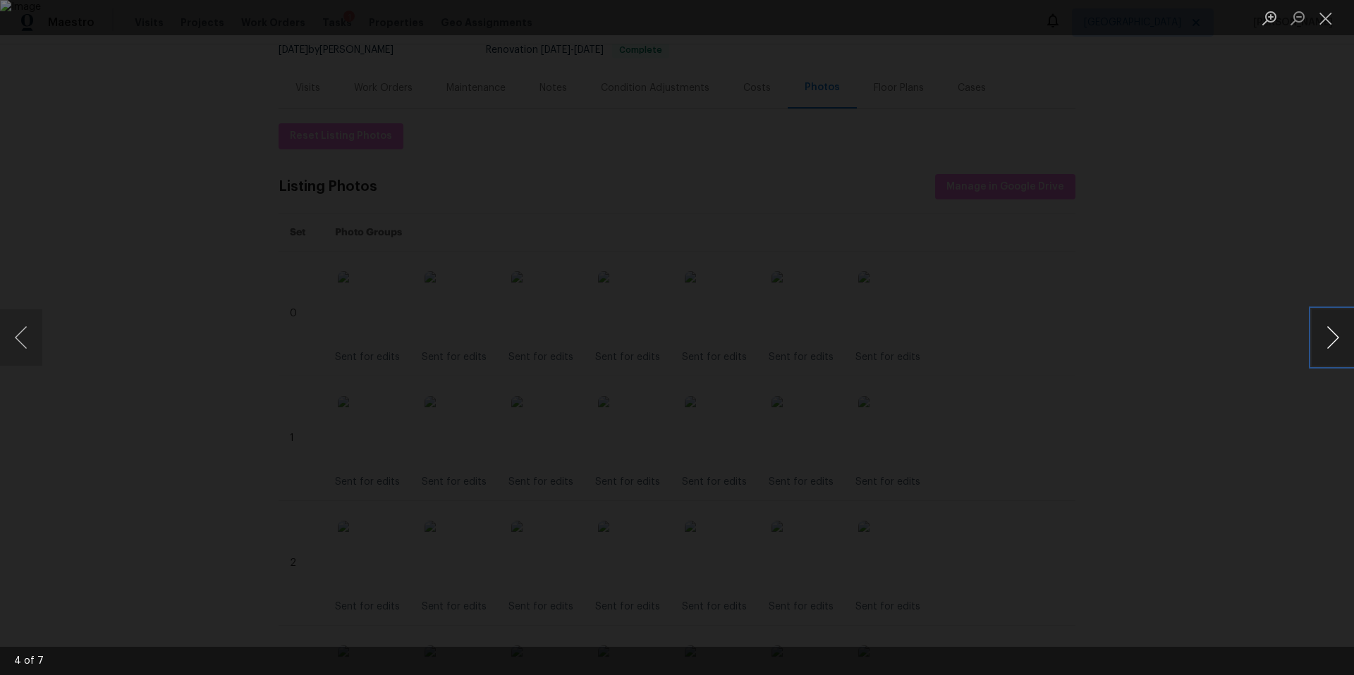
click at [1336, 340] on button "Next image" at bounding box center [1332, 338] width 42 height 56
click at [1266, 377] on div "Lightbox" at bounding box center [677, 337] width 1354 height 675
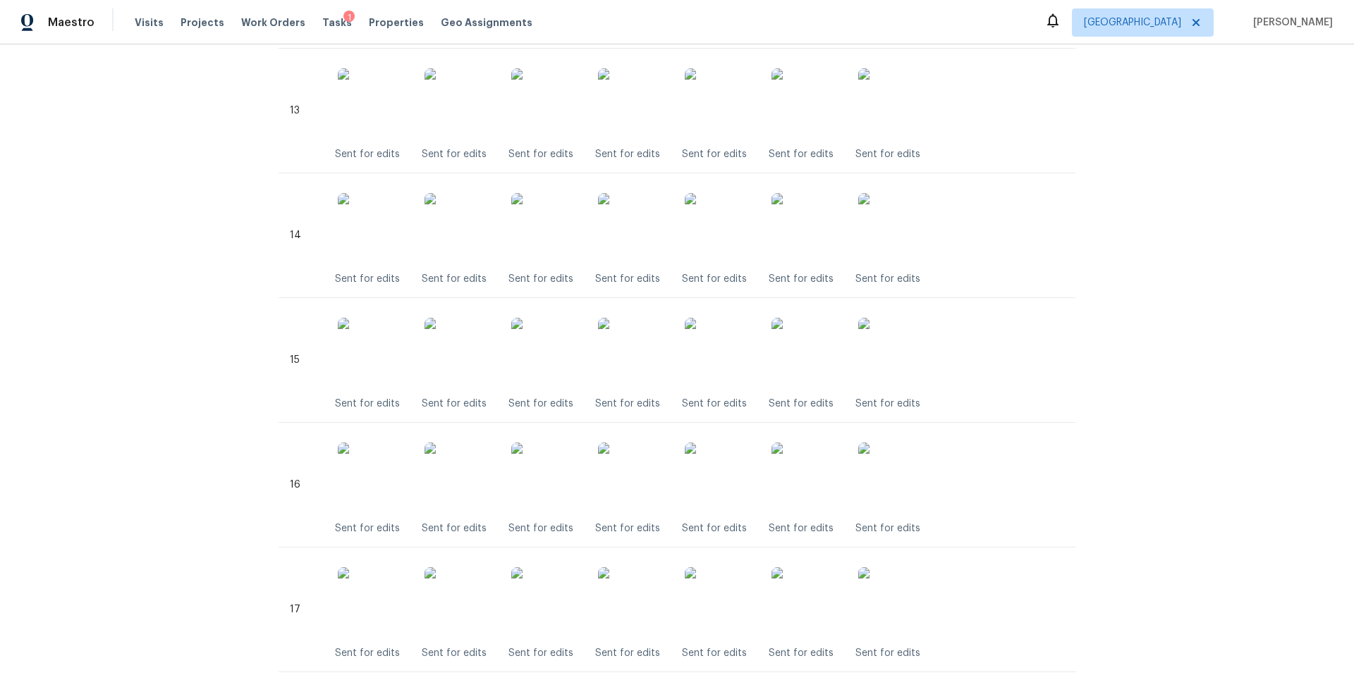
scroll to position [1973, 0]
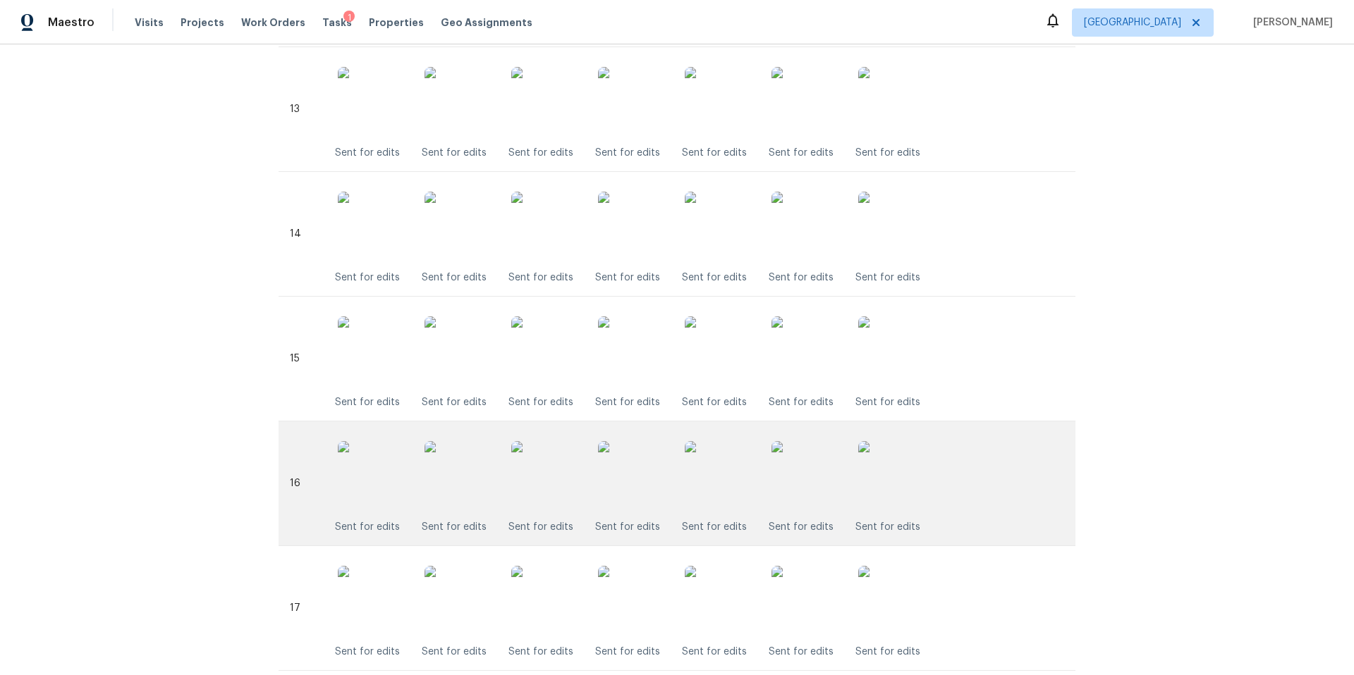
click at [649, 472] on img at bounding box center [633, 476] width 71 height 71
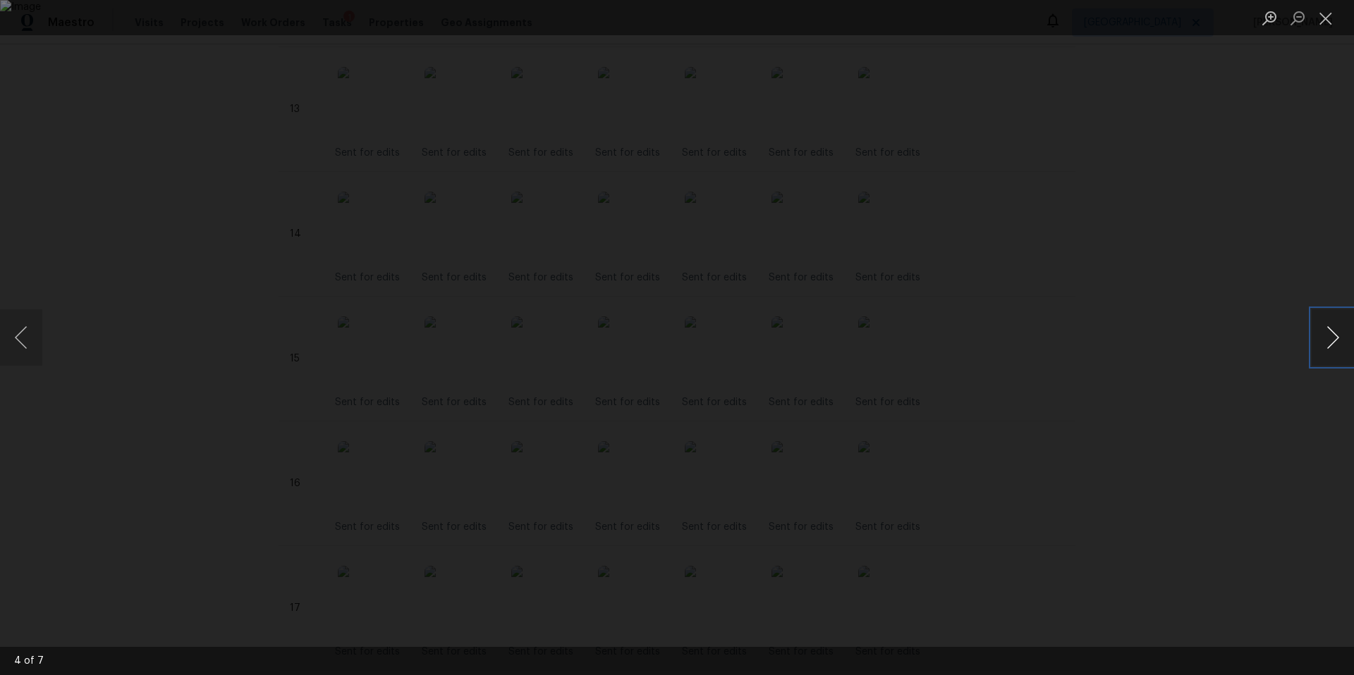
click at [1333, 331] on button "Next image" at bounding box center [1332, 338] width 42 height 56
click at [1273, 372] on div "Lightbox" at bounding box center [677, 337] width 1354 height 675
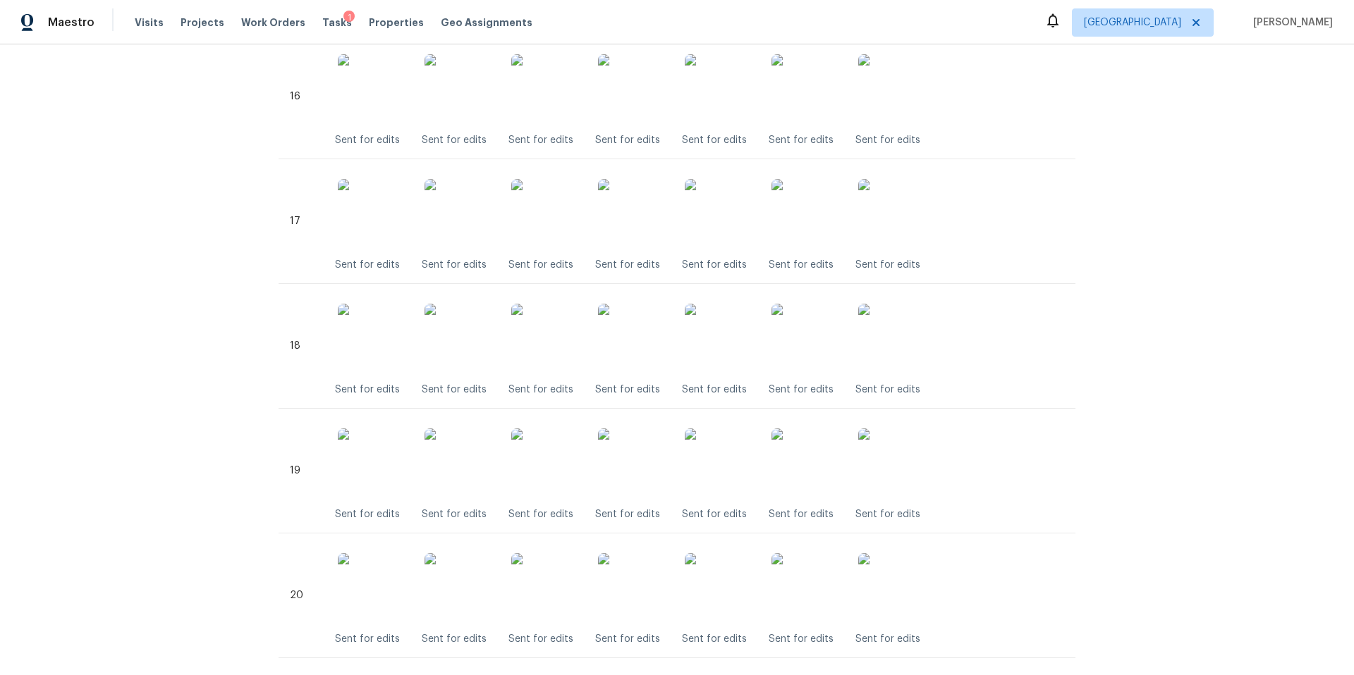
scroll to position [2375, 0]
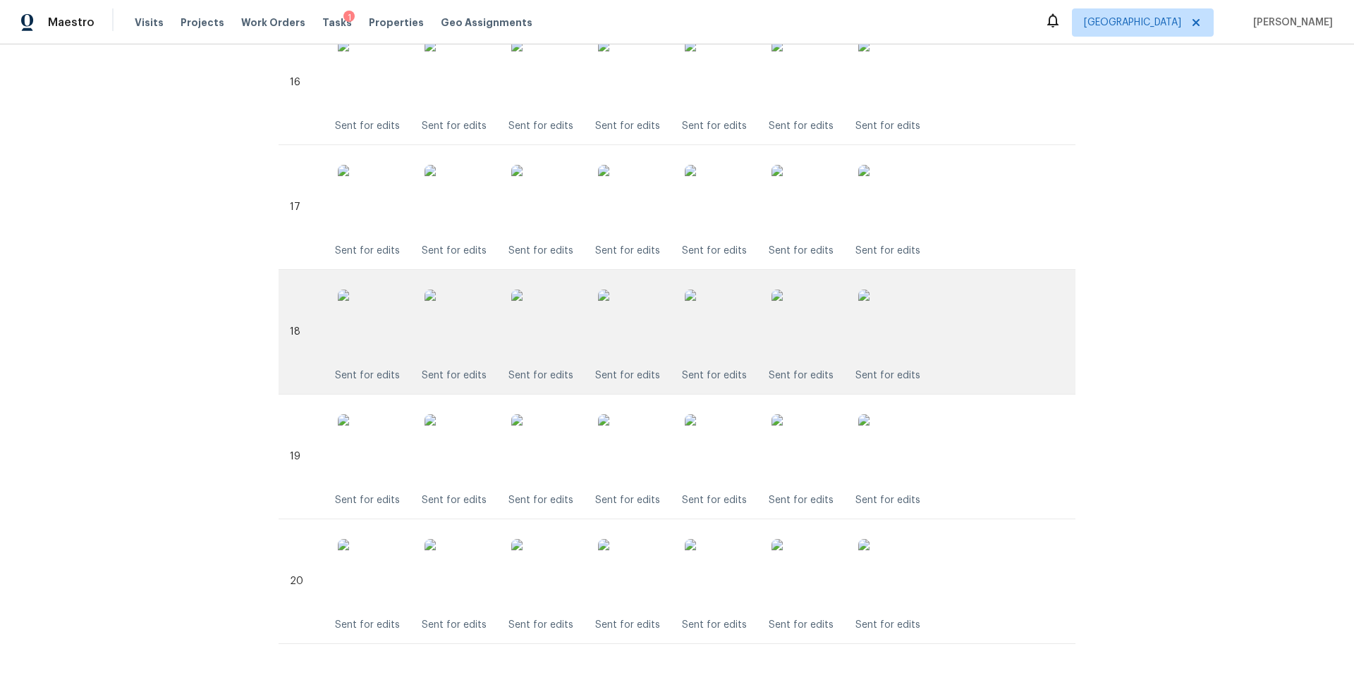
click at [735, 345] on img at bounding box center [720, 325] width 71 height 71
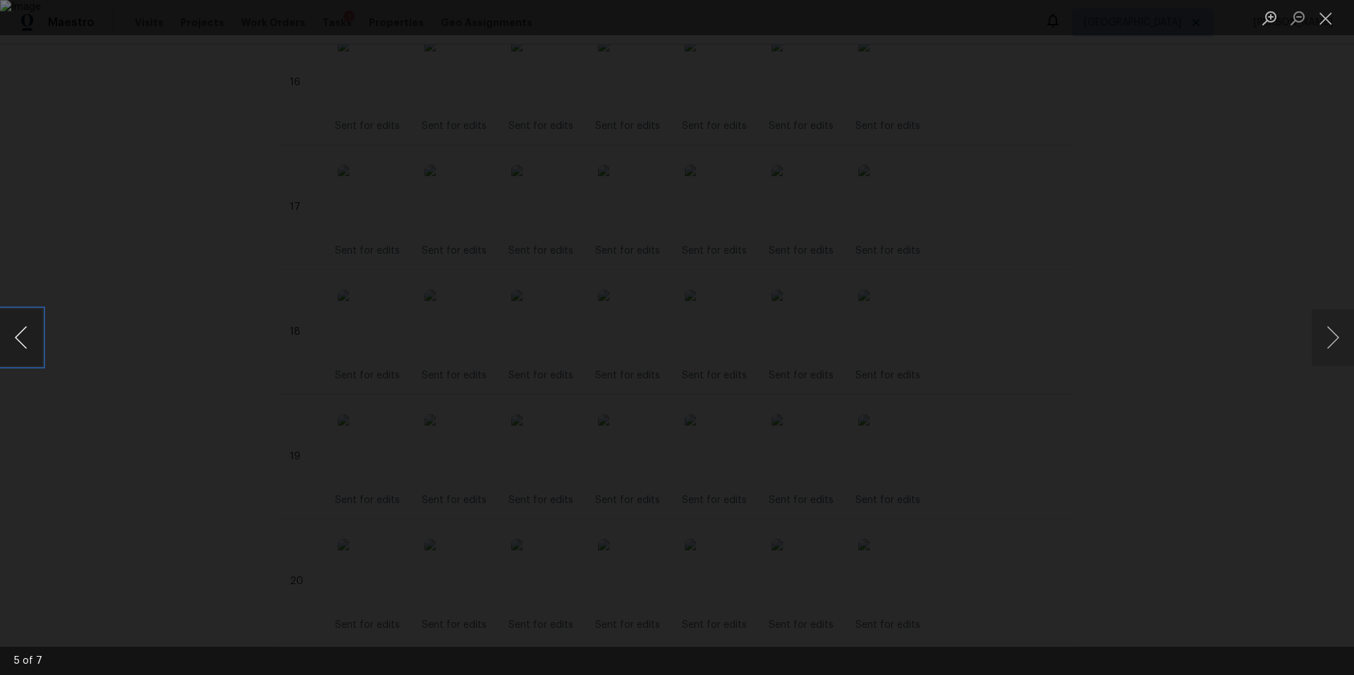
click at [33, 332] on button "Previous image" at bounding box center [21, 338] width 42 height 56
click at [1247, 128] on div "Lightbox" at bounding box center [677, 337] width 1354 height 675
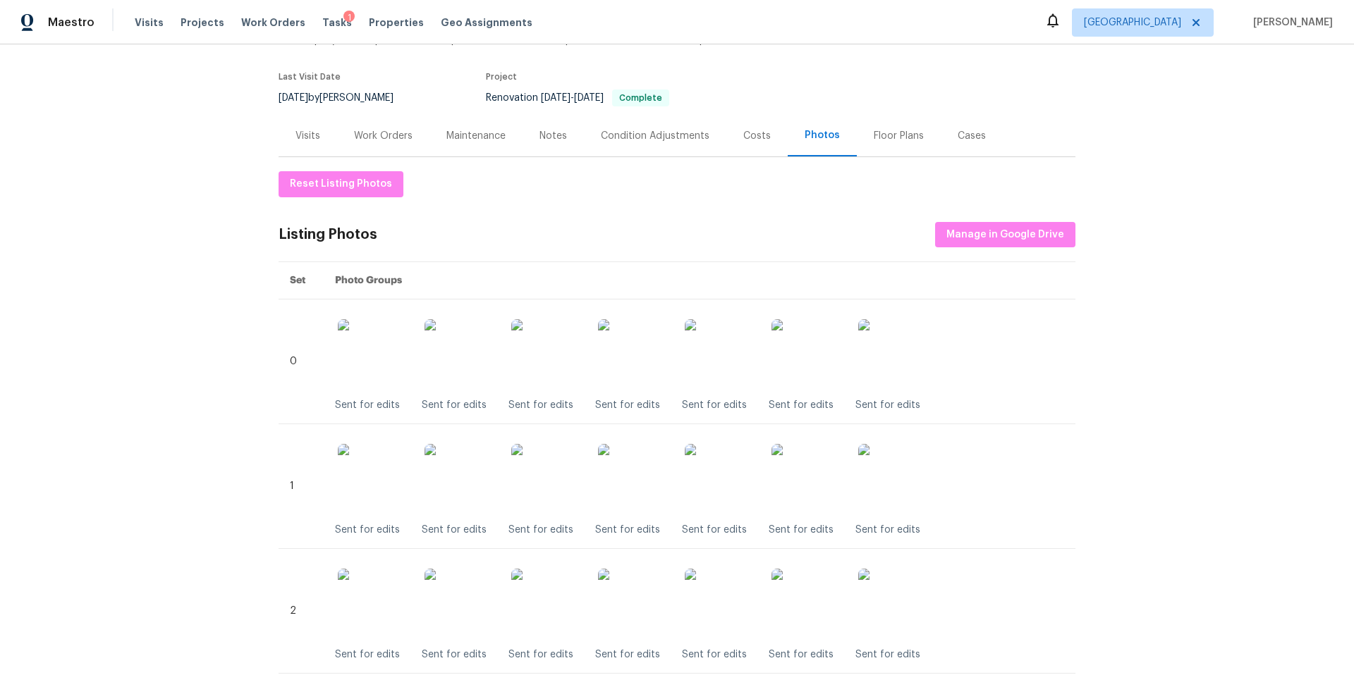
scroll to position [0, 0]
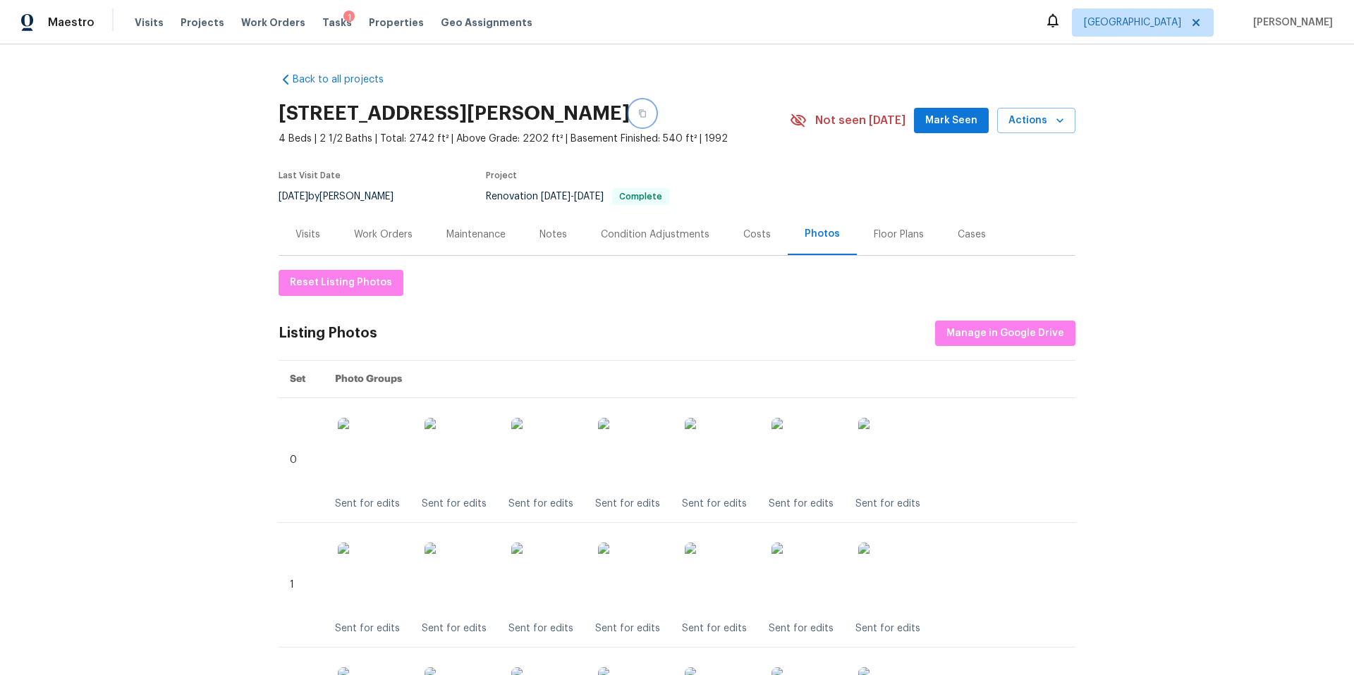
click at [638, 115] on icon "button" at bounding box center [642, 113] width 8 height 8
click at [379, 237] on div "Work Orders" at bounding box center [383, 235] width 59 height 14
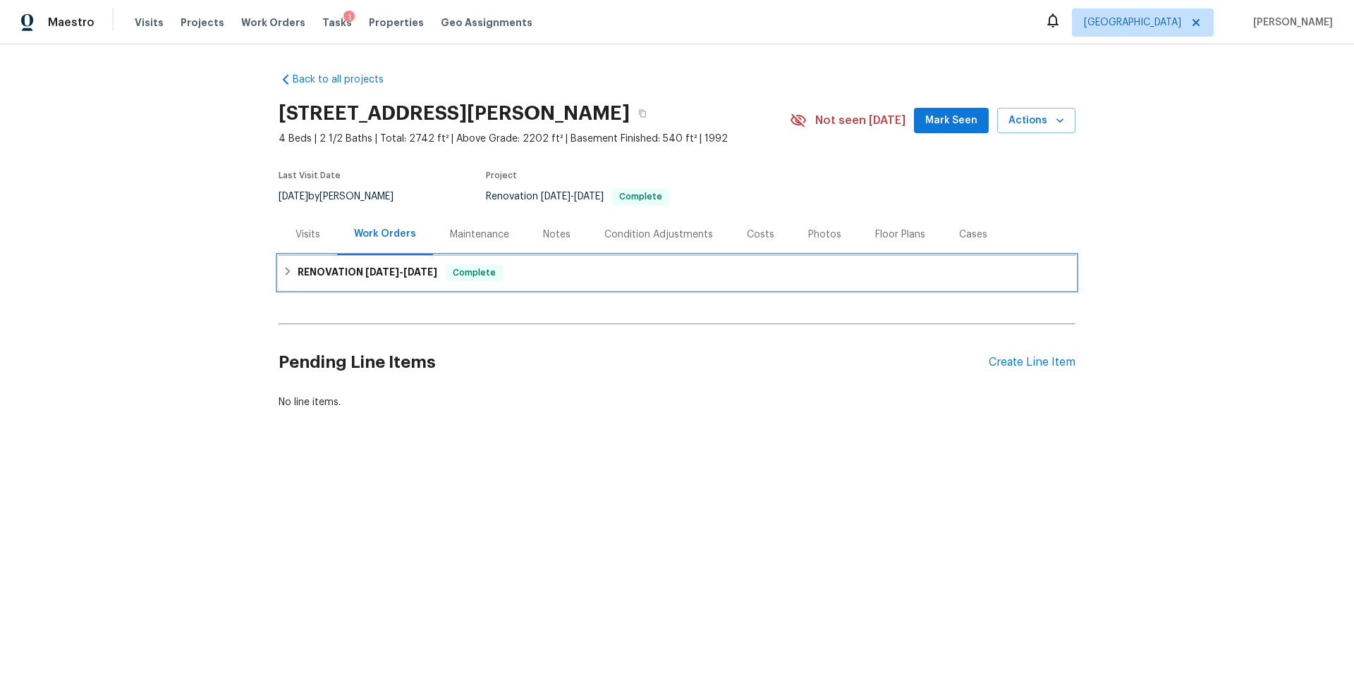
click at [336, 277] on h6 "RENOVATION [DATE] - [DATE]" at bounding box center [368, 272] width 140 height 17
